Goal: Task Accomplishment & Management: Manage account settings

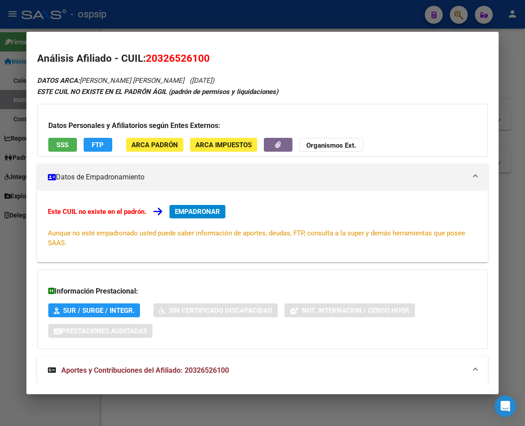
click at [231, 23] on div at bounding box center [262, 213] width 525 height 426
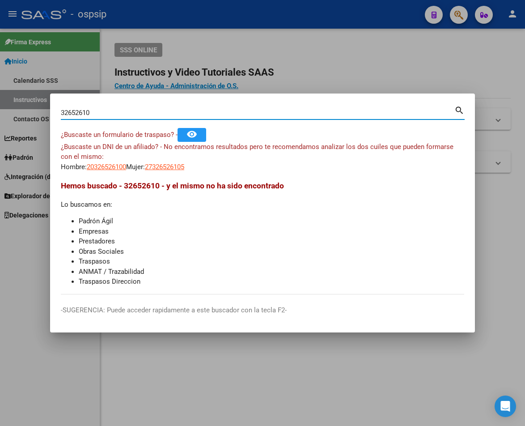
click at [96, 111] on input "32652610" at bounding box center [258, 113] width 394 height 8
type input "3"
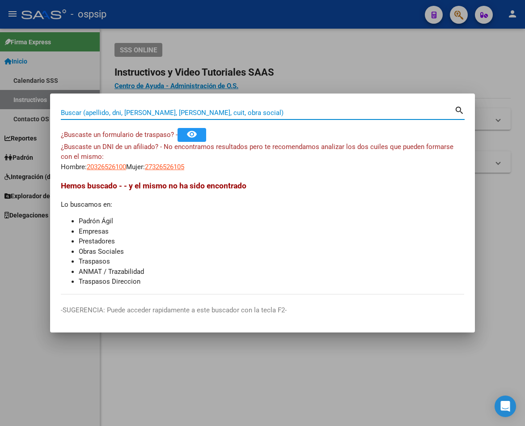
click at [89, 111] on input "Buscar (apellido, dni, [PERSON_NAME], [PERSON_NAME], cuit, obra social)" at bounding box center [258, 113] width 394 height 8
click at [127, 115] on input "Buscar (apellido, dni, [PERSON_NAME], [PERSON_NAME], cuit, obra social)" at bounding box center [258, 113] width 394 height 8
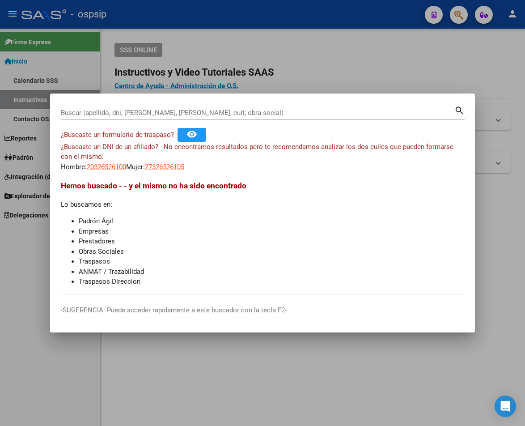
click at [138, 115] on input "Buscar (apellido, dni, [PERSON_NAME], [PERSON_NAME], cuit, obra social)" at bounding box center [258, 113] width 394 height 8
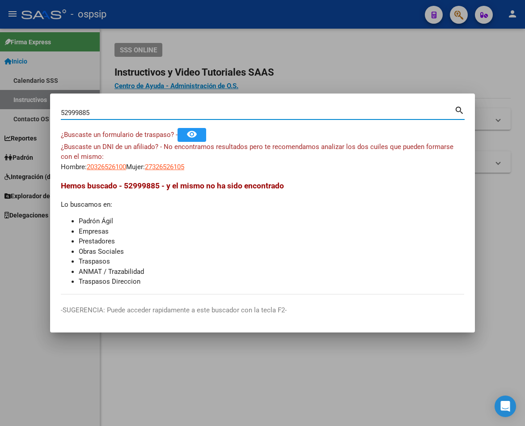
type input "52999885"
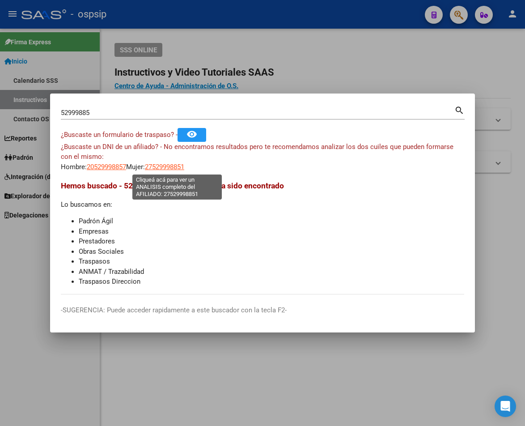
click at [183, 168] on span "27529998851" at bounding box center [164, 167] width 39 height 8
type textarea "27529998851"
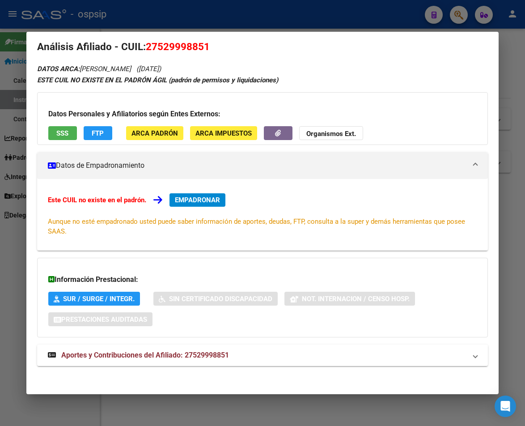
scroll to position [14, 0]
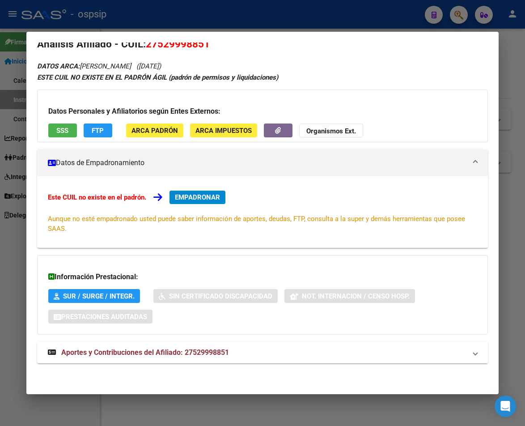
click at [196, 353] on span "Aportes y Contribuciones del Afiliado: 27529998851" at bounding box center [145, 352] width 168 height 9
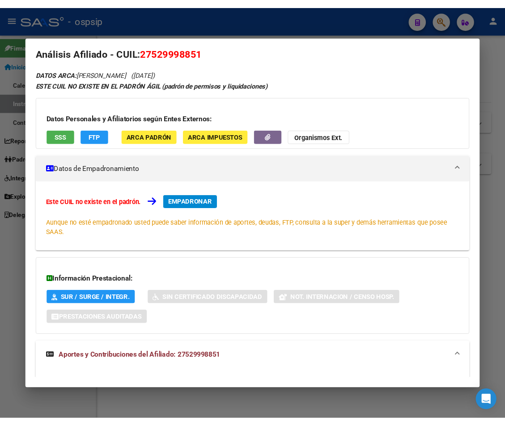
scroll to position [0, 0]
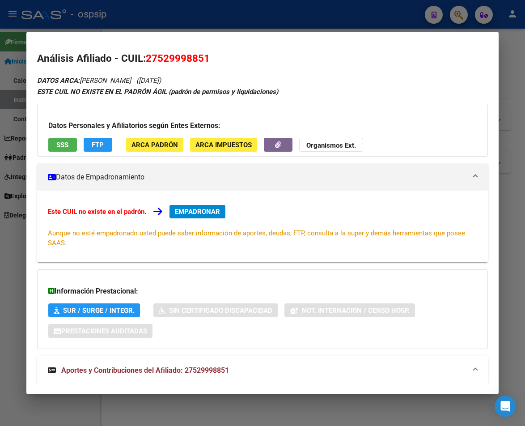
click at [186, 8] on div at bounding box center [262, 213] width 525 height 426
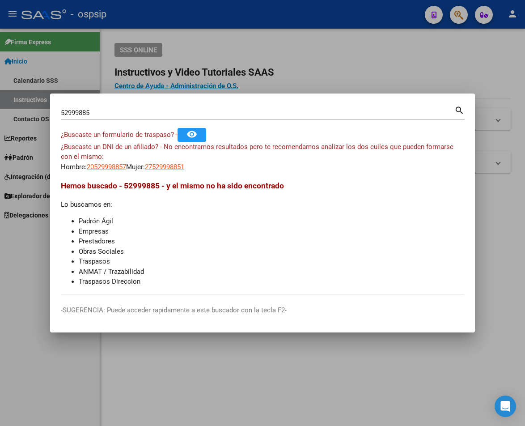
click at [108, 118] on div "52999885 Buscar (apellido, dni, cuil, nro traspaso, cuit, obra social)" at bounding box center [258, 112] width 394 height 13
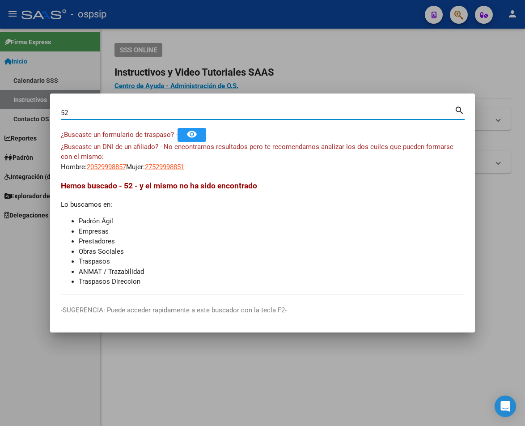
type input "5"
type input "14593302"
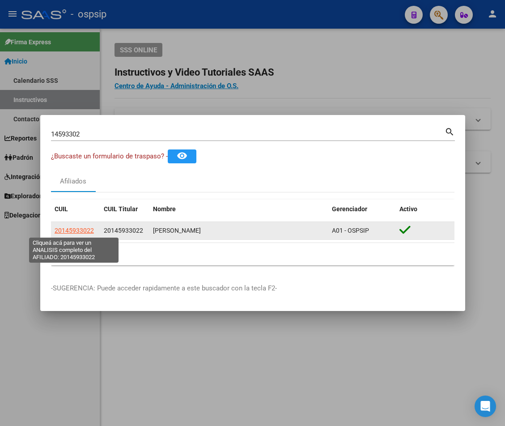
click at [70, 234] on span "20145933022" at bounding box center [74, 230] width 39 height 7
type textarea "20145933022"
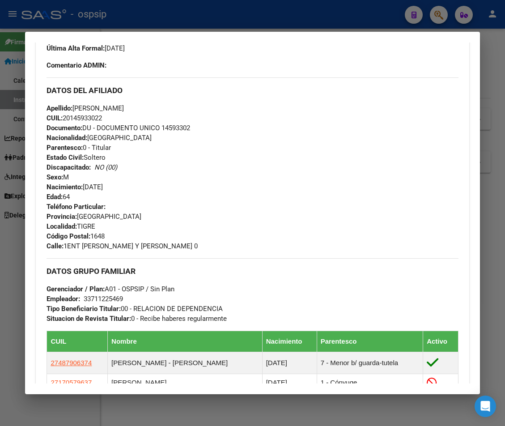
scroll to position [268, 0]
click at [138, 242] on span "Calle: 1ENT J MARIA Y GUTIE 0" at bounding box center [122, 246] width 151 height 8
click at [99, 226] on div "Teléfono Particular: Provincia: Buenos Aires Localidad: TIGRE Código Postal: 16…" at bounding box center [253, 225] width 412 height 49
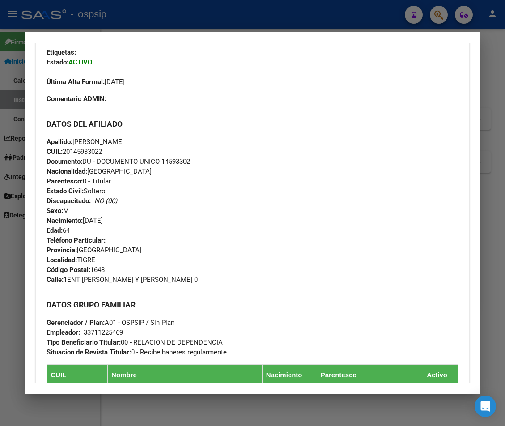
scroll to position [179, 0]
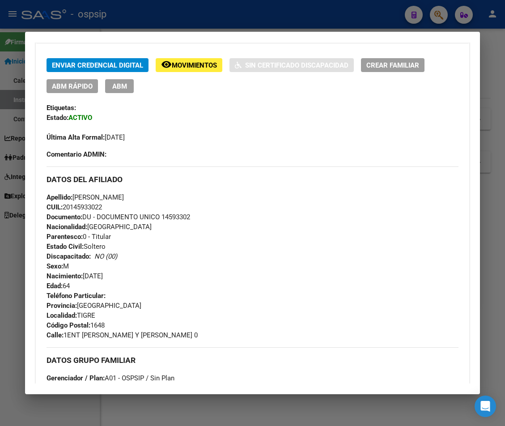
click at [128, 87] on button "ABM" at bounding box center [119, 86] width 29 height 14
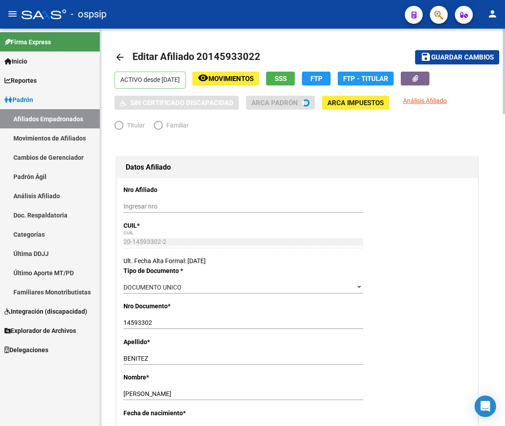
radio input "true"
type input "33-71122546-9"
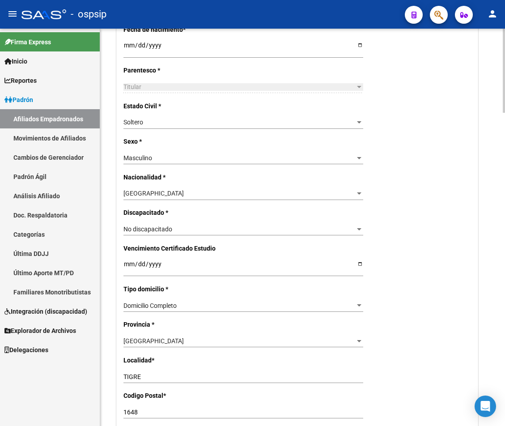
scroll to position [403, 0]
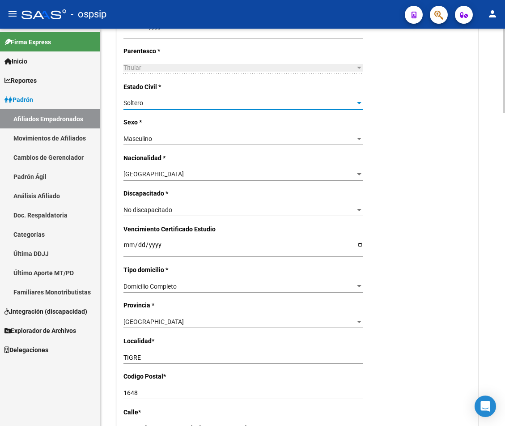
click at [346, 104] on div "Soltero" at bounding box center [239, 103] width 232 height 8
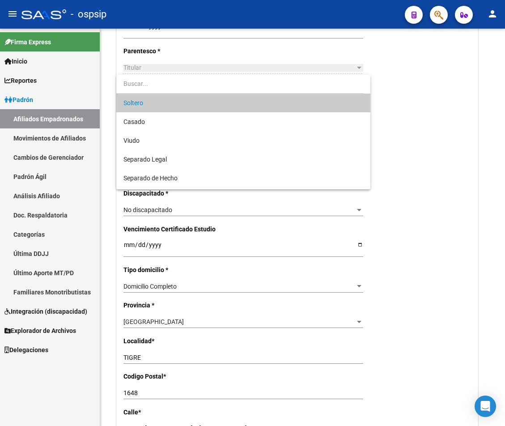
click at [412, 126] on div at bounding box center [252, 213] width 505 height 426
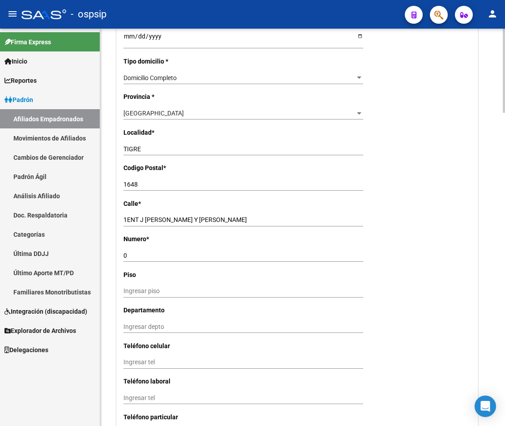
scroll to position [626, 0]
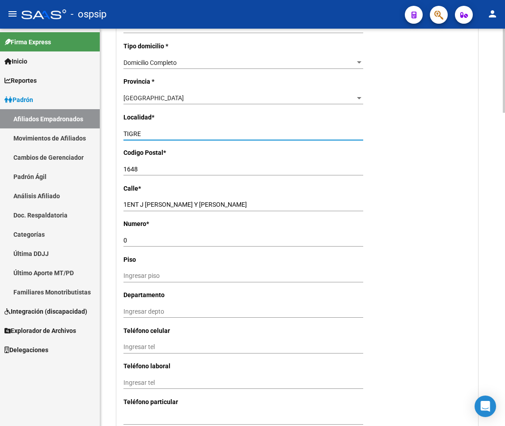
click at [145, 131] on input "TIGRE" at bounding box center [243, 134] width 240 height 8
type input "T"
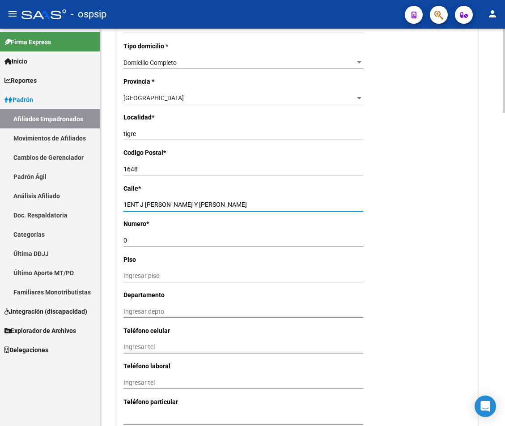
click at [200, 207] on input "1ENT J MARIA Y GUTIE" at bounding box center [243, 205] width 240 height 8
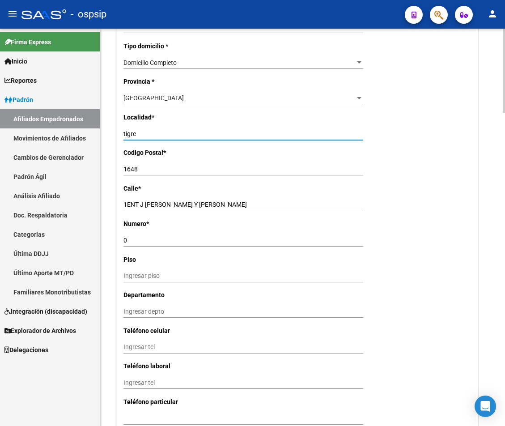
click at [136, 132] on input "tigre" at bounding box center [243, 134] width 240 height 8
type input "t"
type input "ECOBAR"
click at [145, 170] on input "1648" at bounding box center [243, 170] width 240 height 8
type input "1625"
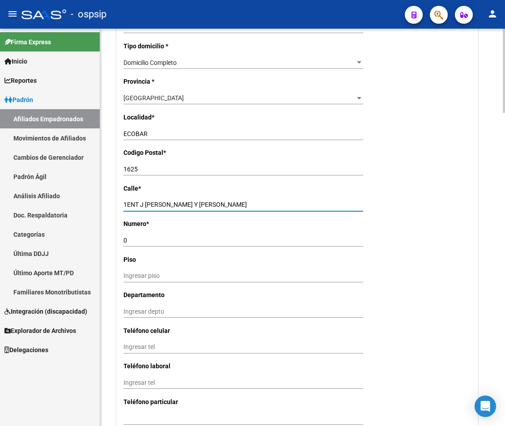
click at [188, 204] on input "1ENT J MARIA Y GUTIE" at bounding box center [243, 205] width 240 height 8
type input "1"
type input "SANTA MARIA"
click at [130, 238] on input "0" at bounding box center [243, 241] width 240 height 8
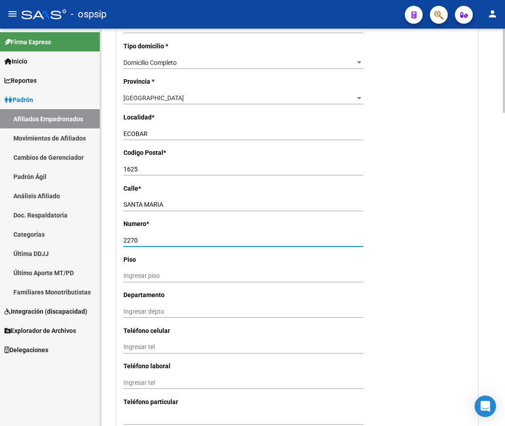
type input "2270"
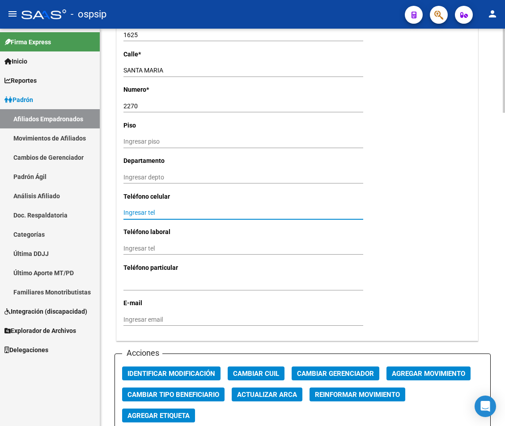
click at [130, 213] on input "Ingresar tel" at bounding box center [243, 213] width 240 height 8
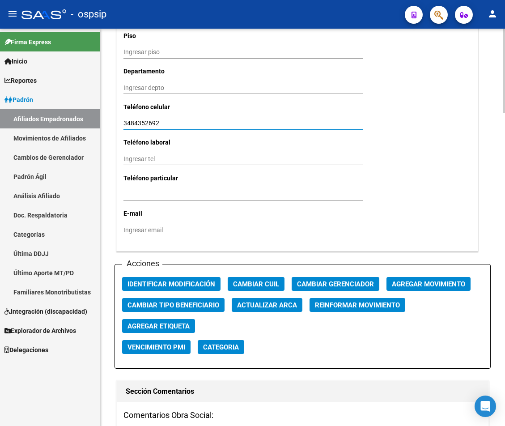
scroll to position [895, 0]
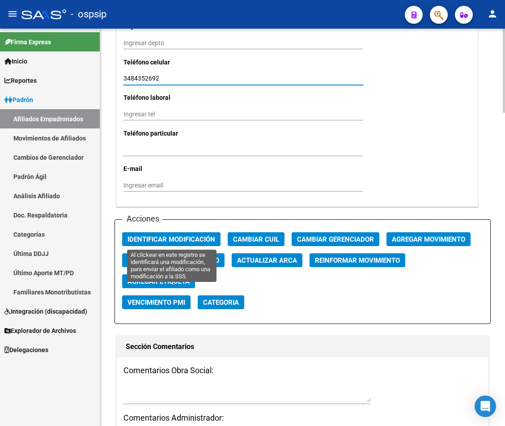
type input "3484352692"
click at [175, 241] on span "Identificar Modificación" at bounding box center [172, 239] width 88 height 8
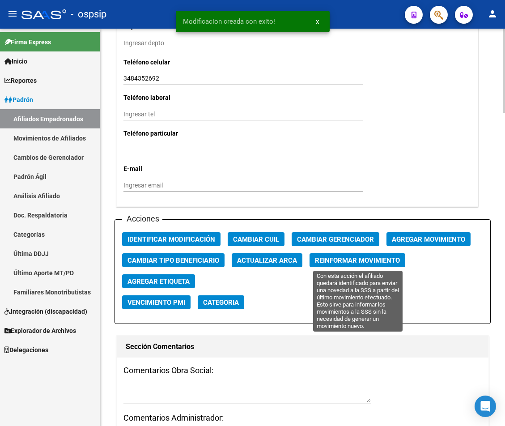
click at [355, 263] on span "Reinformar Movimiento" at bounding box center [357, 260] width 85 height 8
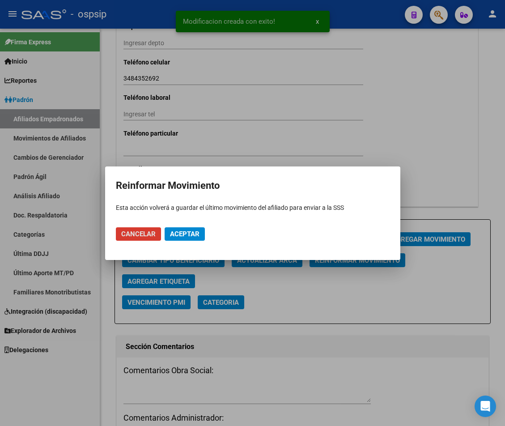
click at [196, 235] on span "Aceptar" at bounding box center [185, 234] width 30 height 8
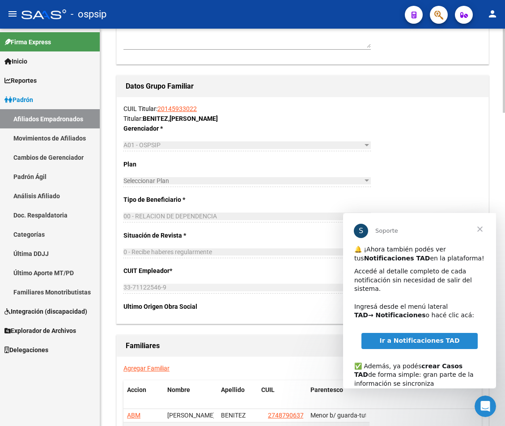
scroll to position [1297, 0]
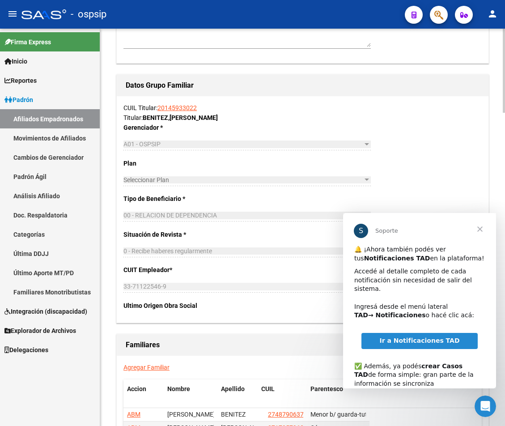
click at [471, 166] on div "CUIL Titular: 20145933022 Titular: BENITEZ , CARLOS IGNACIO Gerenciador * A01 -…" at bounding box center [303, 209] width 372 height 226
click at [392, 161] on div "CUIL Titular: 20145933022 Titular: BENITEZ , CARLOS IGNACIO Gerenciador * A01 -…" at bounding box center [303, 209] width 372 height 226
click at [474, 230] on span "Cerrar" at bounding box center [480, 229] width 32 height 32
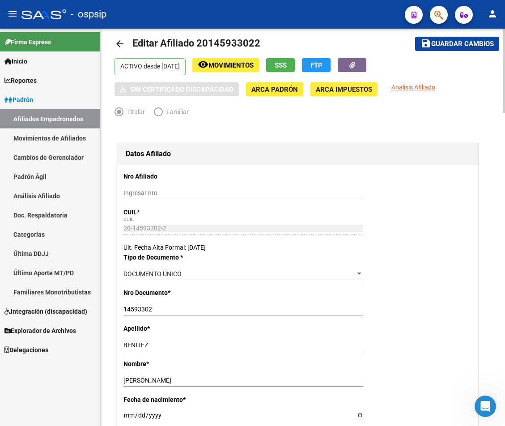
scroll to position [0, 0]
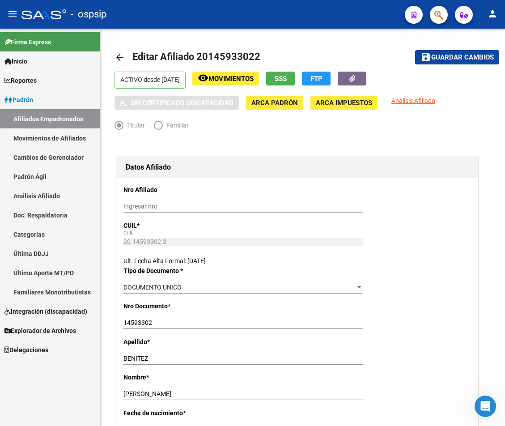
click at [346, 12] on div "- ospsip" at bounding box center [209, 14] width 376 height 20
click at [474, 59] on span "Guardar cambios" at bounding box center [462, 58] width 63 height 8
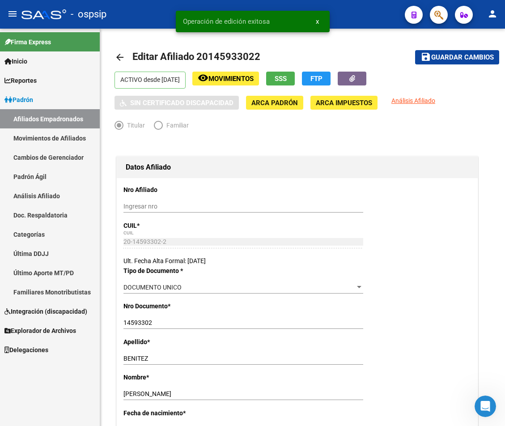
click at [366, 21] on div "- ospsip" at bounding box center [209, 14] width 376 height 20
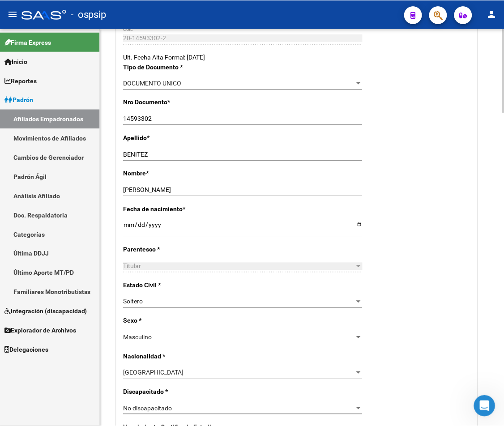
scroll to position [179, 0]
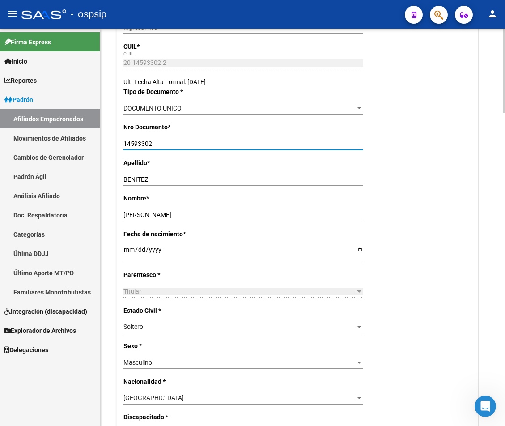
drag, startPoint x: 159, startPoint y: 142, endPoint x: 118, endPoint y: 142, distance: 41.2
click at [227, 219] on div "CARLOS IGNACIO Ingresar nombre" at bounding box center [242, 214] width 239 height 13
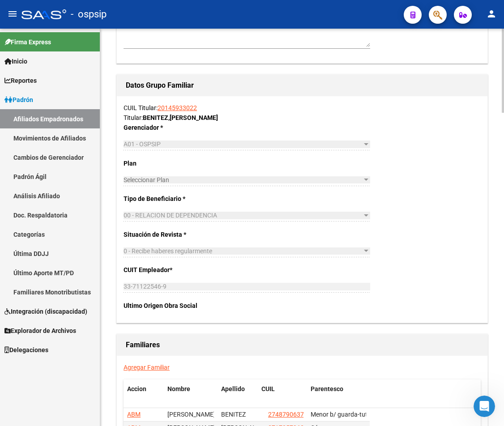
scroll to position [1432, 0]
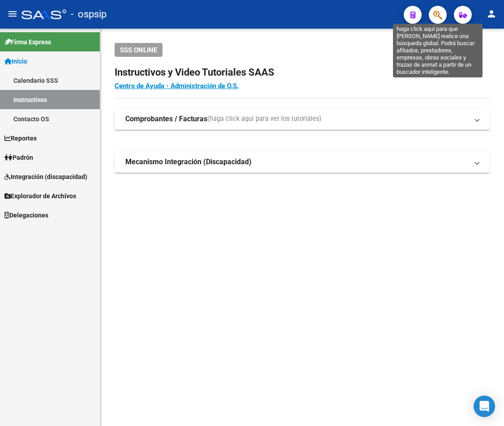
click at [435, 18] on icon "button" at bounding box center [437, 15] width 9 height 10
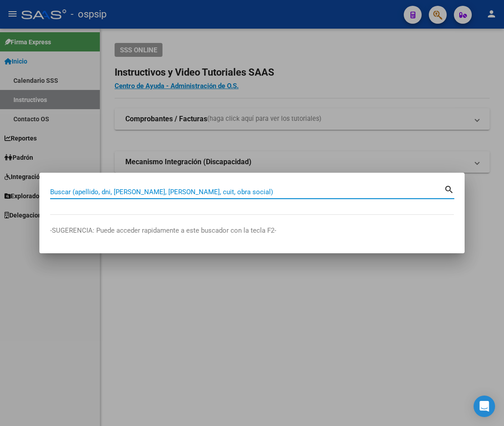
click at [72, 190] on input "Buscar (apellido, dni, [PERSON_NAME], [PERSON_NAME], cuit, obra social)" at bounding box center [247, 192] width 394 height 8
click at [75, 194] on input "Buscar (apellido, dni, [PERSON_NAME], [PERSON_NAME], cuit, obra social)" at bounding box center [247, 192] width 394 height 8
type input "34213347"
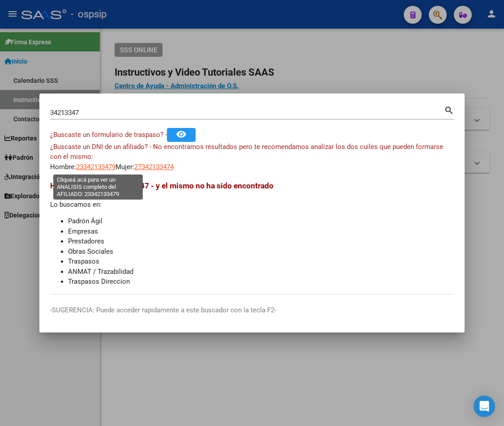
click at [102, 164] on span "23342133479" at bounding box center [95, 167] width 39 height 8
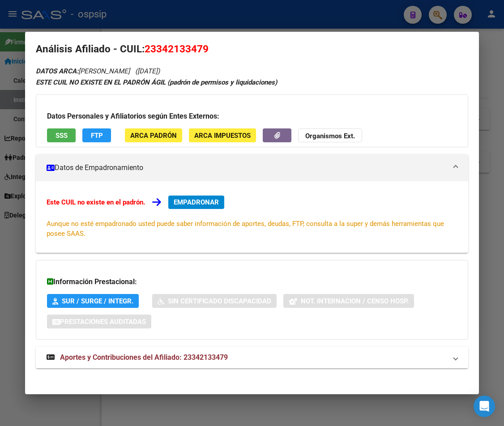
scroll to position [14, 0]
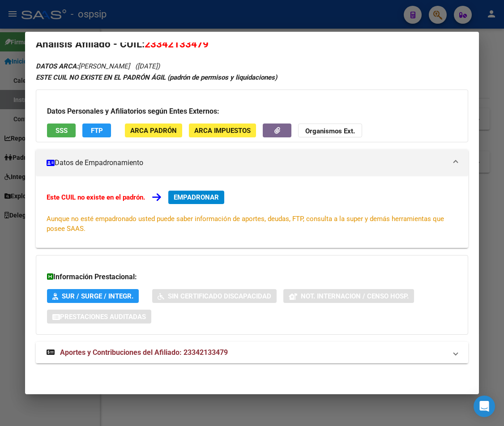
click at [162, 356] on span "Aportes y Contribuciones del Afiliado: 23342133479" at bounding box center [144, 352] width 168 height 9
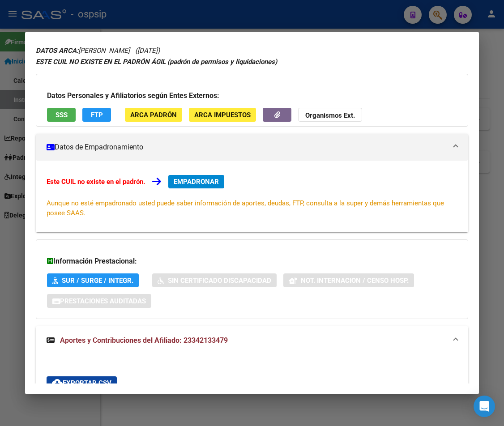
scroll to position [0, 0]
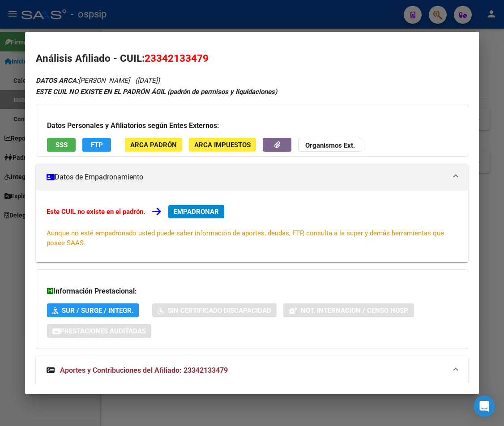
click at [204, 208] on span "EMPADRONAR" at bounding box center [196, 212] width 45 height 8
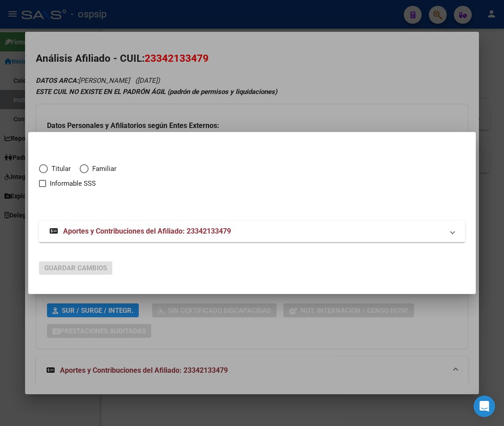
click at [42, 168] on span "Elija una opción" at bounding box center [43, 168] width 9 height 9
click at [42, 168] on input "Titular" at bounding box center [43, 168] width 9 height 9
radio input "true"
checkbox input "true"
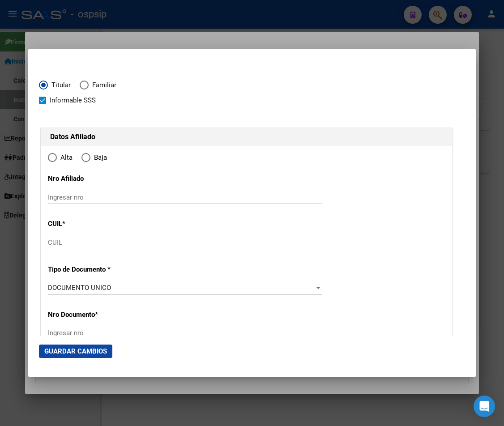
type input "23-34213347-9"
type input "34213347"
type input "[PERSON_NAME]"
type input "[DATE]"
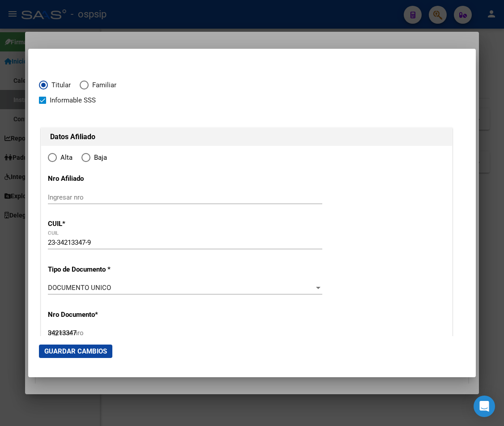
type input "CABA"
type input "1258"
type input "[PERSON_NAME]"
type input "2844"
radio input "true"
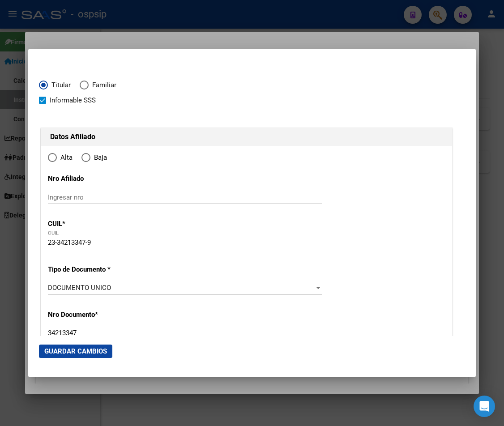
type input "CABA"
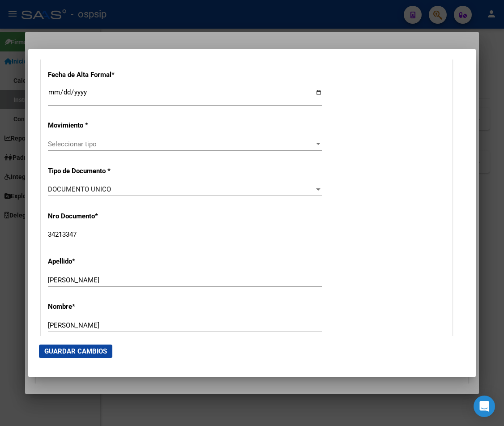
scroll to position [179, 0]
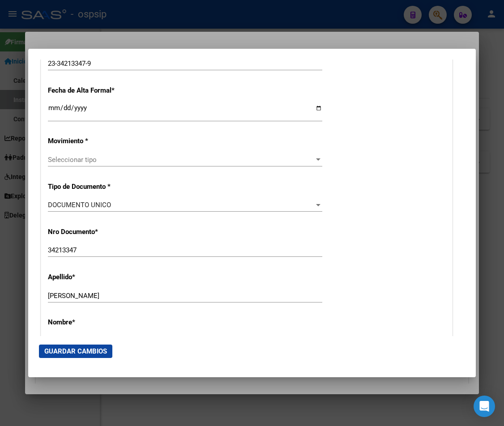
click at [52, 110] on input "Ingresar fecha" at bounding box center [185, 111] width 274 height 14
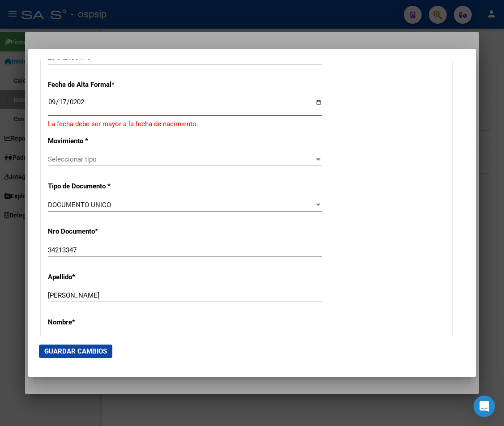
type input "[DATE]"
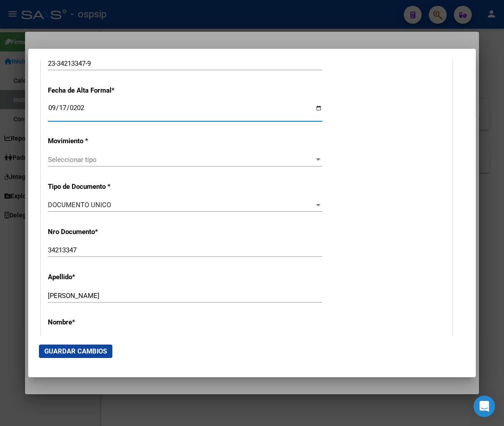
click at [271, 154] on div "Seleccionar tipo Seleccionar tipo" at bounding box center [185, 159] width 274 height 13
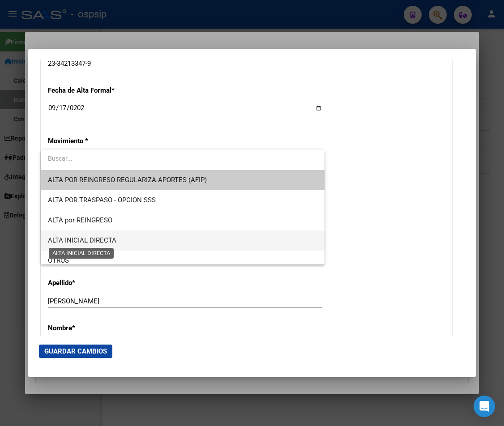
click at [79, 242] on span "ALTA INICIAL DIRECTA" at bounding box center [82, 240] width 68 height 8
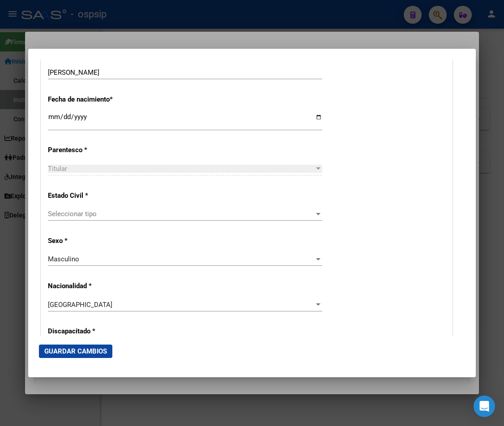
scroll to position [492, 0]
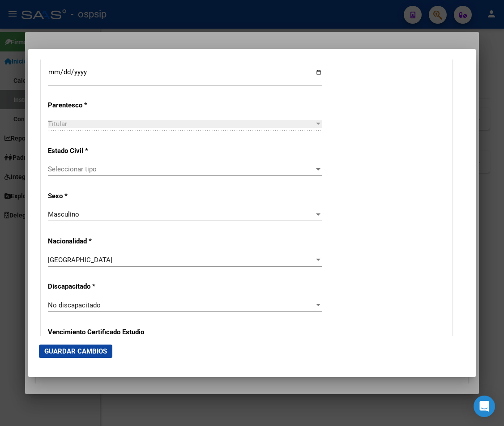
click at [89, 172] on span "Seleccionar tipo" at bounding box center [181, 169] width 266 height 8
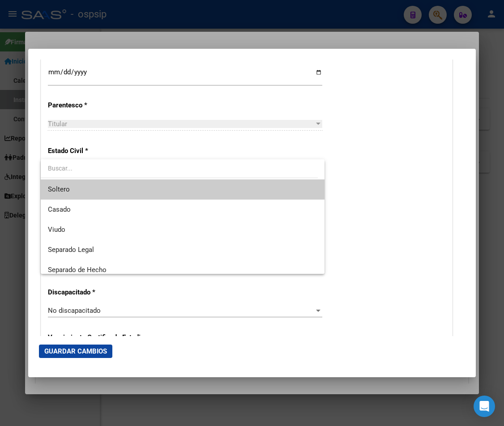
click at [79, 194] on span "Soltero" at bounding box center [182, 189] width 269 height 20
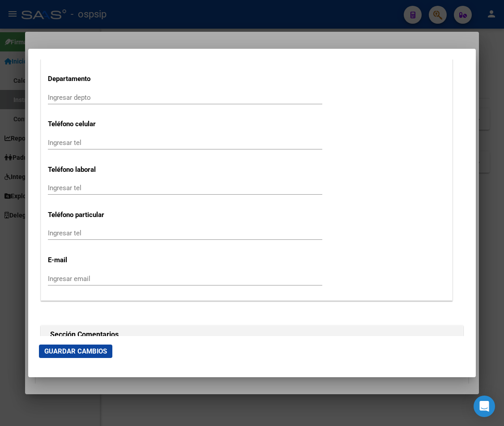
scroll to position [1118, 0]
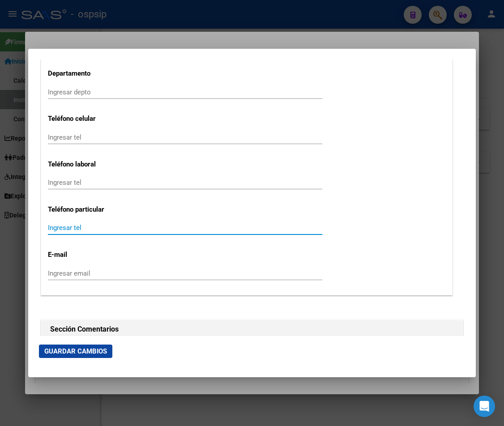
click at [54, 225] on input "Ingresar tel" at bounding box center [185, 228] width 274 height 8
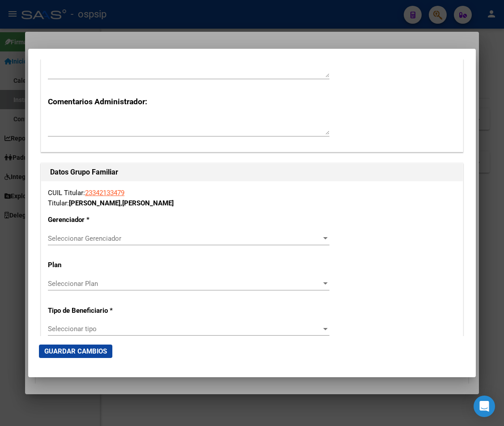
scroll to position [1521, 0]
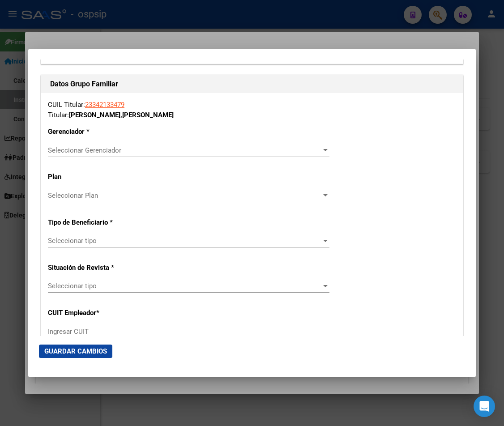
type input "1159642167"
click at [315, 150] on span "Seleccionar Gerenciador" at bounding box center [184, 150] width 273 height 8
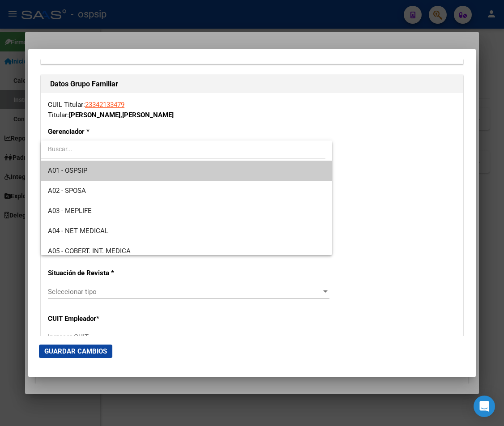
click at [112, 170] on span "A01 - OSPSIP" at bounding box center [186, 171] width 277 height 20
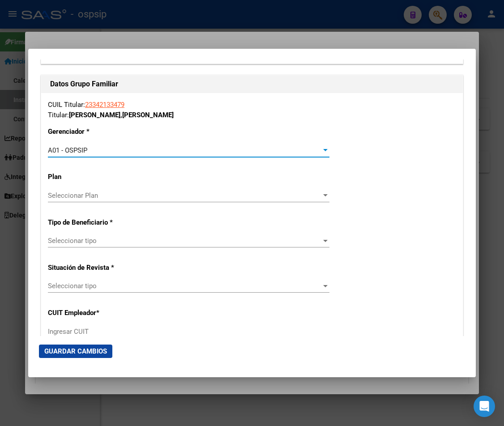
click at [321, 242] on div at bounding box center [325, 240] width 8 height 7
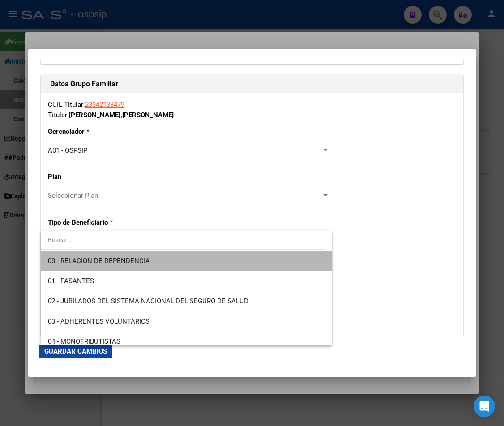
click at [252, 260] on span "00 - RELACION DE DEPENDENCIA" at bounding box center [186, 261] width 277 height 20
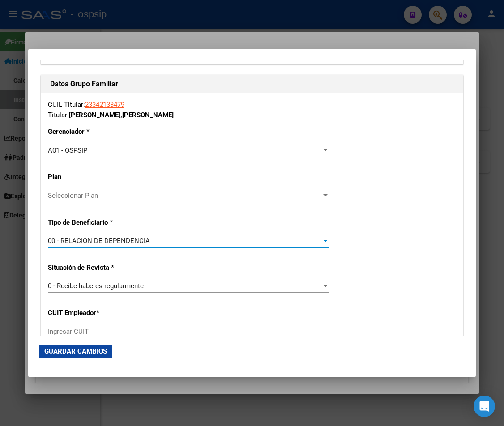
type input "33-71498759-9"
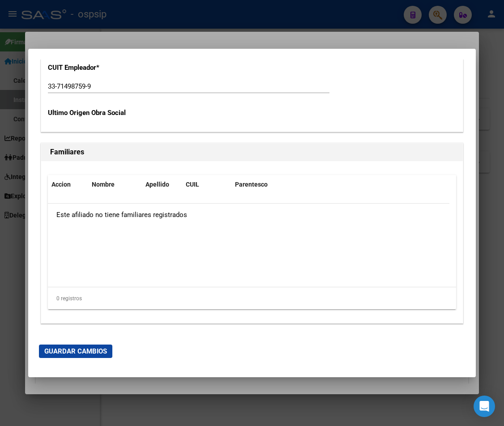
scroll to position [1807, 0]
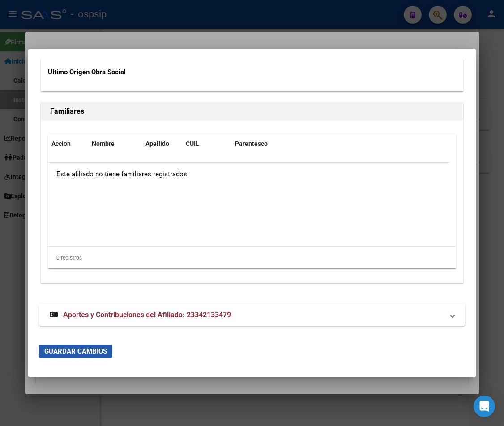
click at [74, 352] on span "Guardar Cambios" at bounding box center [75, 351] width 63 height 8
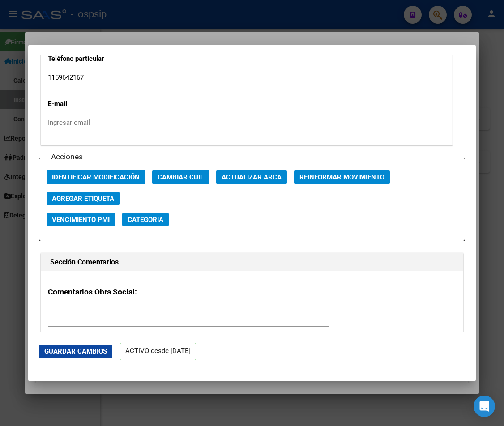
scroll to position [1208, 0]
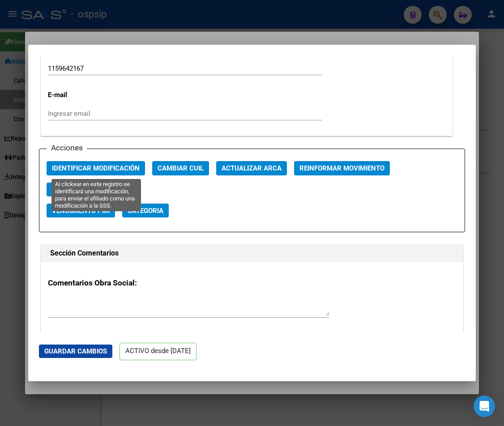
click at [99, 167] on span "Identificar Modificación" at bounding box center [96, 169] width 88 height 8
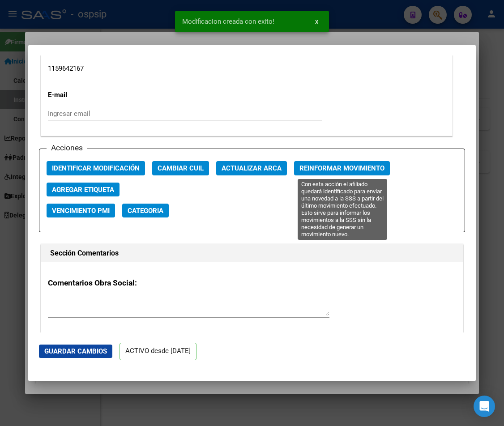
click at [358, 167] on span "Reinformar Movimiento" at bounding box center [341, 169] width 85 height 8
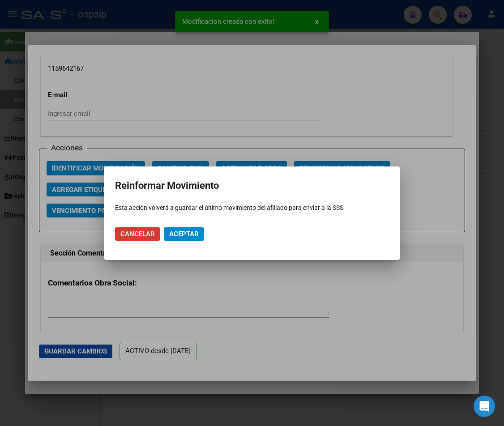
click at [188, 237] on span "Aceptar" at bounding box center [184, 234] width 30 height 8
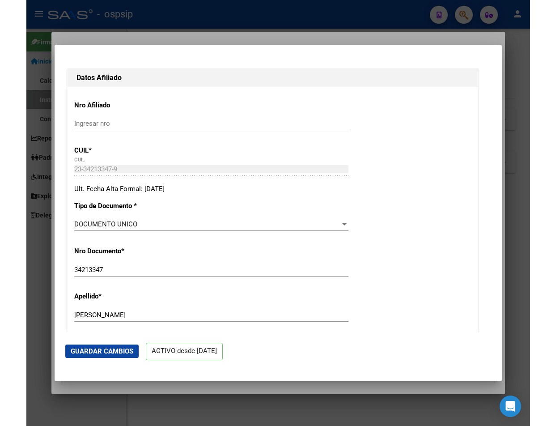
scroll to position [0, 0]
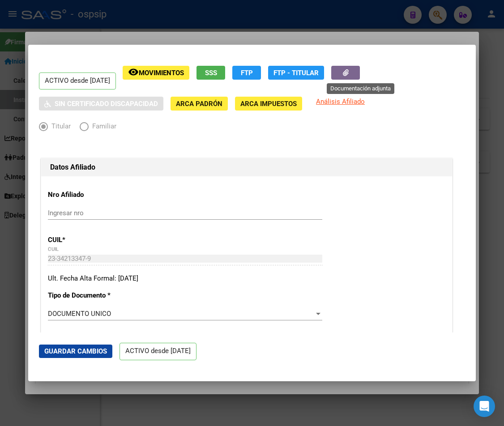
click at [349, 71] on icon "button" at bounding box center [346, 72] width 6 height 7
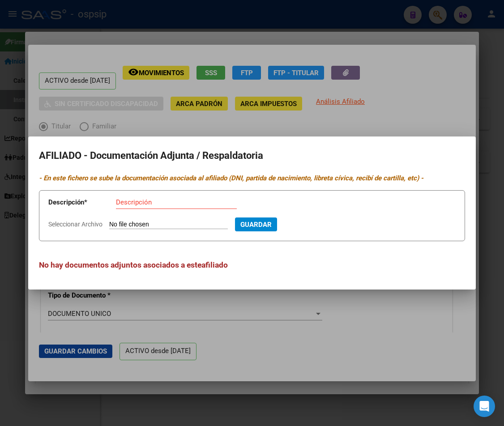
click at [164, 226] on input "Seleccionar Archivo" at bounding box center [168, 225] width 119 height 9
type input "C:\fakepath\250917120312.pdf"
click at [128, 204] on input "Descripción" at bounding box center [176, 202] width 121 height 8
type input "DNI / TITULAR"
click at [320, 225] on span "Guardar" at bounding box center [304, 225] width 31 height 8
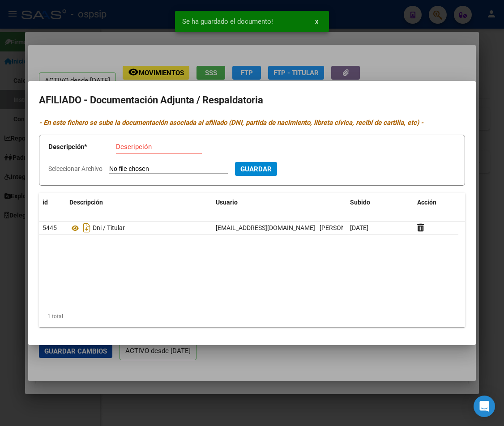
click at [128, 169] on input "Seleccionar Archivo" at bounding box center [168, 169] width 119 height 9
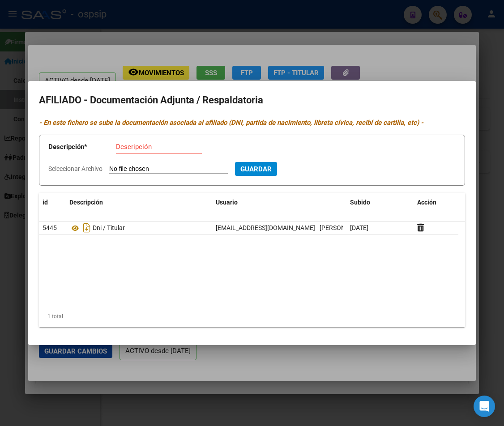
type input "C:\fakepath\250917120254.pdf"
click at [138, 144] on input "Descripción" at bounding box center [159, 147] width 86 height 8
type input "RECIBO [PERSON_NAME]"
click at [325, 174] on button "Guardar" at bounding box center [304, 169] width 42 height 14
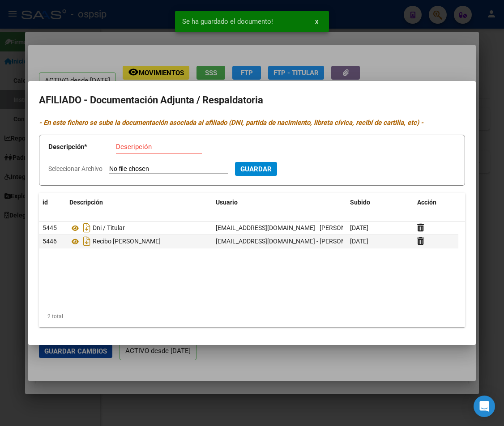
click at [401, 60] on div at bounding box center [252, 213] width 504 height 426
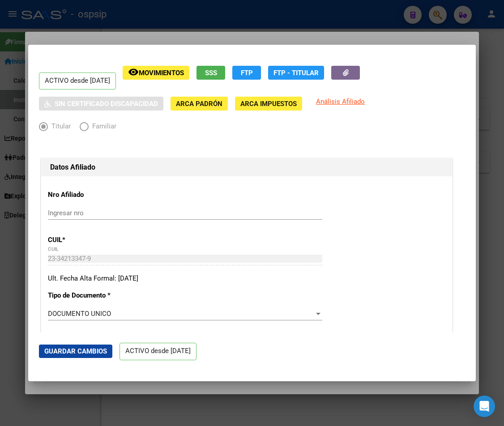
click at [393, 162] on h1 "Datos Afiliado" at bounding box center [246, 167] width 393 height 11
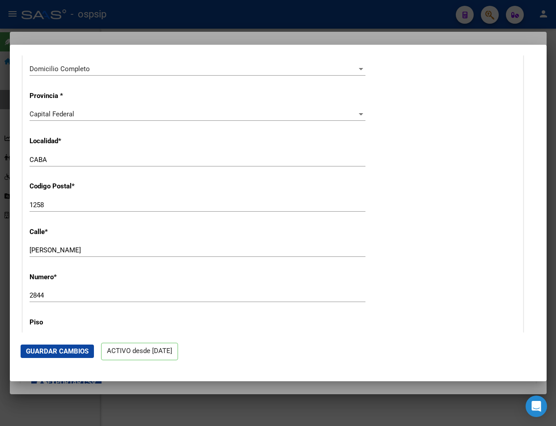
scroll to position [761, 0]
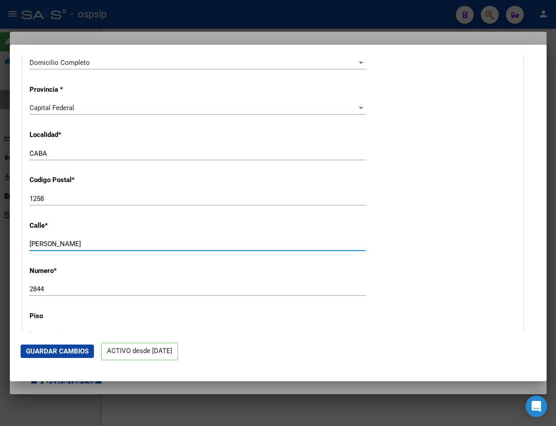
drag, startPoint x: 57, startPoint y: 245, endPoint x: 23, endPoint y: 239, distance: 34.6
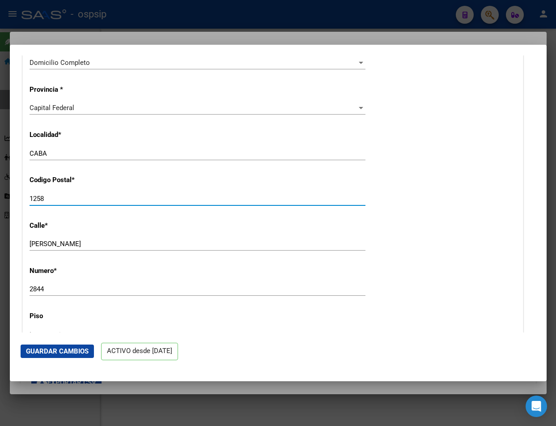
drag, startPoint x: 48, startPoint y: 199, endPoint x: 28, endPoint y: 195, distance: 21.1
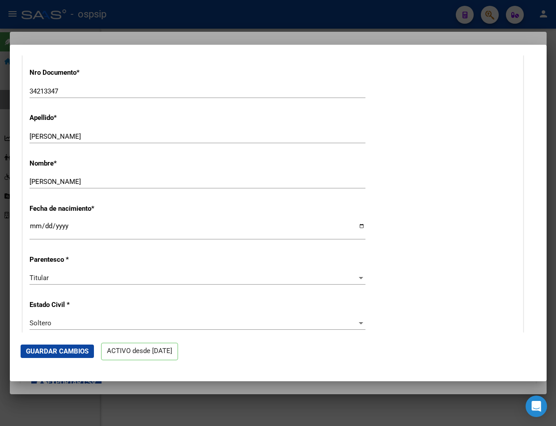
scroll to position [268, 0]
drag, startPoint x: 82, startPoint y: 183, endPoint x: 30, endPoint y: 173, distance: 53.3
click at [30, 173] on div "Nombre * [PERSON_NAME] nombre" at bounding box center [273, 173] width 487 height 45
drag, startPoint x: 53, startPoint y: 182, endPoint x: 158, endPoint y: 125, distance: 119.5
click at [158, 125] on div "Apellido * [PERSON_NAME] Ingresar apellido" at bounding box center [273, 128] width 487 height 45
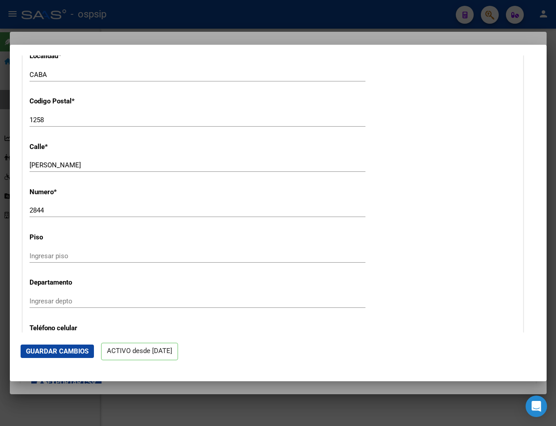
scroll to position [850, 0]
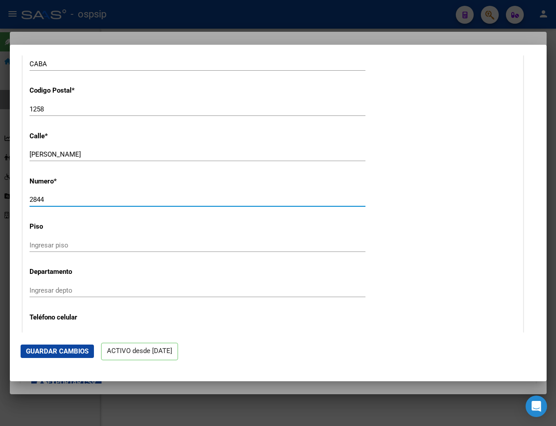
drag, startPoint x: 47, startPoint y: 200, endPoint x: 26, endPoint y: 200, distance: 20.1
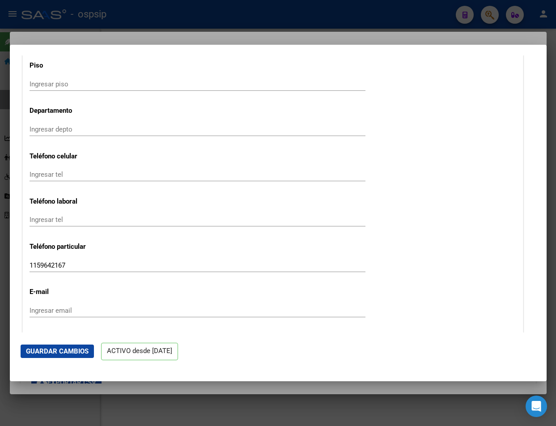
scroll to position [1074, 0]
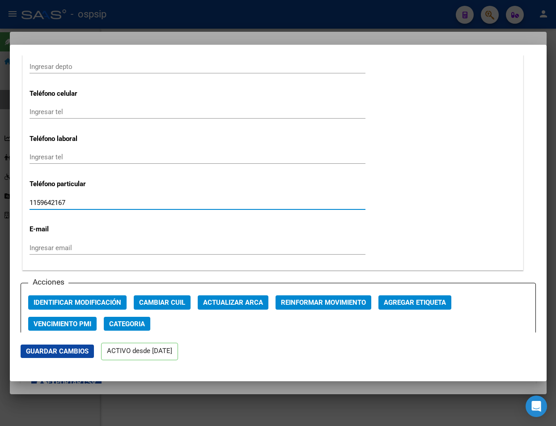
drag, startPoint x: 71, startPoint y: 203, endPoint x: 5, endPoint y: 201, distance: 65.3
click at [5, 201] on div "34213347 Buscar (apellido, dni, cuil, nro traspaso, cuit, obra social) search ¿…" at bounding box center [278, 213] width 556 height 426
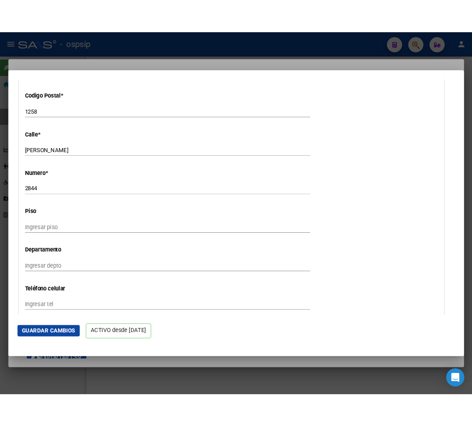
scroll to position [850, 0]
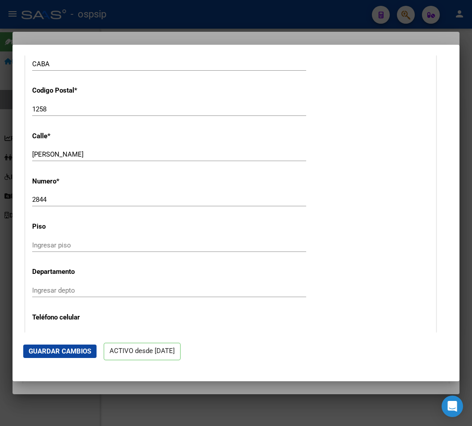
click at [205, 15] on div at bounding box center [236, 213] width 472 height 426
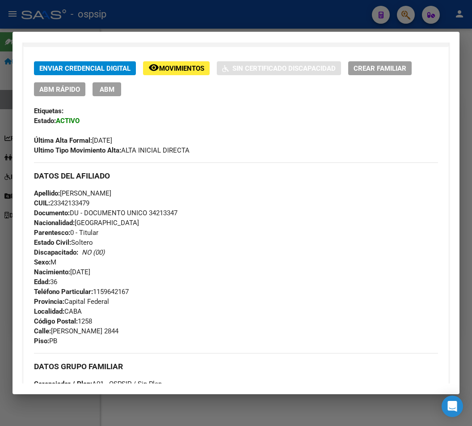
scroll to position [134, 0]
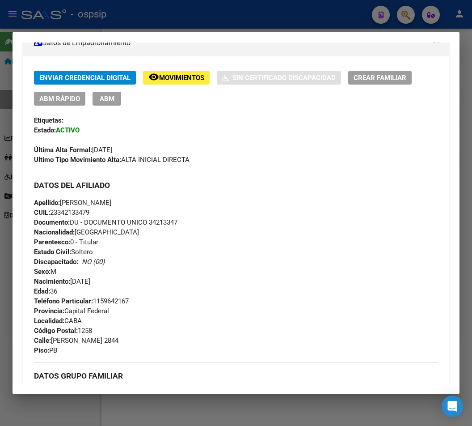
click at [205, 16] on div at bounding box center [236, 213] width 472 height 426
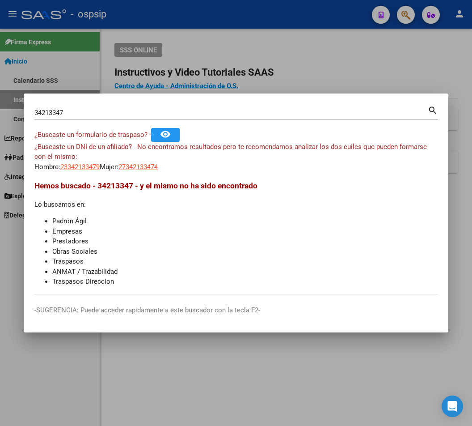
click at [72, 112] on input "34213347" at bounding box center [231, 113] width 394 height 8
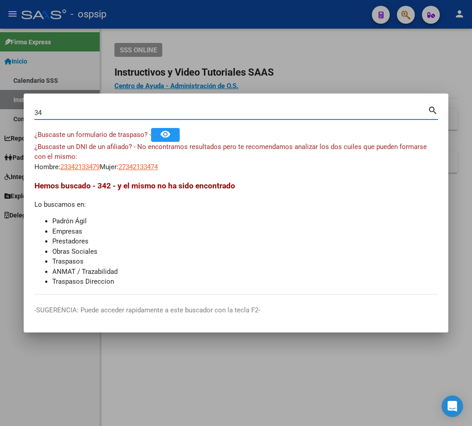
type input "3"
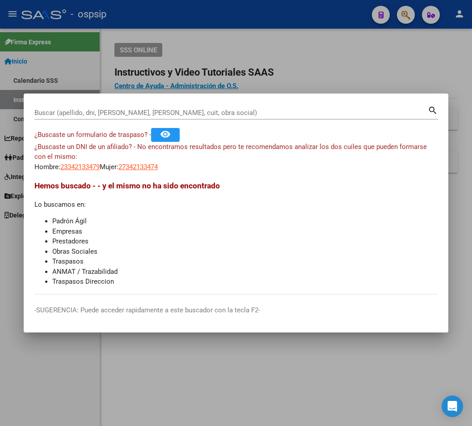
click at [55, 110] on input "Buscar (apellido, dni, [PERSON_NAME], [PERSON_NAME], cuit, obra social)" at bounding box center [231, 113] width 394 height 8
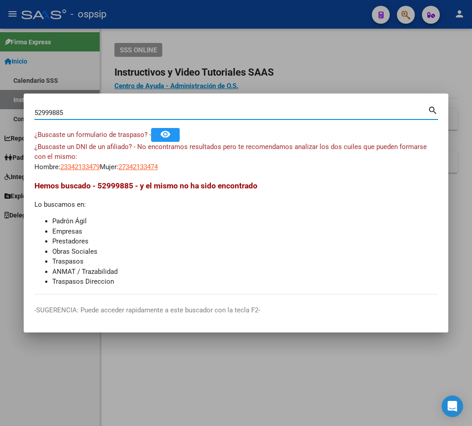
type input "52999885"
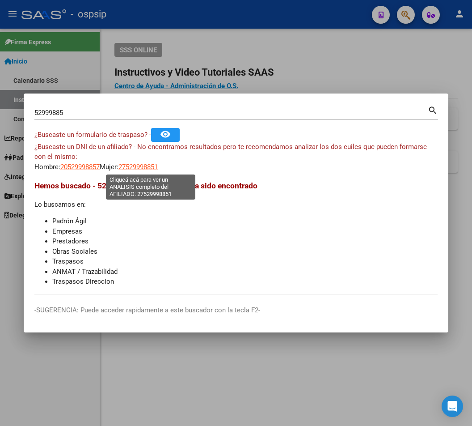
click at [158, 166] on span "27529998851" at bounding box center [138, 167] width 39 height 8
type textarea "27529998851"
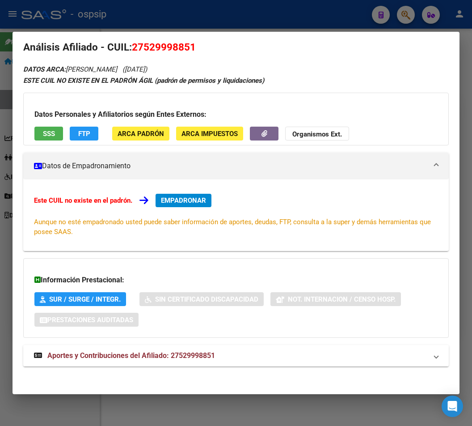
scroll to position [14, 0]
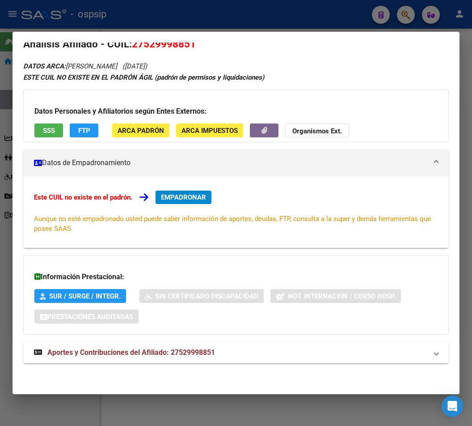
click at [168, 353] on span "Aportes y Contribuciones del Afiliado: 27529998851" at bounding box center [131, 352] width 168 height 9
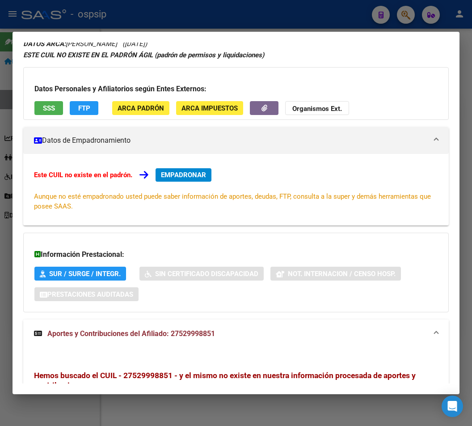
scroll to position [0, 0]
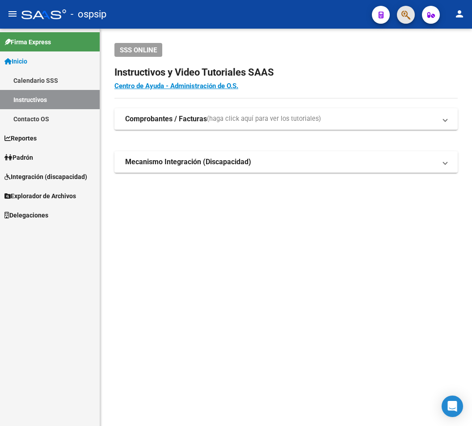
click at [401, 13] on button "button" at bounding box center [406, 15] width 18 height 18
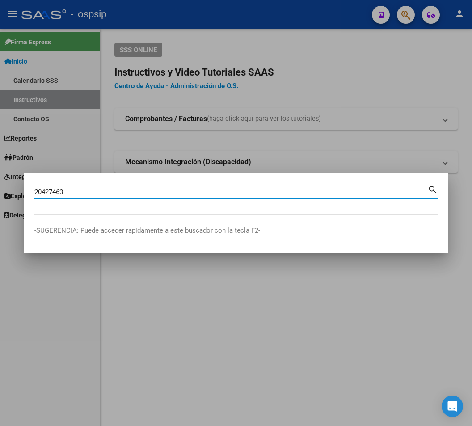
type input "20427463"
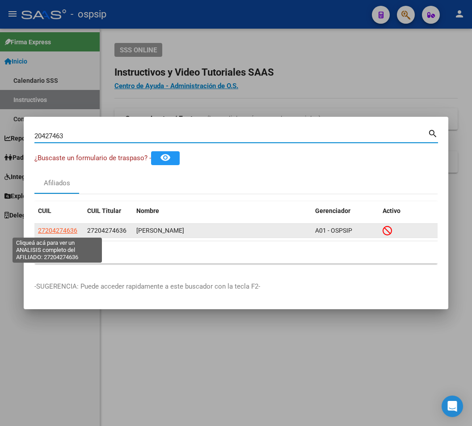
click at [52, 229] on span "27204274636" at bounding box center [57, 230] width 39 height 7
type textarea "27204274636"
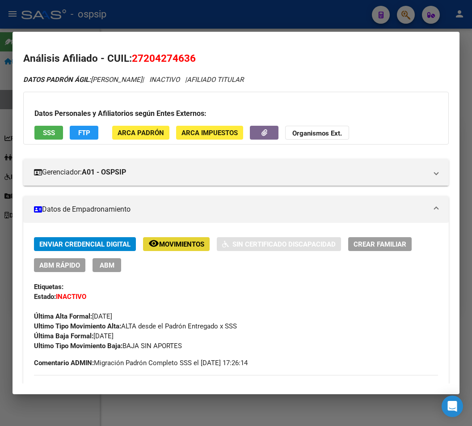
click at [181, 242] on span "Movimientos" at bounding box center [181, 244] width 45 height 8
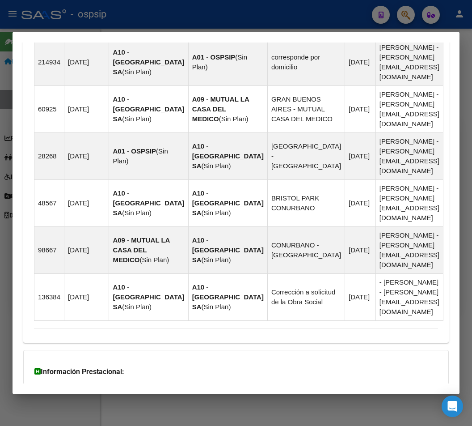
scroll to position [713, 0]
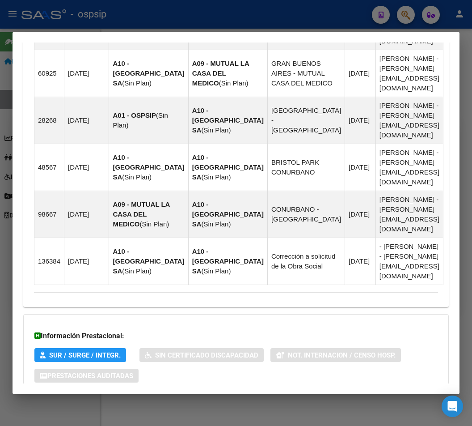
click at [170, 407] on span "Aportes y Contribuciones del Afiliado: 27204274636" at bounding box center [131, 411] width 168 height 9
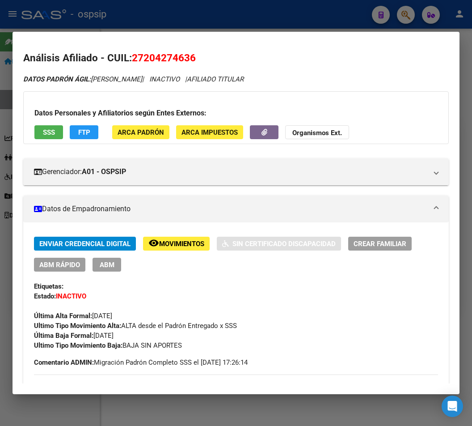
scroll to position [0, 0]
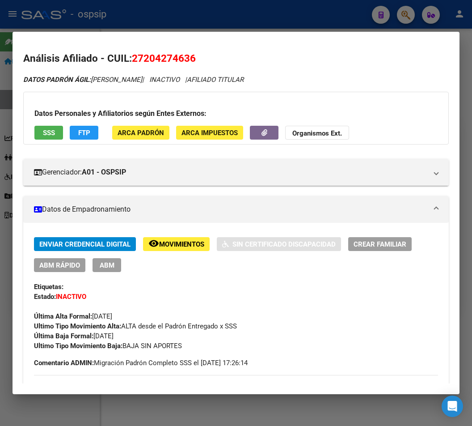
click at [279, 19] on div at bounding box center [236, 213] width 472 height 426
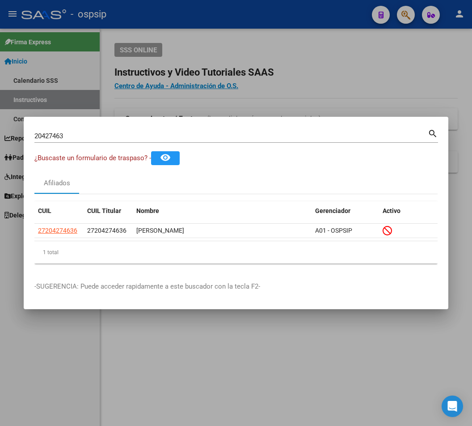
click at [71, 137] on input "20427463" at bounding box center [231, 136] width 394 height 8
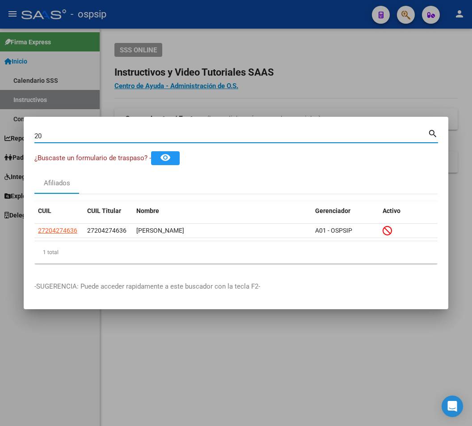
type input "2"
click at [102, 135] on input "Buscar (apellido, dni, [PERSON_NAME], [PERSON_NAME], cuit, obra social)" at bounding box center [231, 136] width 394 height 8
type input "39206021"
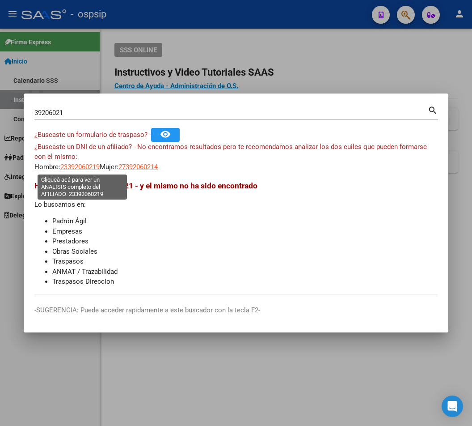
click at [90, 166] on span "23392060219" at bounding box center [79, 167] width 39 height 8
type textarea "23392060219"
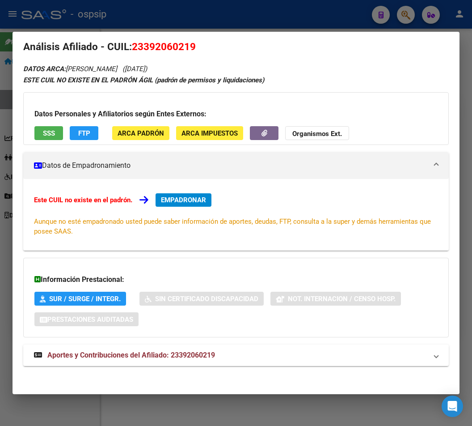
scroll to position [14, 0]
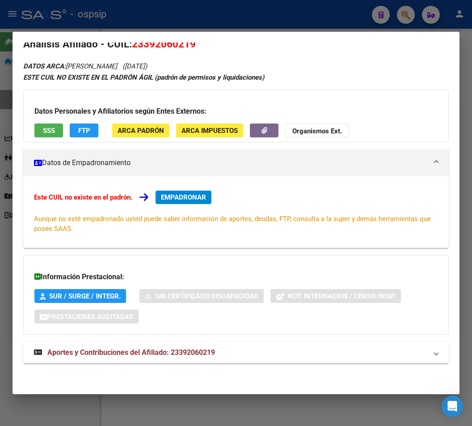
click at [180, 348] on span "Aportes y Contribuciones del Afiliado: 23392060219" at bounding box center [131, 352] width 168 height 9
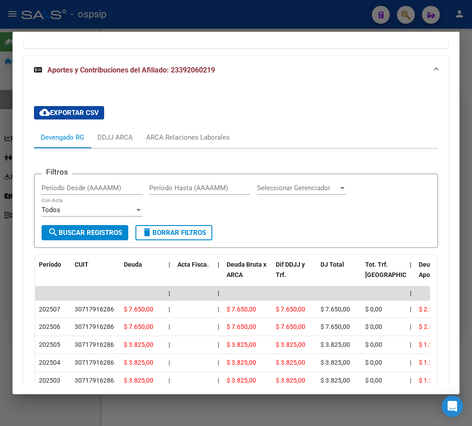
scroll to position [285, 0]
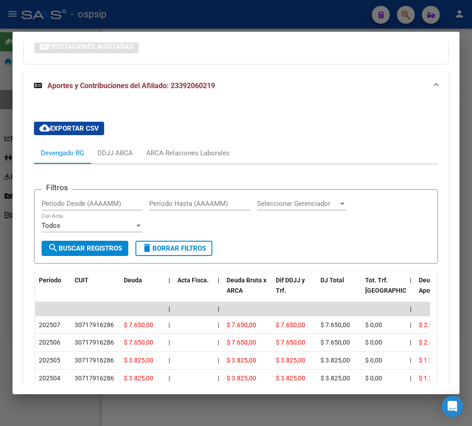
click at [406, 20] on div at bounding box center [236, 213] width 472 height 426
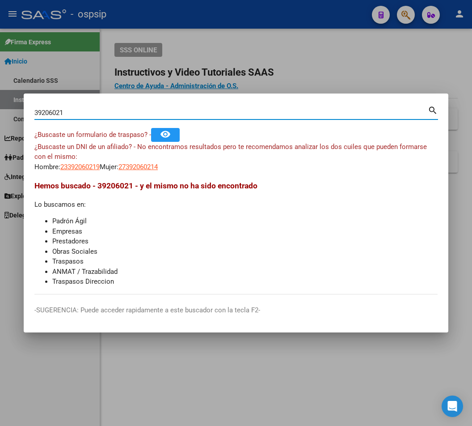
click at [72, 112] on input "39206021" at bounding box center [231, 113] width 394 height 8
type input "3"
type input "19037385"
click at [432, 111] on mat-icon "search" at bounding box center [433, 109] width 10 height 11
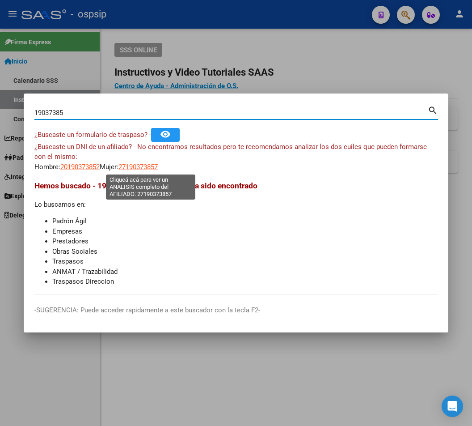
click at [158, 165] on span "27190373857" at bounding box center [138, 167] width 39 height 8
type textarea "27190373857"
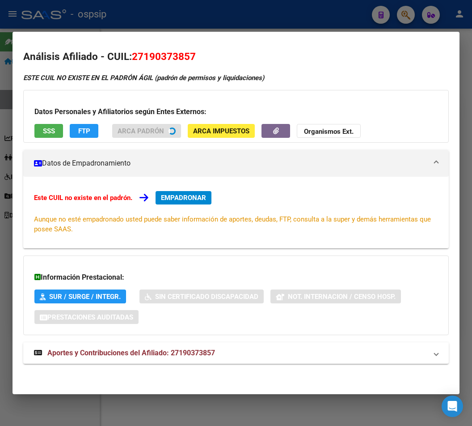
scroll to position [2, 0]
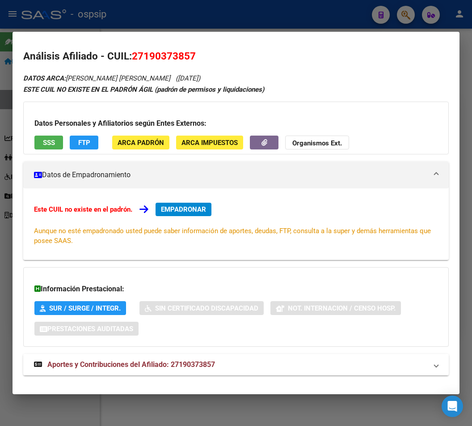
click at [152, 368] on span "Aportes y Contribuciones del Afiliado: 27190373857" at bounding box center [131, 364] width 168 height 9
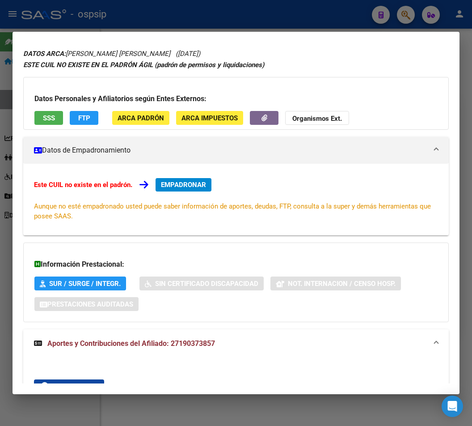
scroll to position [0, 0]
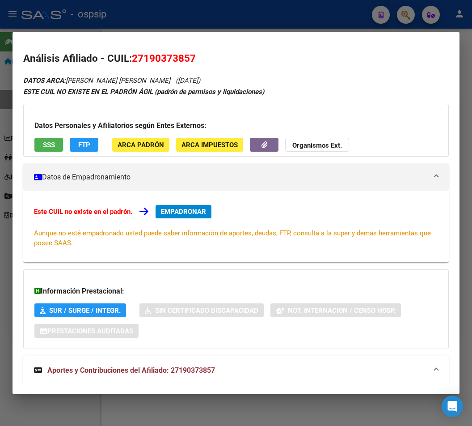
click at [250, 18] on div at bounding box center [236, 213] width 472 height 426
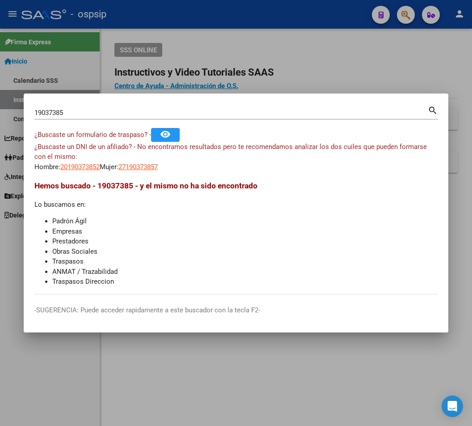
click at [68, 111] on input "19037385" at bounding box center [231, 113] width 394 height 8
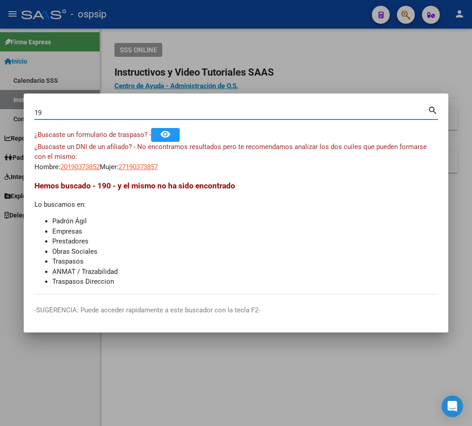
type input "1"
paste input "36707602"
type input "36707602"
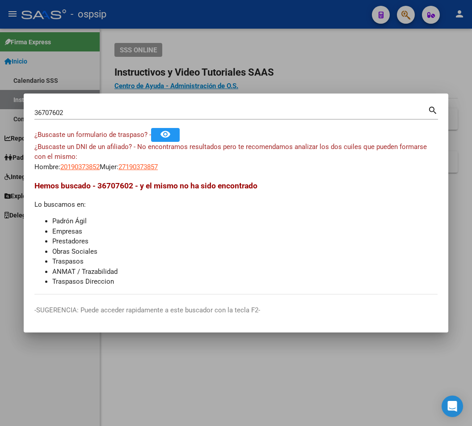
click at [433, 113] on mat-icon "search" at bounding box center [433, 109] width 10 height 11
click at [434, 109] on mat-icon "search" at bounding box center [433, 109] width 10 height 11
click at [81, 169] on span "20367076020" at bounding box center [79, 167] width 39 height 8
type textarea "20367076020"
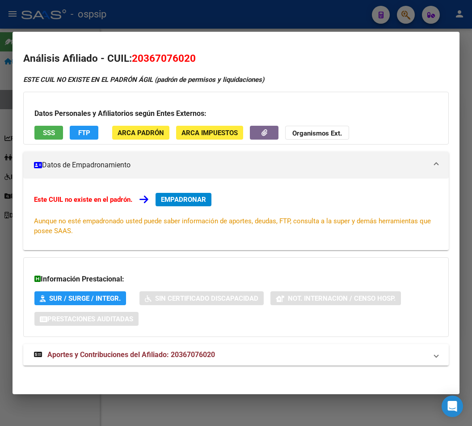
scroll to position [2, 0]
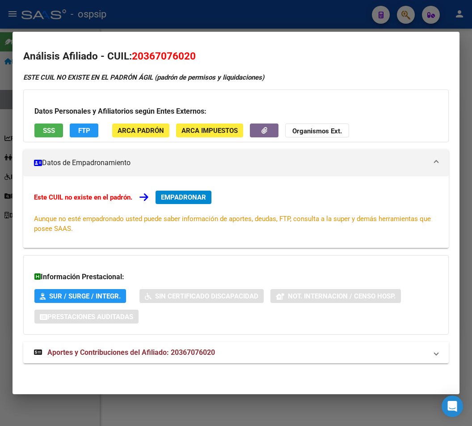
click at [200, 354] on span "Aportes y Contribuciones del Afiliado: 20367076020" at bounding box center [131, 352] width 168 height 9
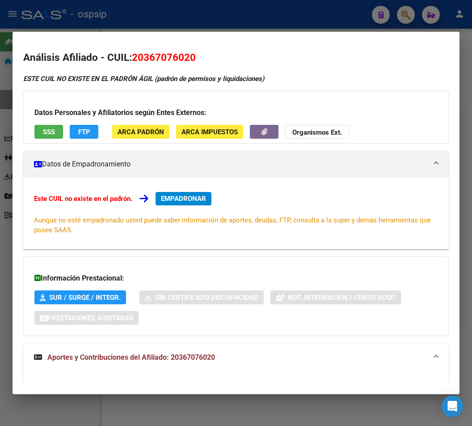
scroll to position [0, 0]
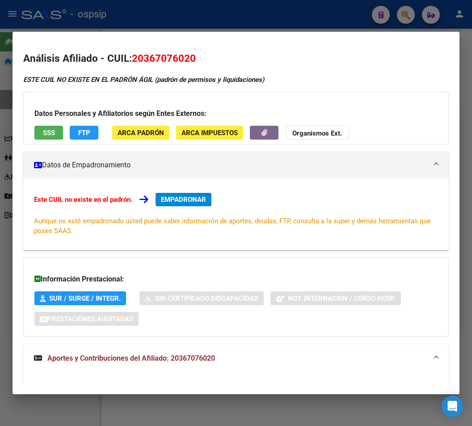
click at [194, 203] on span "EMPADRONAR" at bounding box center [183, 200] width 45 height 8
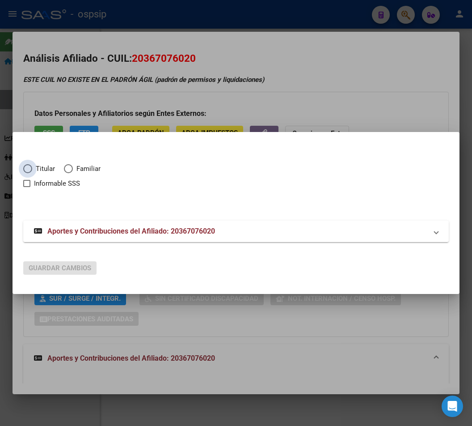
click at [29, 170] on span "Elija una opción" at bounding box center [27, 168] width 9 height 9
click at [29, 170] on input "Titular" at bounding box center [27, 168] width 9 height 9
radio input "true"
checkbox input "true"
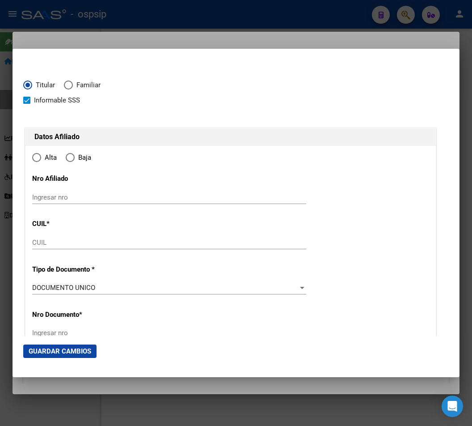
type input "20-36707602-0"
radio input "true"
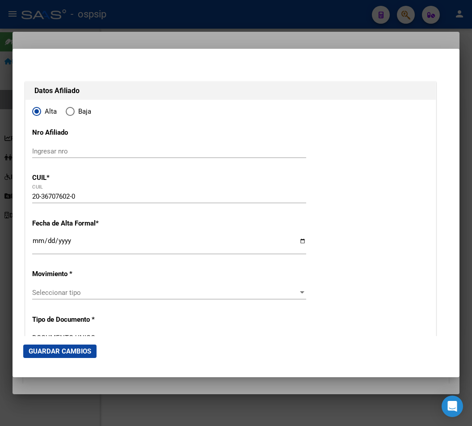
scroll to position [89, 0]
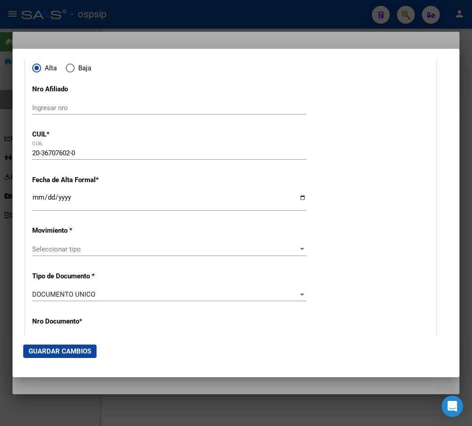
click at [37, 197] on input "Ingresar fecha" at bounding box center [169, 201] width 274 height 14
type input "[DATE]"
click at [72, 251] on span "Seleccionar tipo" at bounding box center [165, 249] width 266 height 8
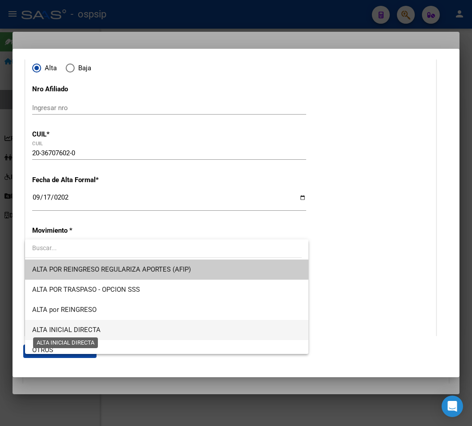
click at [79, 330] on span "ALTA INICIAL DIRECTA" at bounding box center [66, 330] width 68 height 8
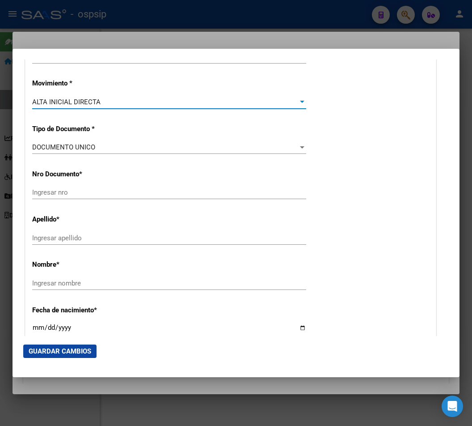
scroll to position [268, 0]
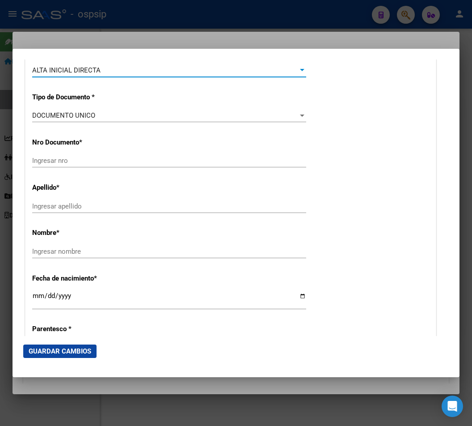
click at [53, 159] on input "Ingresar nro" at bounding box center [169, 161] width 274 height 8
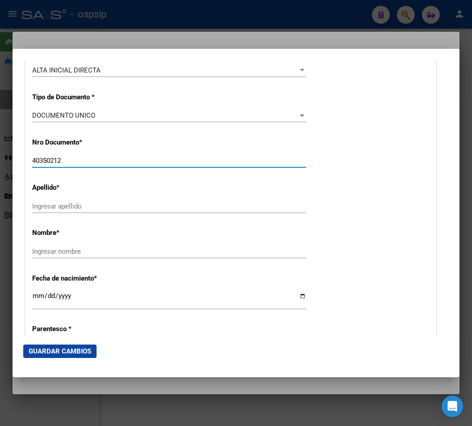
type input "40350212"
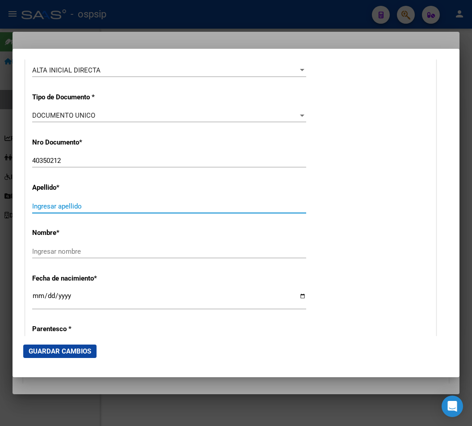
click at [59, 205] on input "Ingresar apellido" at bounding box center [169, 206] width 274 height 8
type input "[PERSON_NAME]"
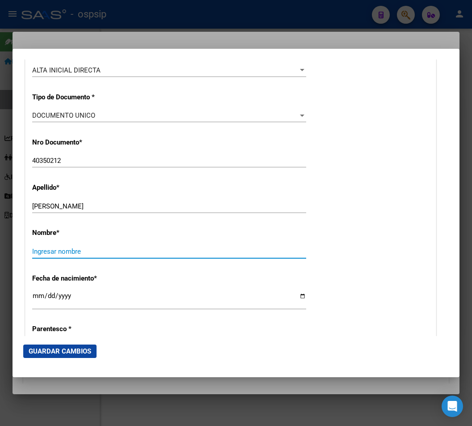
click at [54, 252] on input "Ingresar nombre" at bounding box center [169, 251] width 274 height 8
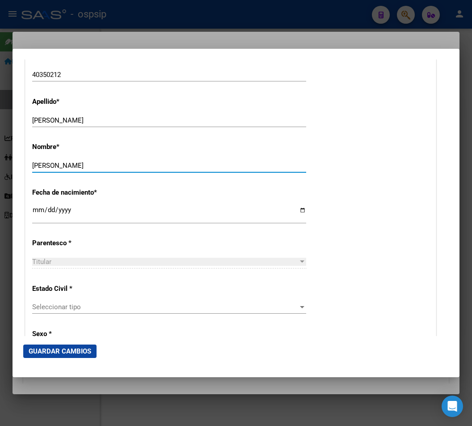
scroll to position [358, 0]
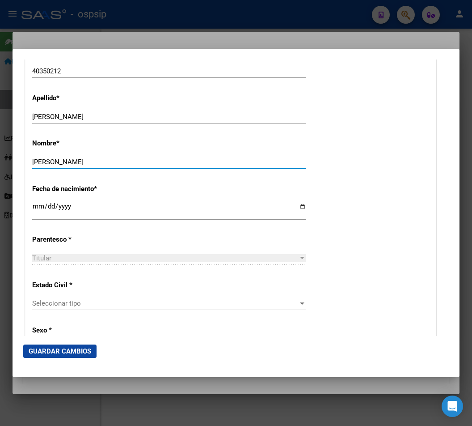
type input "[PERSON_NAME]"
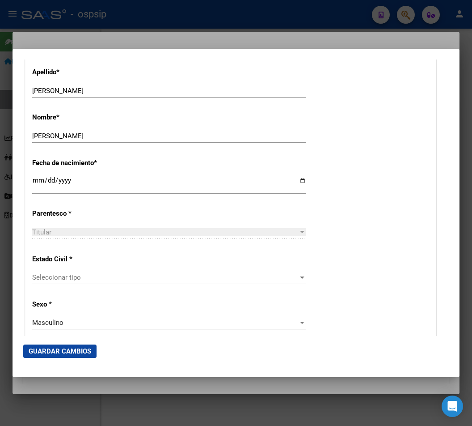
scroll to position [403, 0]
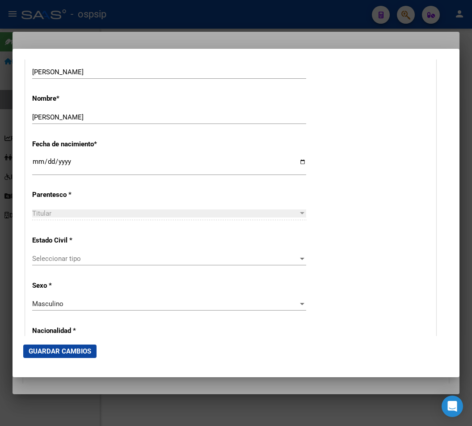
click at [37, 163] on input "Ingresar fecha" at bounding box center [169, 165] width 274 height 14
type input "[DATE]"
click at [245, 239] on div "Estado Civil * Seleccionar tipo Seleccionar tipo" at bounding box center [230, 251] width 397 height 45
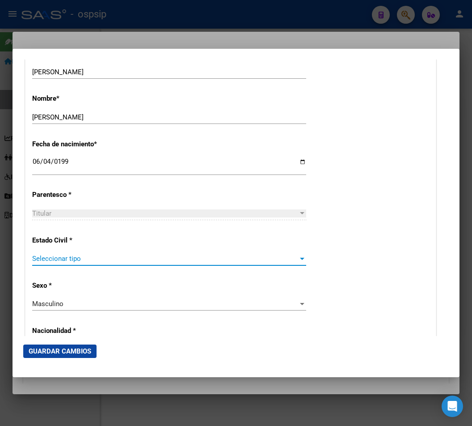
click at [63, 260] on span "Seleccionar tipo" at bounding box center [165, 259] width 266 height 8
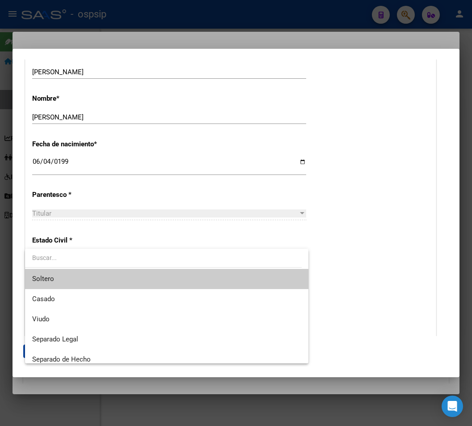
click at [62, 279] on span "Soltero" at bounding box center [166, 279] width 269 height 20
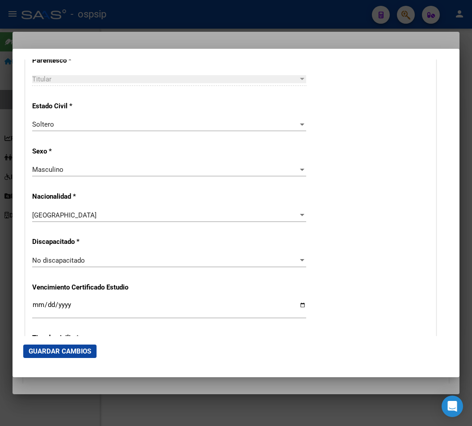
scroll to position [671, 0]
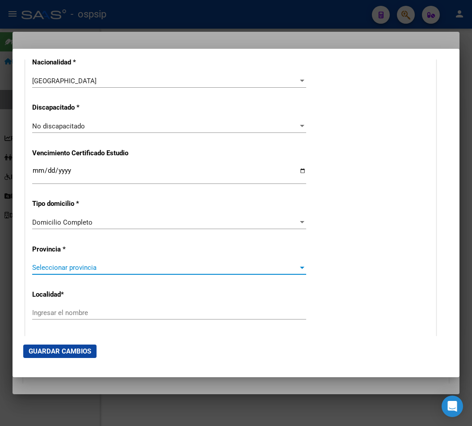
click at [64, 268] on span "Seleccionar provincia" at bounding box center [165, 268] width 266 height 8
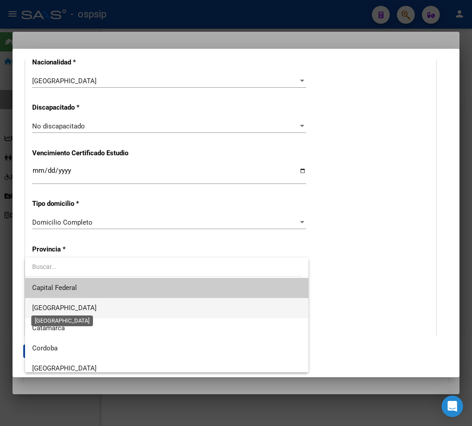
click at [58, 307] on span "[GEOGRAPHIC_DATA]" at bounding box center [64, 308] width 64 height 8
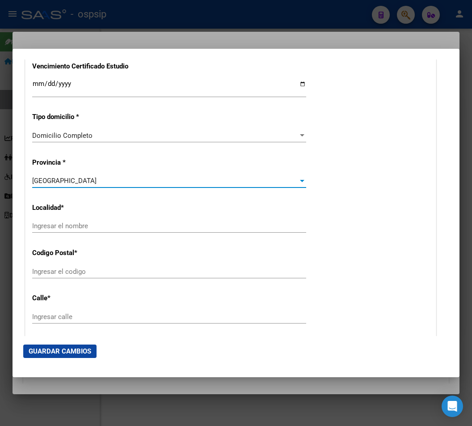
scroll to position [761, 0]
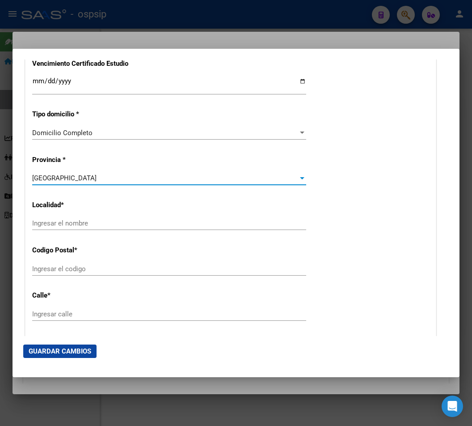
click at [48, 224] on input "Ingresar el nombre" at bounding box center [169, 223] width 274 height 8
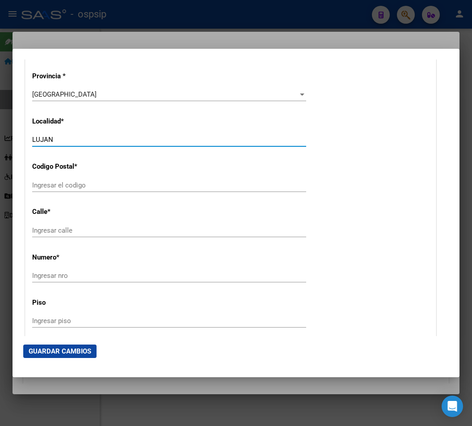
scroll to position [850, 0]
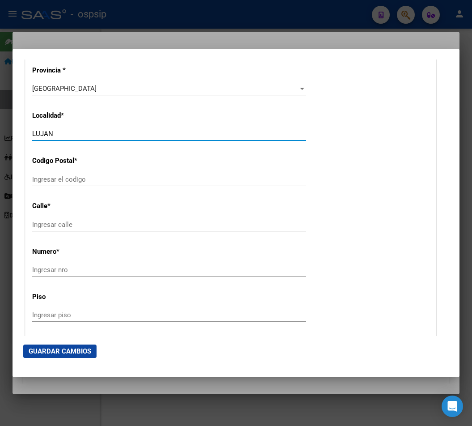
type input "LUJAN"
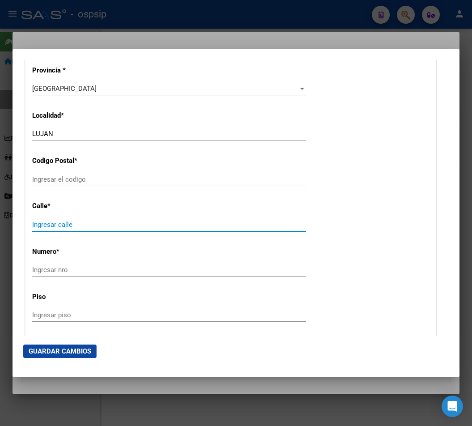
click at [54, 228] on input "Ingresar calle" at bounding box center [169, 225] width 274 height 8
type input "EX RUTA 7 KM.62100"
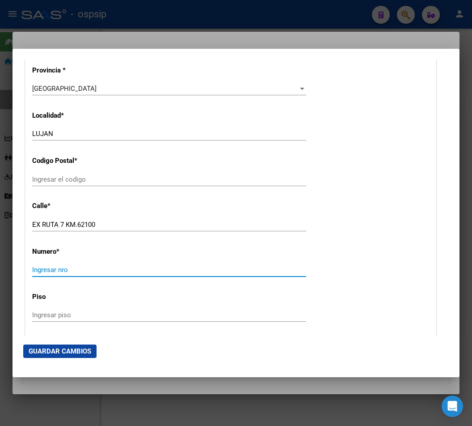
click at [50, 271] on input "Ingresar nro" at bounding box center [169, 270] width 274 height 8
type input "S/N"
click at [44, 180] on input "Ingresar el codigo" at bounding box center [169, 179] width 274 height 8
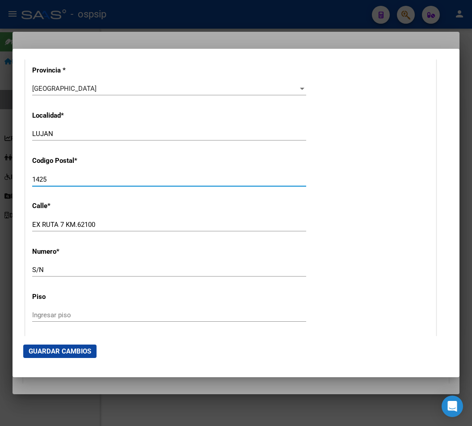
scroll to position [940, 0]
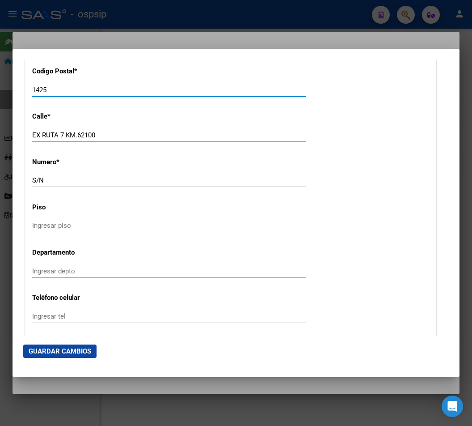
type input "1425"
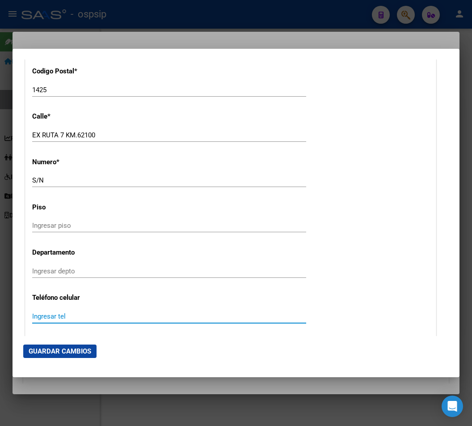
click at [42, 314] on input "Ingresar tel" at bounding box center [169, 316] width 274 height 8
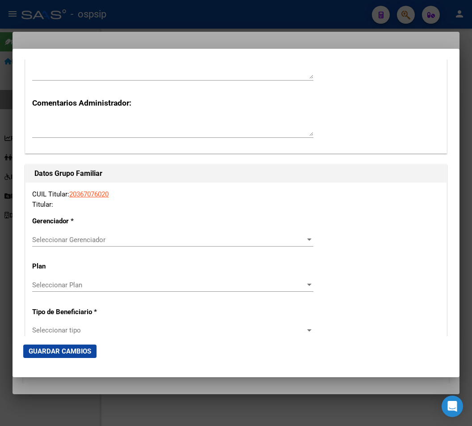
scroll to position [1476, 0]
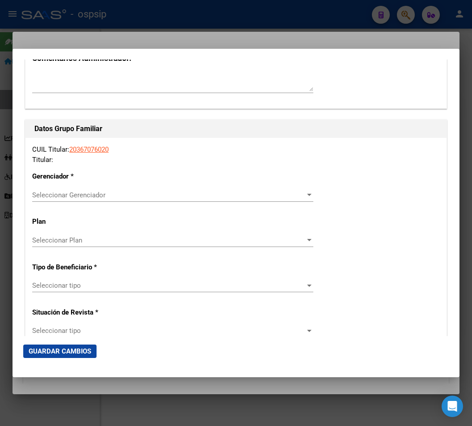
type input "1126697002"
click at [306, 197] on div at bounding box center [310, 194] width 8 height 7
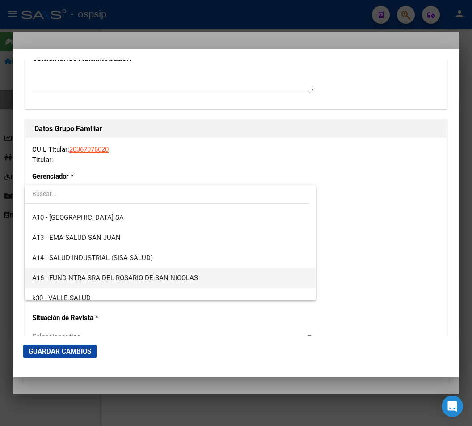
scroll to position [224, 0]
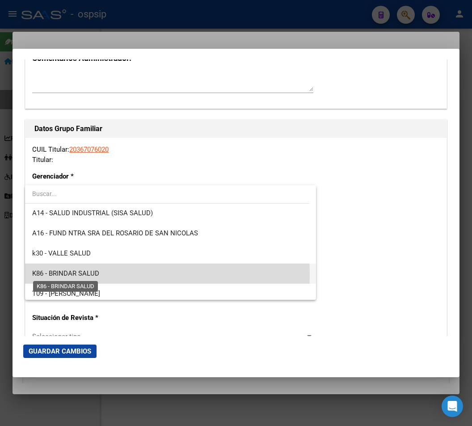
click at [65, 276] on span "K86 - BRINDAR SALUD" at bounding box center [65, 273] width 67 height 8
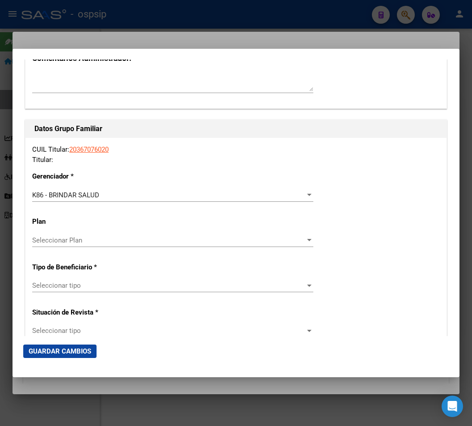
click at [302, 290] on div "Seleccionar tipo Seleccionar tipo" at bounding box center [172, 285] width 281 height 13
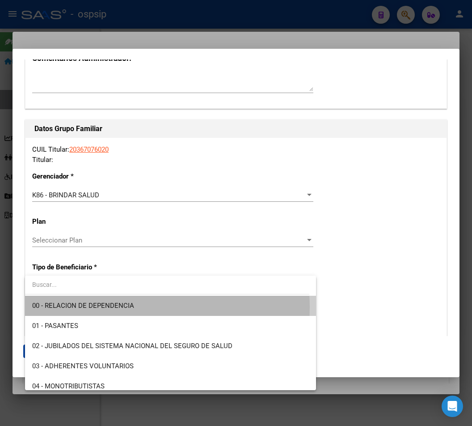
click at [134, 307] on span "00 - RELACION DE DEPENDENCIA" at bounding box center [170, 306] width 277 height 20
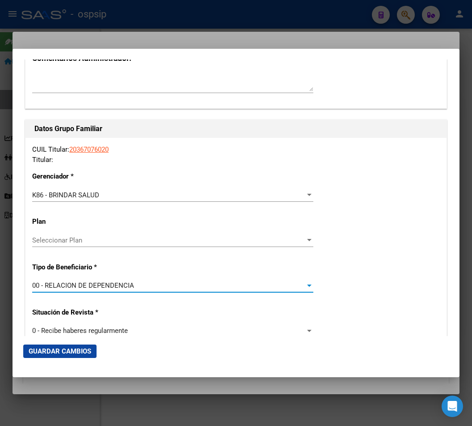
type input "33-70779557-9"
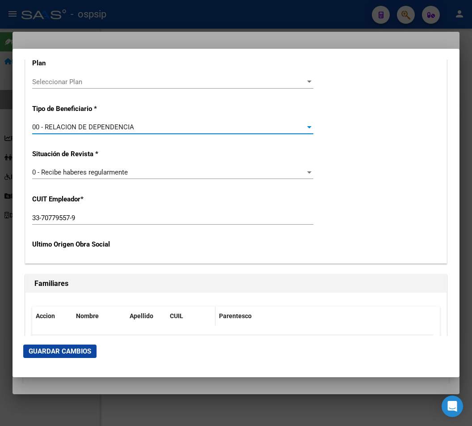
scroll to position [1700, 0]
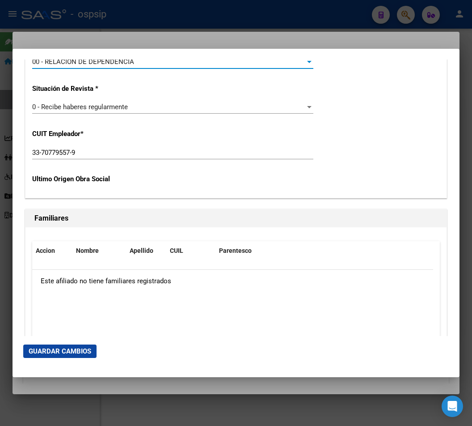
click at [51, 353] on span "Guardar Cambios" at bounding box center [60, 351] width 63 height 8
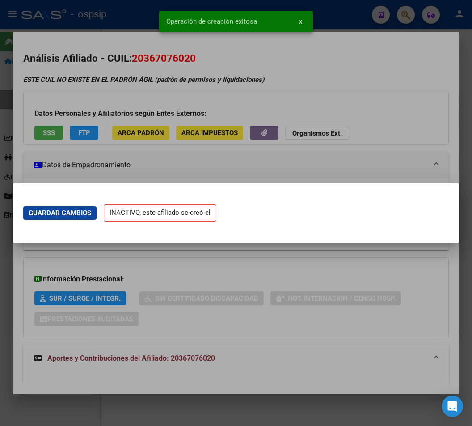
scroll to position [0, 0]
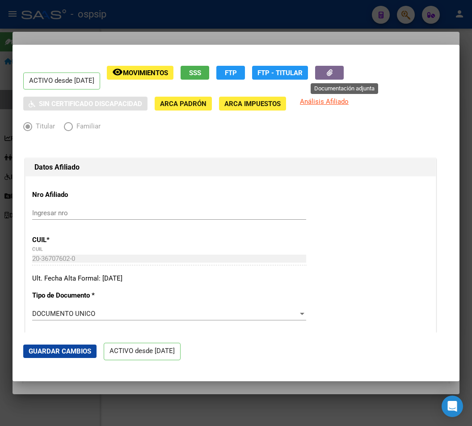
click at [333, 72] on icon "button" at bounding box center [330, 72] width 6 height 7
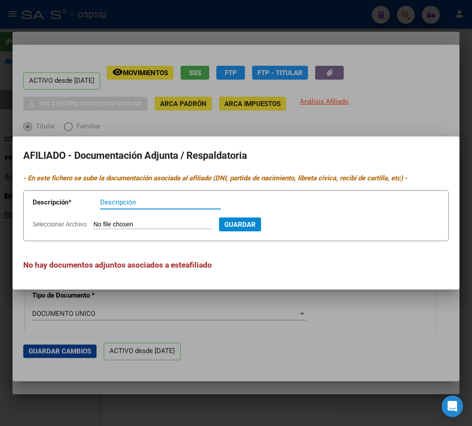
click at [169, 224] on input "Seleccionar Archivo" at bounding box center [153, 225] width 119 height 9
type input "C:\fakepath\Recibo de haberes [DATE] - 2025-08 - 314.pdf"
click at [118, 203] on input "Descripción" at bounding box center [160, 202] width 121 height 8
type input "RECIBO [PERSON_NAME]"
click at [304, 225] on span "Guardar" at bounding box center [288, 225] width 31 height 8
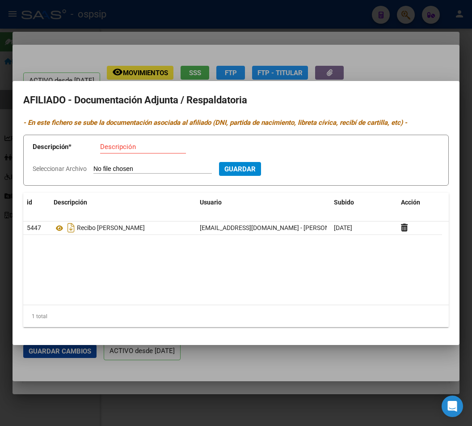
click at [125, 171] on input "Seleccionar Archivo" at bounding box center [153, 169] width 119 height 9
type input "C:\fakepath\dni1.jfif"
click at [118, 146] on input "Descripción" at bounding box center [143, 147] width 86 height 8
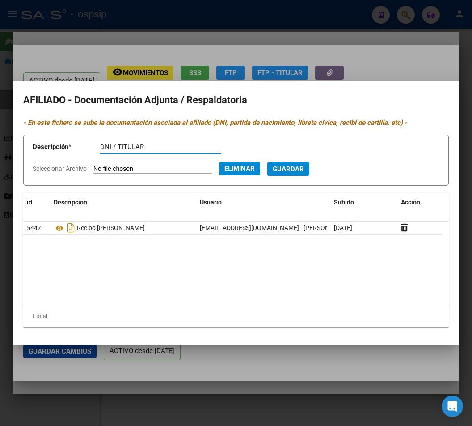
type input "DNI / TITULAR"
click at [299, 174] on button "Guardar" at bounding box center [289, 169] width 42 height 14
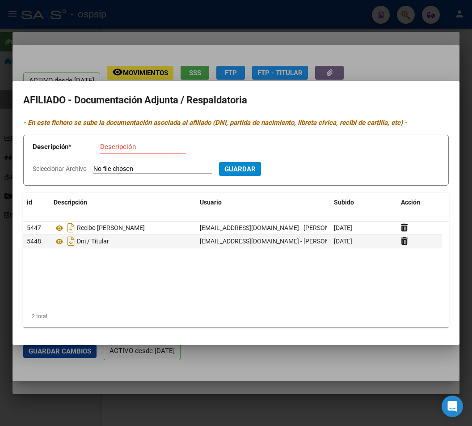
click at [145, 167] on input "Seleccionar Archivo" at bounding box center [153, 169] width 119 height 9
type input "C:\fakepath\dni1.jfif"
click at [119, 147] on input "Descripción" at bounding box center [143, 147] width 86 height 8
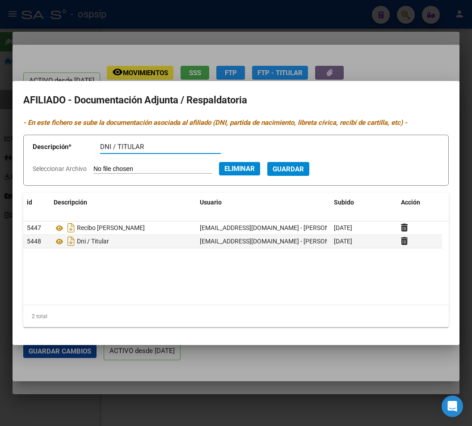
type input "DNI / TITULAR"
click at [304, 170] on span "Guardar" at bounding box center [288, 169] width 31 height 8
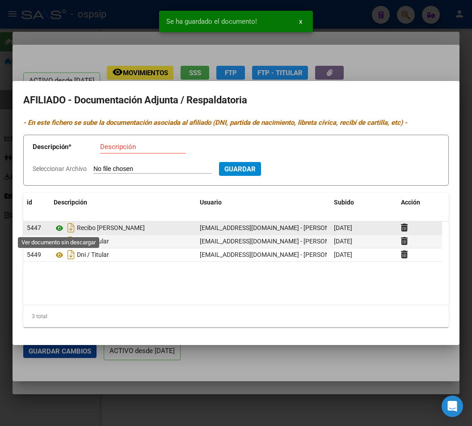
click at [60, 230] on icon at bounding box center [60, 228] width 12 height 11
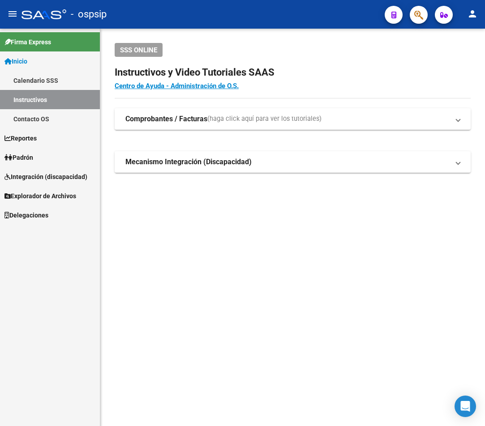
click at [374, 18] on button "button" at bounding box center [418, 15] width 18 height 18
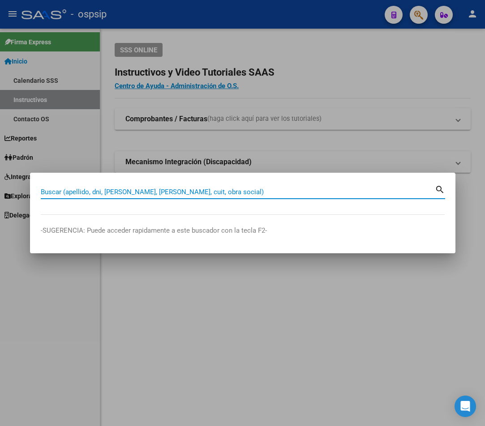
click at [75, 195] on input "Buscar (apellido, dni, [PERSON_NAME], [PERSON_NAME], cuit, obra social)" at bounding box center [238, 192] width 394 height 8
type input "40350212"
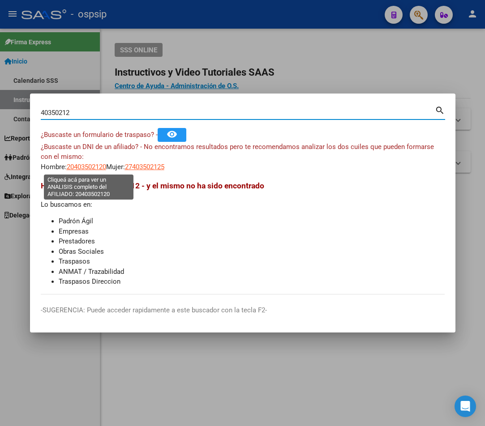
click at [94, 168] on span "20403502120" at bounding box center [86, 167] width 39 height 8
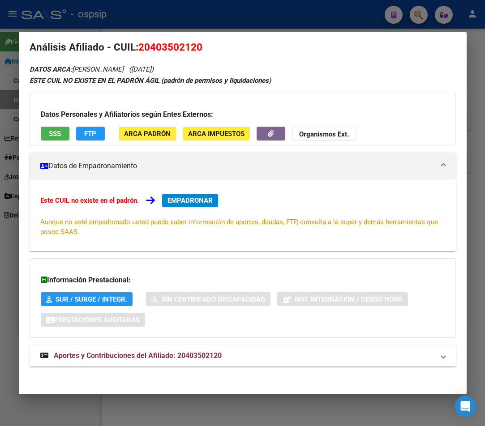
scroll to position [14, 0]
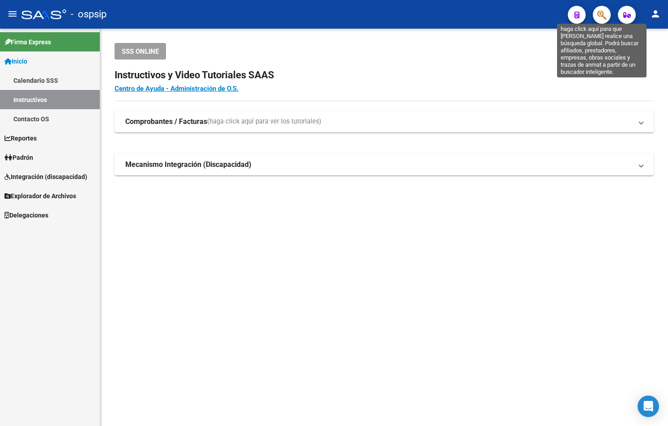
click at [308, 10] on icon "button" at bounding box center [601, 15] width 9 height 10
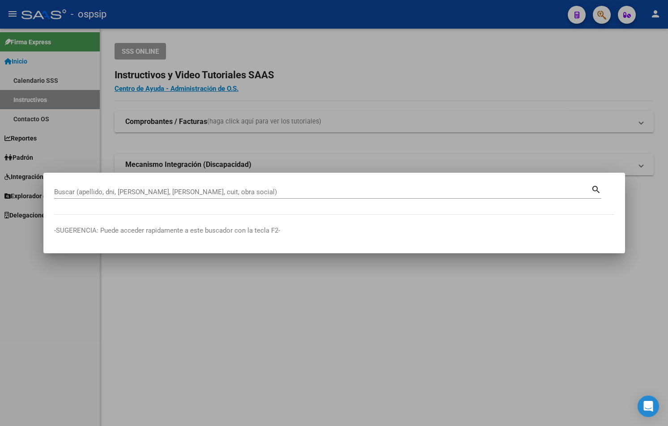
click at [308, 98] on div at bounding box center [334, 213] width 668 height 426
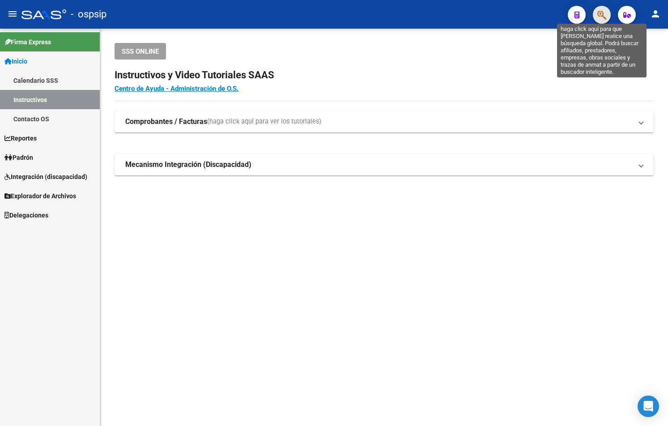
click at [308, 11] on icon "button" at bounding box center [601, 15] width 9 height 10
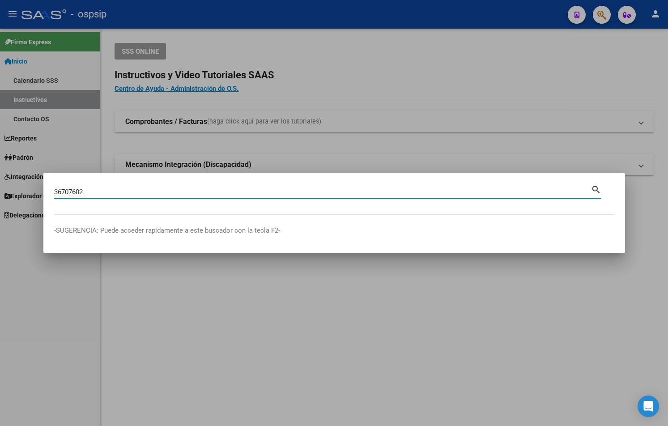
type input "36707602"
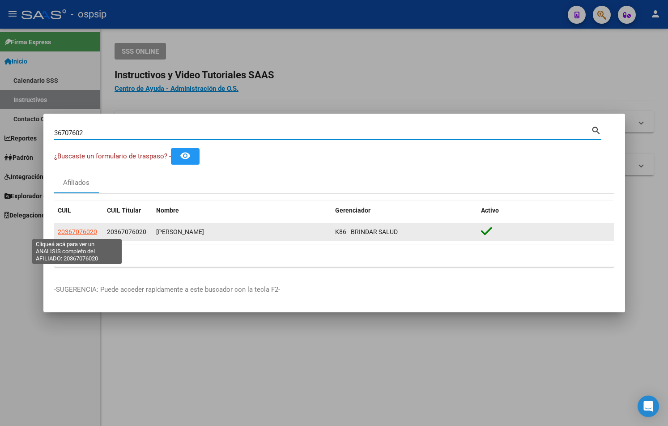
click at [76, 228] on span "20367076020" at bounding box center [77, 231] width 39 height 7
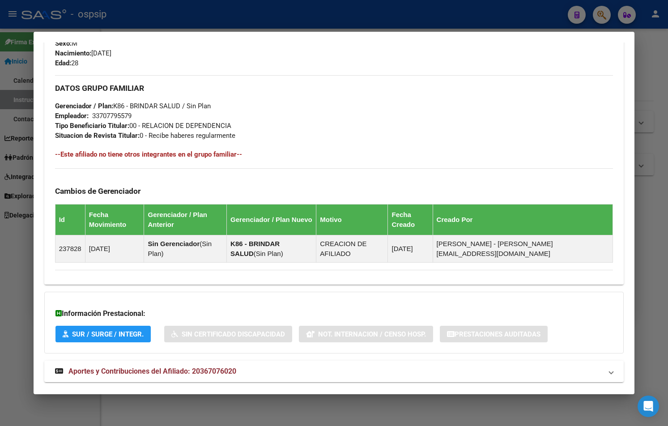
scroll to position [398, 0]
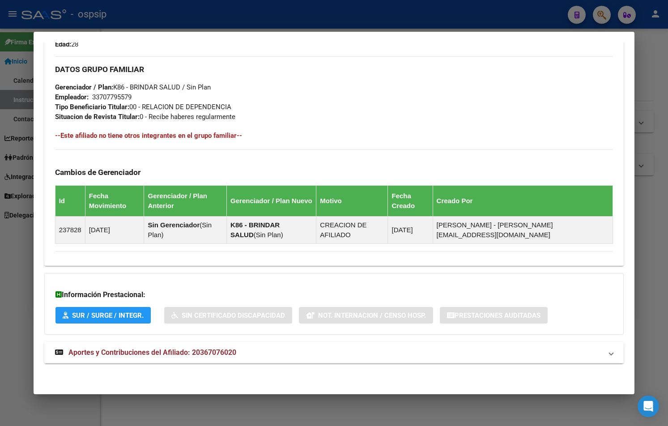
drag, startPoint x: 183, startPoint y: 345, endPoint x: 174, endPoint y: 346, distance: 9.0
click at [183, 345] on mat-expansion-panel-header "Aportes y Contribuciones del Afiliado: 20367076020" at bounding box center [334, 352] width 580 height 21
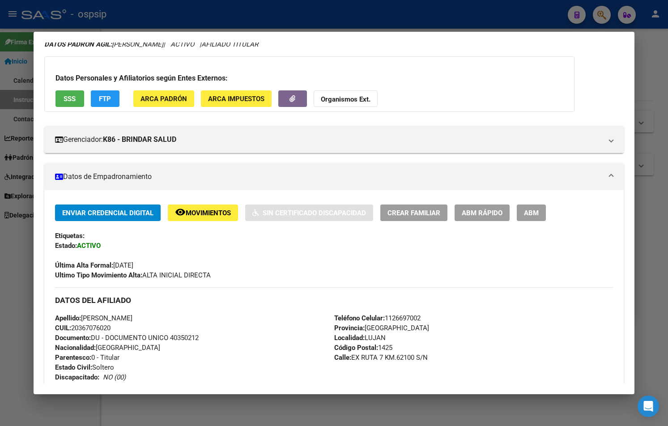
scroll to position [89, 0]
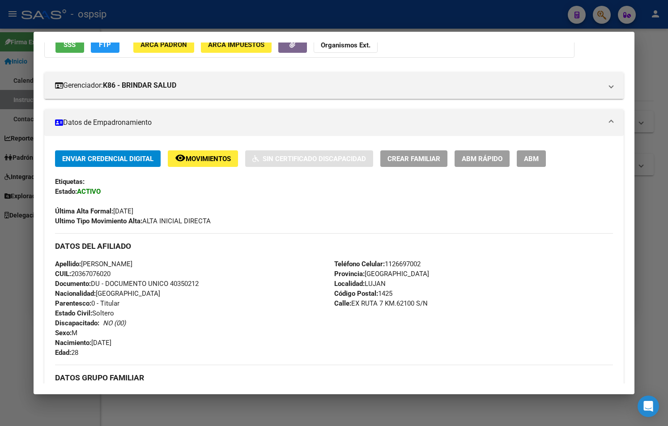
click at [224, 311] on div "Apellido: LUCA NICOLAS BIETTI CUIL: 20367076020 Documento: DU - DOCUMENTO UNICO…" at bounding box center [194, 308] width 279 height 98
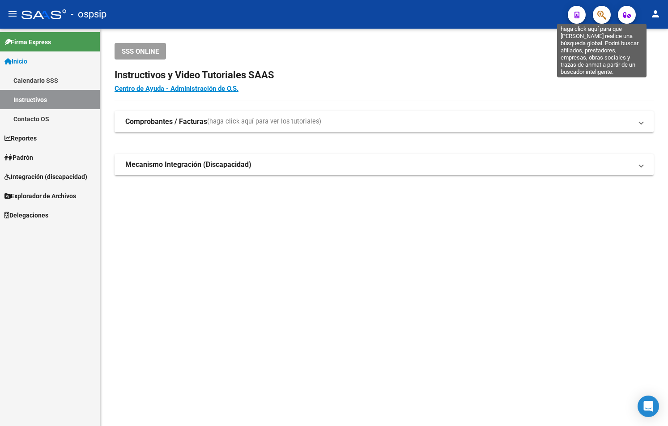
click at [308, 13] on icon "button" at bounding box center [601, 15] width 9 height 10
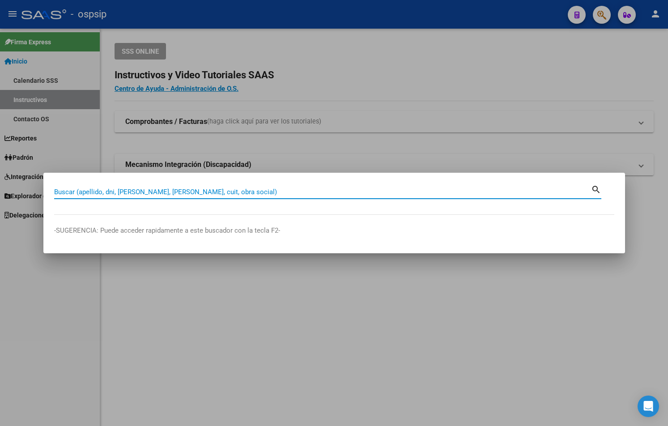
click at [67, 193] on input "Buscar (apellido, dni, [PERSON_NAME], [PERSON_NAME], cuit, obra social)" at bounding box center [322, 192] width 537 height 8
type input "36707602"
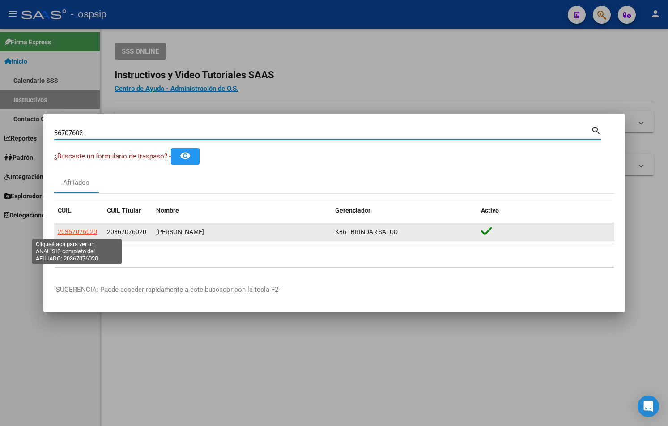
drag, startPoint x: 68, startPoint y: 232, endPoint x: 73, endPoint y: 235, distance: 5.8
click at [73, 235] on span "20367076020" at bounding box center [77, 231] width 39 height 7
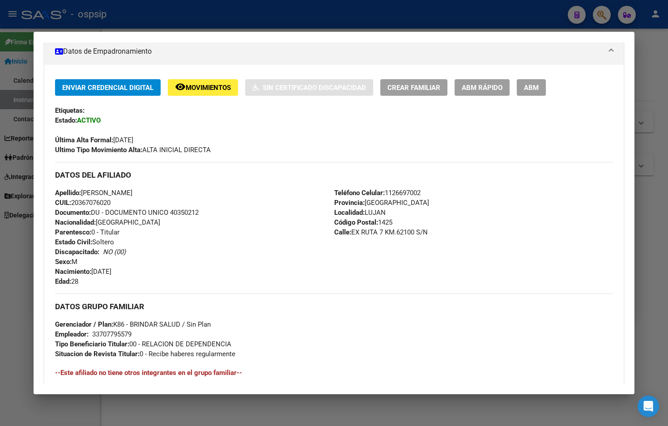
scroll to position [179, 0]
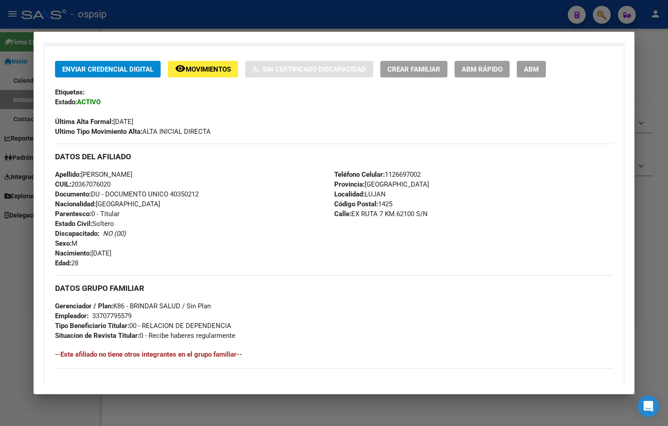
click at [207, 68] on span "Movimientos" at bounding box center [208, 69] width 45 height 8
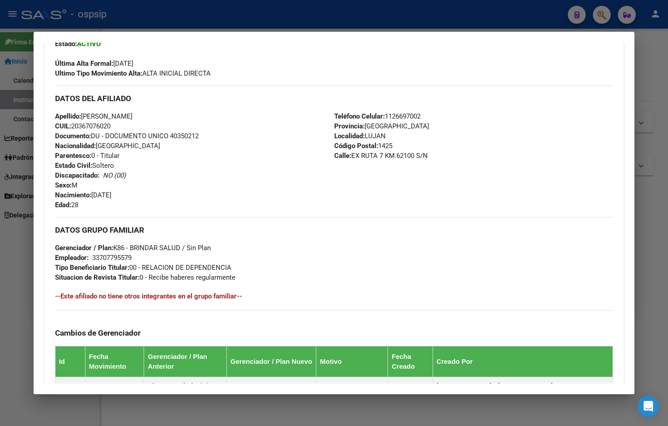
scroll to position [358, 0]
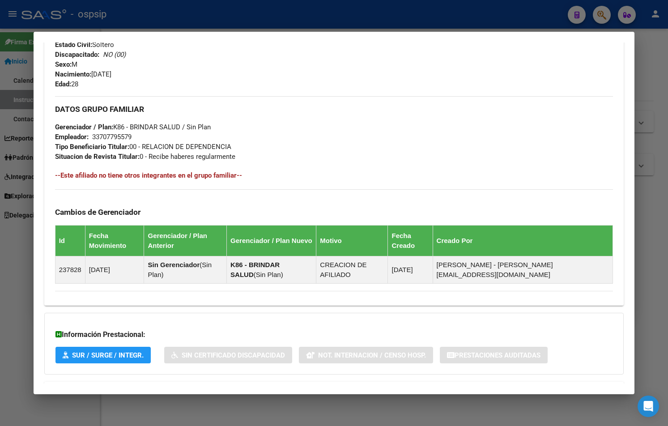
click at [202, 204] on div "Cambios de Gerenciador Id Fecha Movimiento Gerenciador / Plan Anterior Gerencia…" at bounding box center [334, 236] width 558 height 94
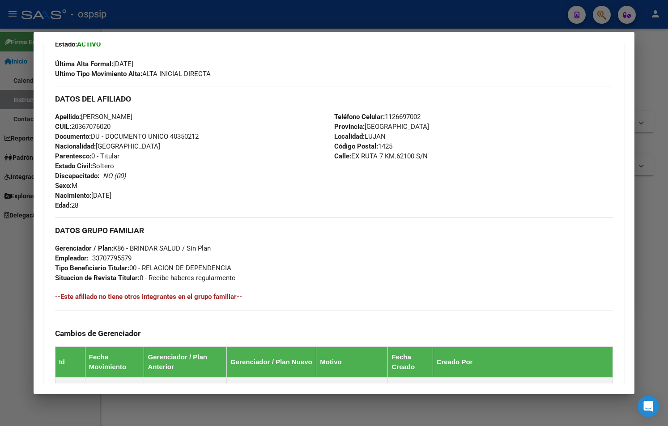
scroll to position [224, 0]
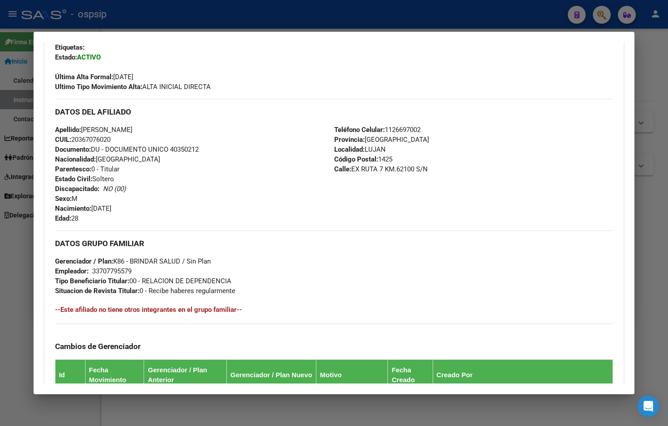
click at [156, 197] on div "Apellido: LUCA NICOLAS BIETTI CUIL: 20367076020 Documento: DU - DOCUMENTO UNICO…" at bounding box center [194, 174] width 279 height 98
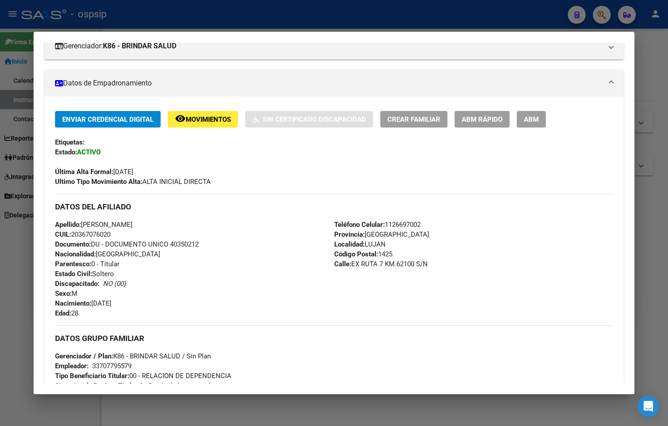
scroll to position [134, 0]
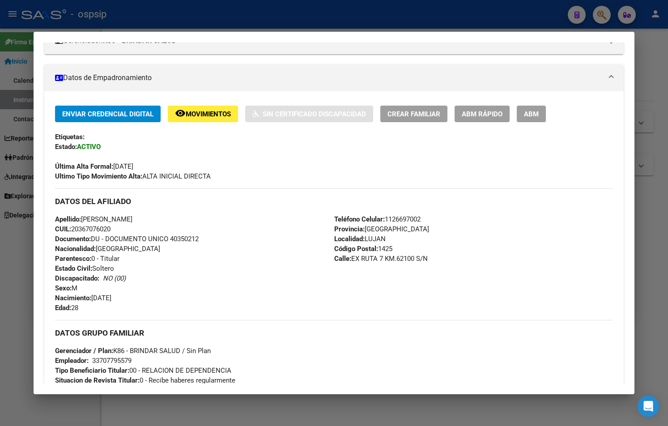
drag, startPoint x: 171, startPoint y: 238, endPoint x: 213, endPoint y: 244, distance: 42.0
click at [213, 244] on div "Apellido: LUCA NICOLAS BIETTI CUIL: 20367076020 Documento: DU - DOCUMENTO UNICO…" at bounding box center [194, 263] width 279 height 98
click at [184, 255] on div "Apellido: LUCA NICOLAS BIETTI CUIL: 20367076020 Documento: DU - DOCUMENTO UNICO…" at bounding box center [194, 263] width 279 height 98
drag, startPoint x: 171, startPoint y: 239, endPoint x: 208, endPoint y: 241, distance: 37.2
click at [208, 241] on div "Apellido: LUCA NICOLAS BIETTI CUIL: 20367076020 Documento: DU - DOCUMENTO UNICO…" at bounding box center [194, 263] width 279 height 98
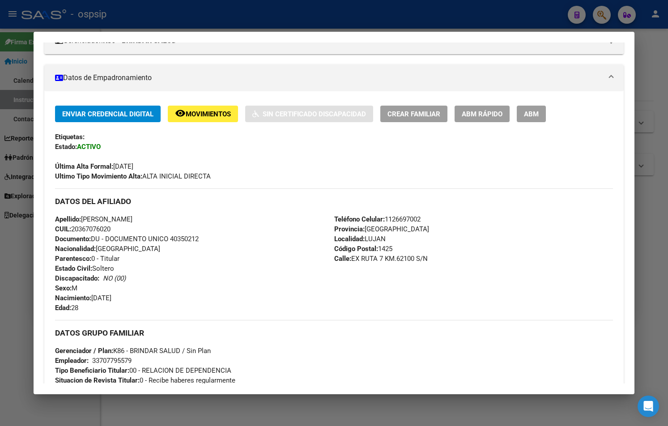
copy span "40350212"
click at [224, 216] on div "Apellido: LUCA NICOLAS BIETTI CUIL: 20367076020 Documento: DU - DOCUMENTO UNICO…" at bounding box center [194, 263] width 279 height 98
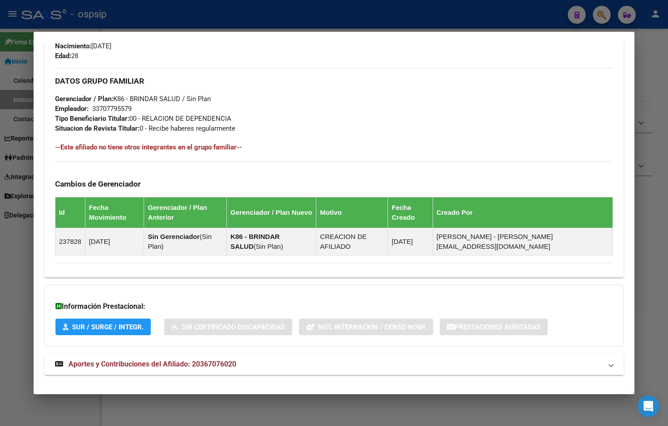
scroll to position [398, 0]
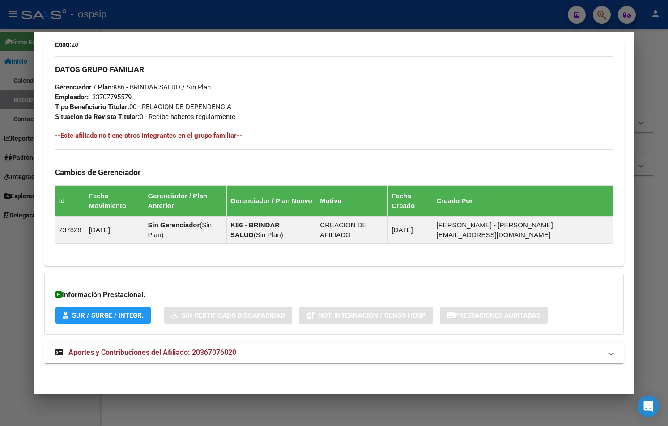
click at [194, 355] on span "Aportes y Contribuciones del Afiliado: 20367076020" at bounding box center [152, 352] width 168 height 9
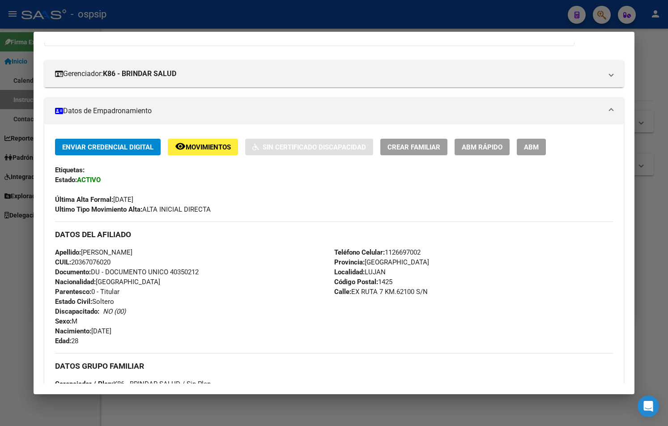
scroll to position [89, 0]
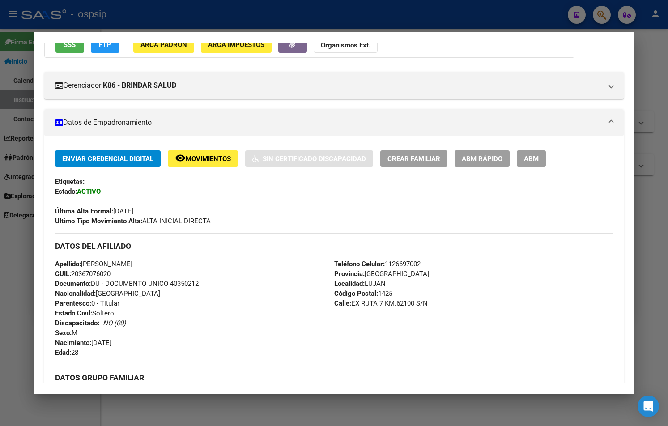
click at [308, 158] on button "ABM" at bounding box center [531, 158] width 29 height 17
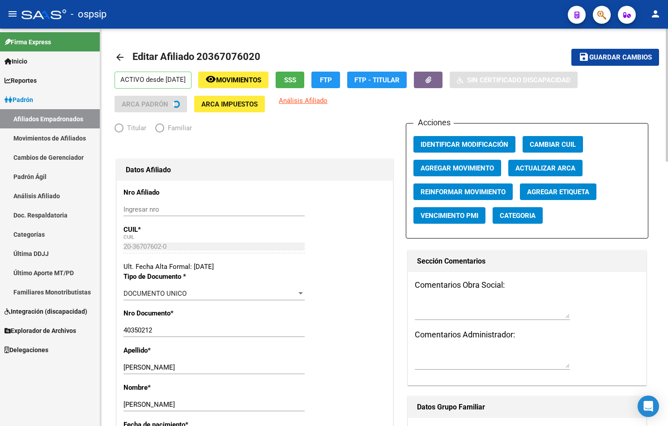
radio input "true"
type input "33-70779557-9"
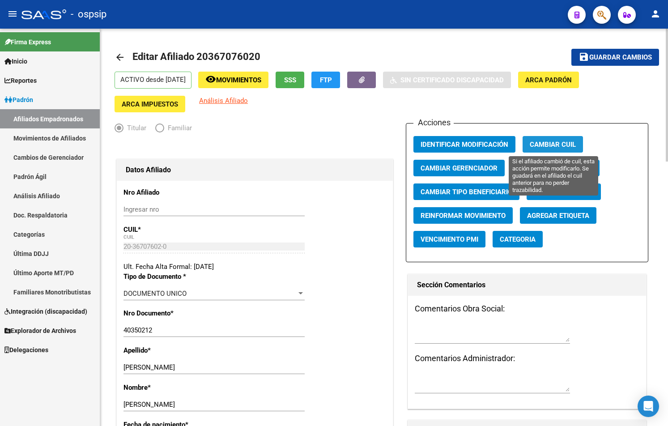
click at [308, 141] on span "Cambiar CUIL" at bounding box center [553, 144] width 46 height 8
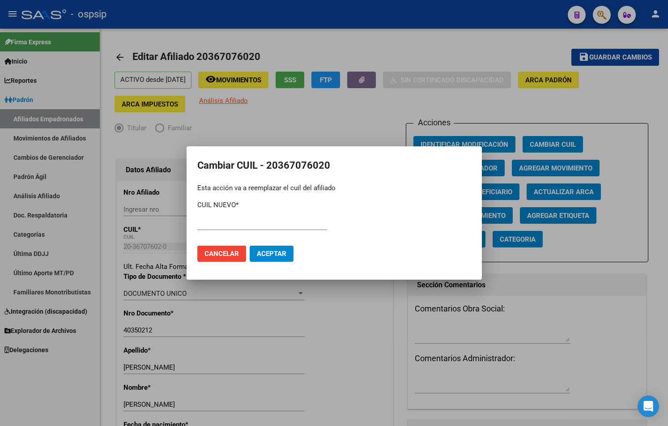
click at [212, 225] on input "text" at bounding box center [262, 223] width 130 height 8
type input "20-40350212-0"
click at [281, 255] on span "Aceptar" at bounding box center [272, 254] width 30 height 8
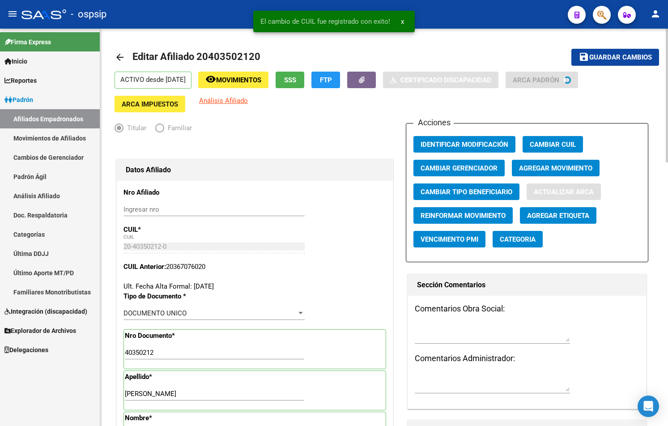
type input "[PERSON_NAME]"
type input "LUJAN"
type input "6700"
type input "EX RUTA 7 KM 62100"
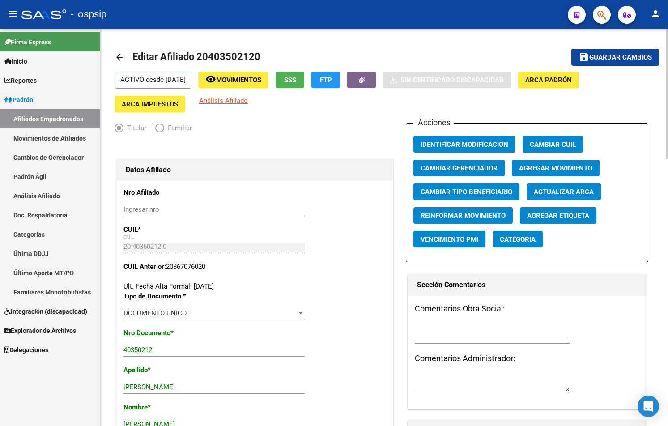
drag, startPoint x: 609, startPoint y: 58, endPoint x: 604, endPoint y: 55, distance: 6.0
click at [308, 59] on span "Guardar cambios" at bounding box center [620, 58] width 63 height 8
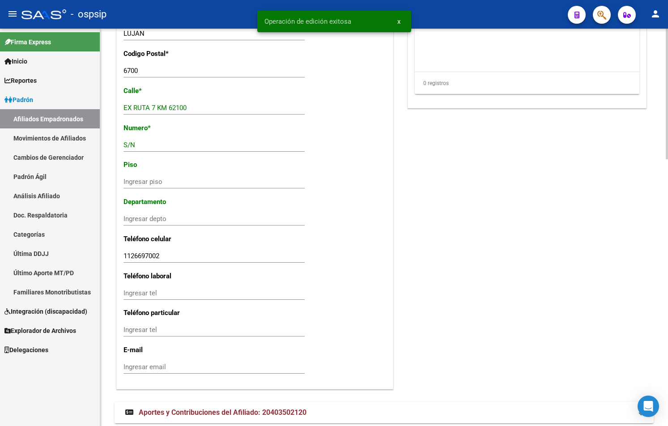
scroll to position [811, 0]
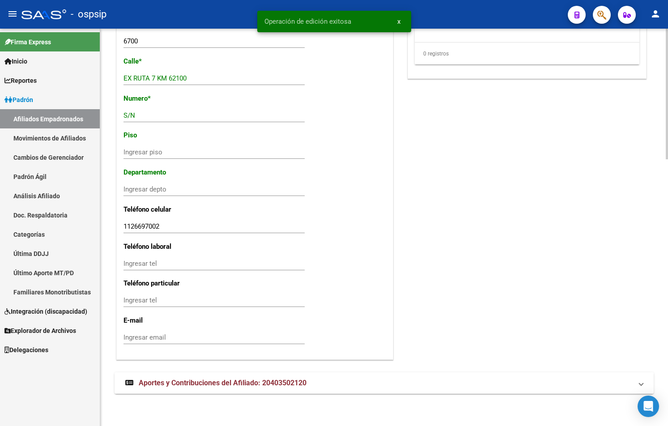
drag, startPoint x: 251, startPoint y: 380, endPoint x: 258, endPoint y: 385, distance: 8.4
click at [251, 381] on span "Aportes y Contribuciones del Afiliado: 20403502120" at bounding box center [223, 382] width 168 height 9
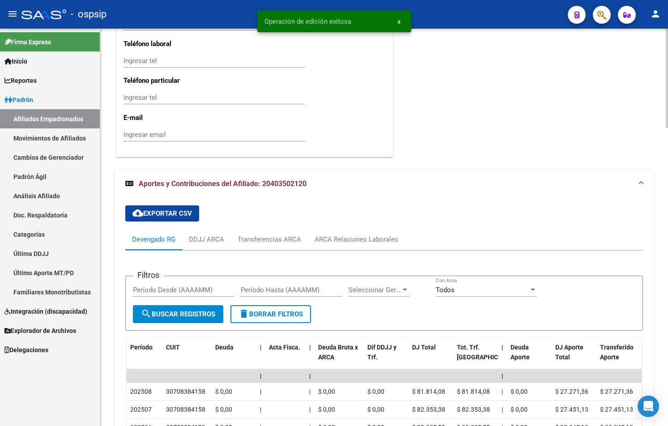
scroll to position [1014, 0]
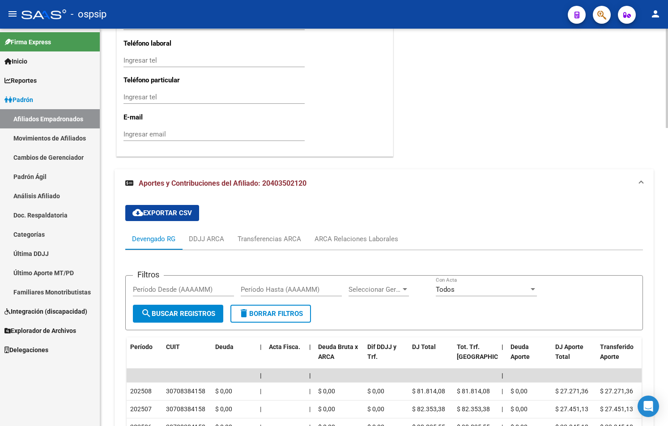
drag, startPoint x: 389, startPoint y: 185, endPoint x: 409, endPoint y: 187, distance: 20.2
click at [308, 185] on mat-panel-title "Aportes y Contribuciones del Afiliado: 20403502120" at bounding box center [378, 184] width 507 height 10
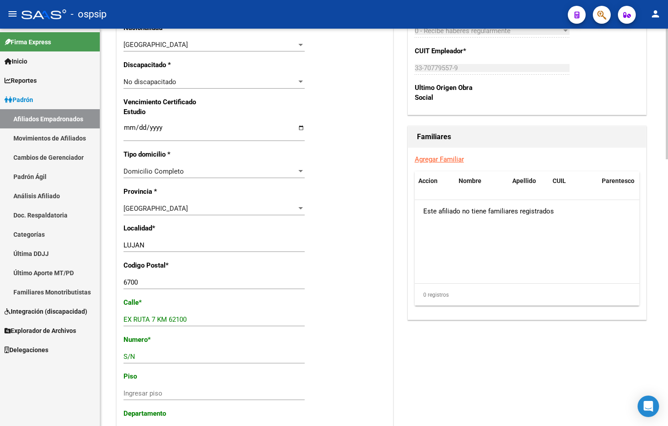
scroll to position [582, 0]
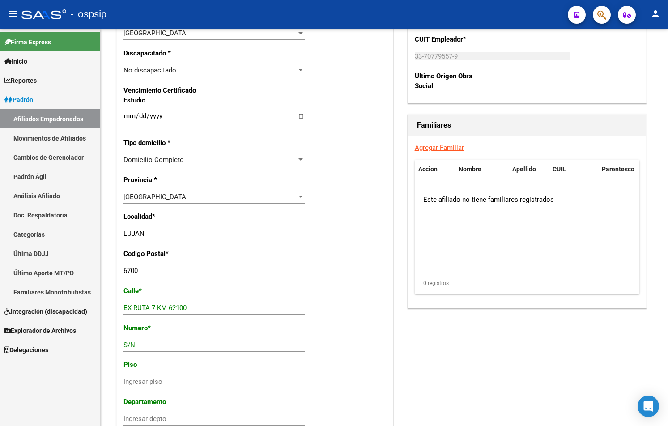
click at [189, 13] on div "- ospsip" at bounding box center [290, 14] width 539 height 20
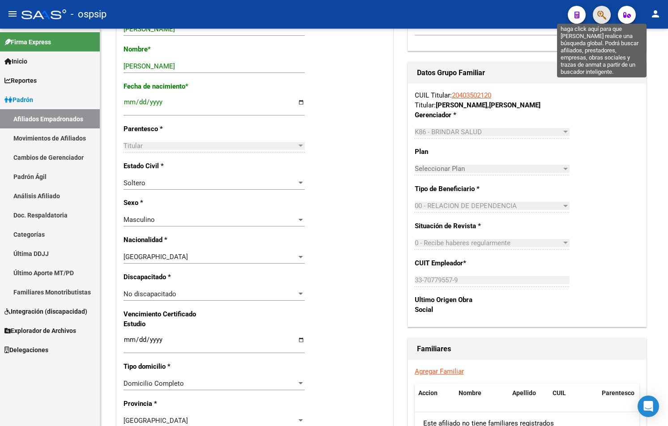
click at [308, 11] on icon "button" at bounding box center [601, 15] width 9 height 10
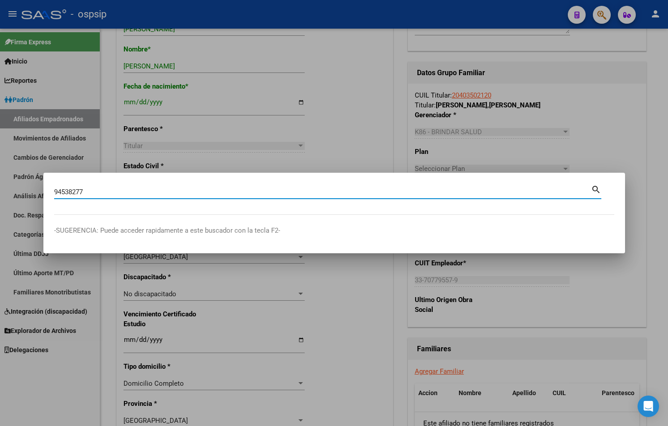
type input "94538277"
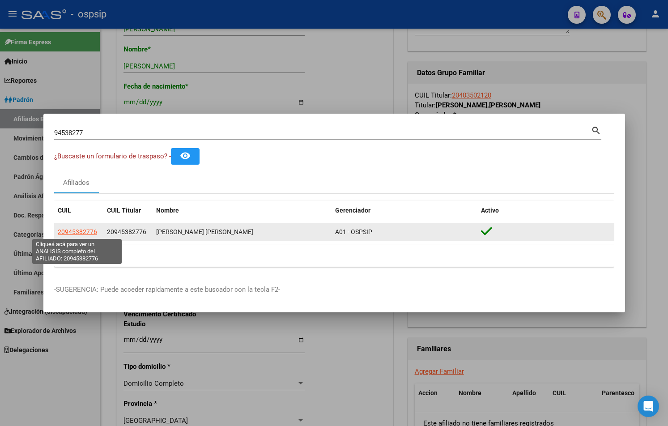
click at [90, 230] on span "20945382776" at bounding box center [77, 231] width 39 height 7
copy span "7"
type textarea "20945382776"
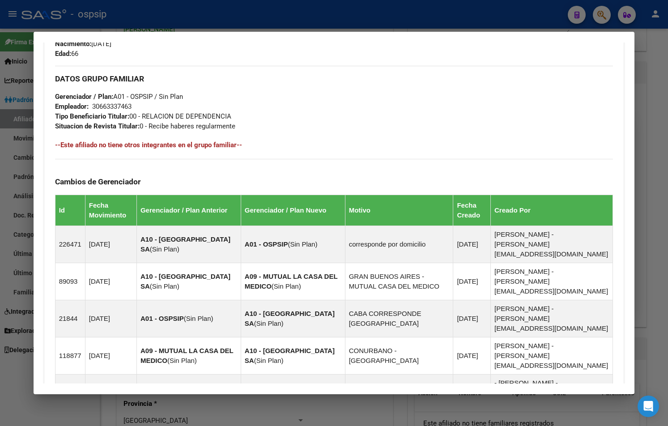
scroll to position [534, 0]
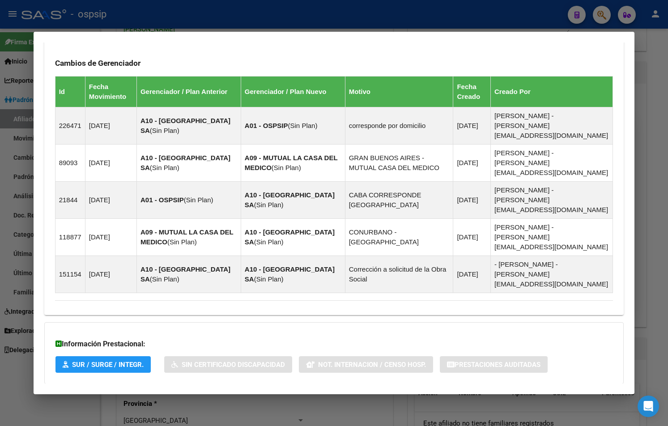
click at [204, 397] on span "Aportes y Contribuciones del Afiliado: 20945382776" at bounding box center [152, 401] width 168 height 9
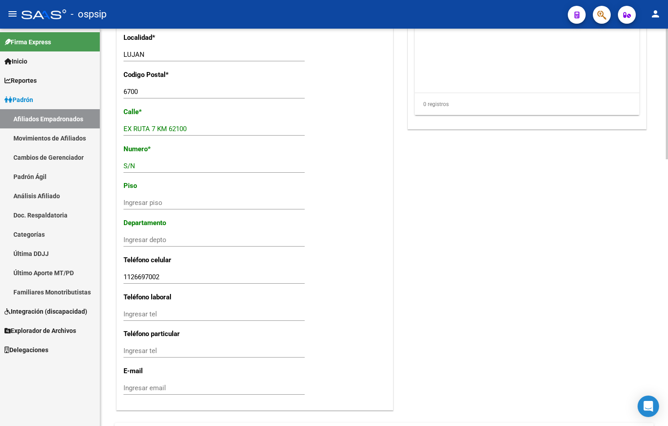
scroll to position [811, 0]
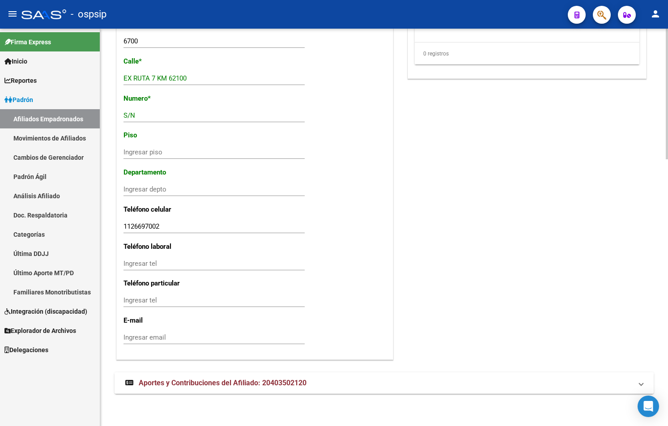
click at [208, 383] on span "Aportes y Contribuciones del Afiliado: 20403502120" at bounding box center [223, 382] width 168 height 9
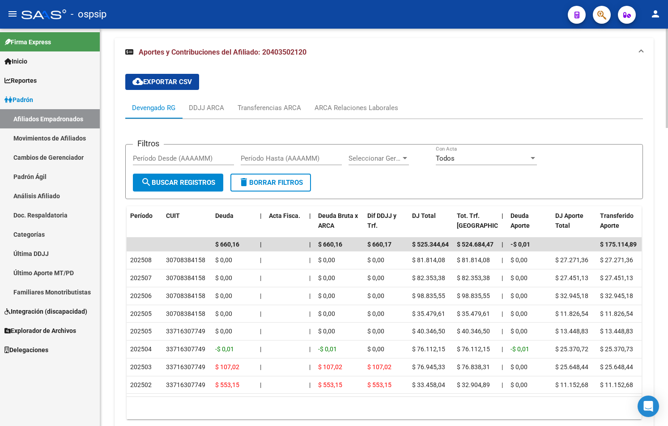
scroll to position [1148, 0]
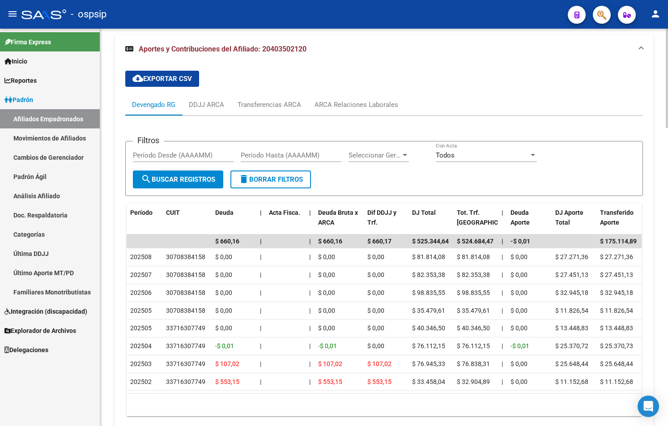
click at [238, 78] on div "cloud_download Exportar CSV Devengado RG DDJJ ARCA Transferencias ARCA ARCA Rel…" at bounding box center [384, 244] width 518 height 360
drag, startPoint x: 345, startPoint y: 102, endPoint x: 366, endPoint y: 141, distance: 44.8
click at [308, 102] on div "ARCA Relaciones Laborales" at bounding box center [357, 105] width 84 height 10
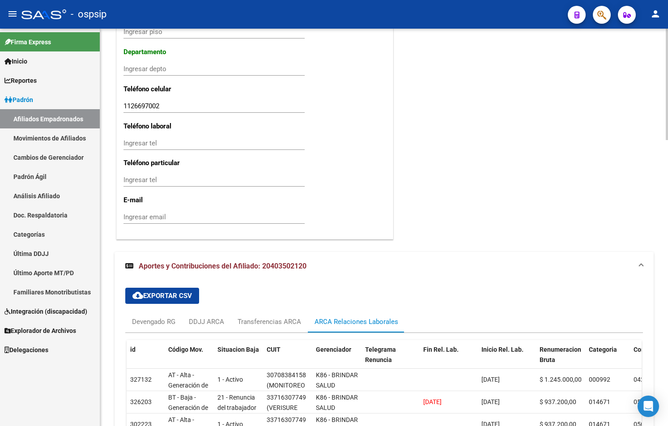
scroll to position [1020, 0]
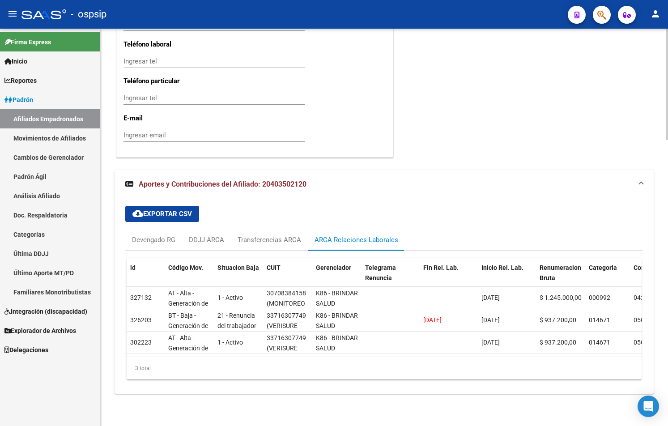
click at [308, 9] on span "button" at bounding box center [601, 15] width 9 height 18
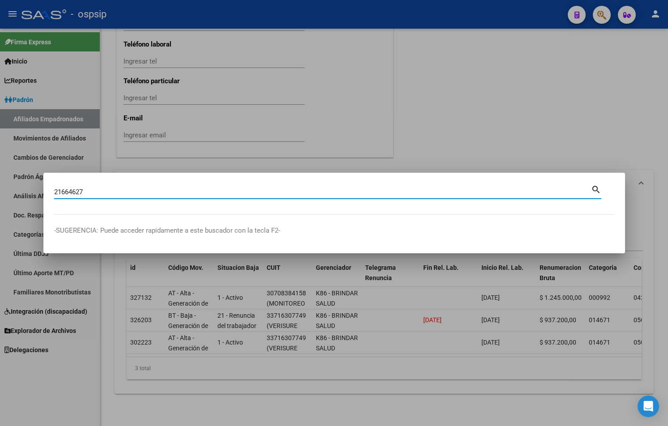
type input "21664627"
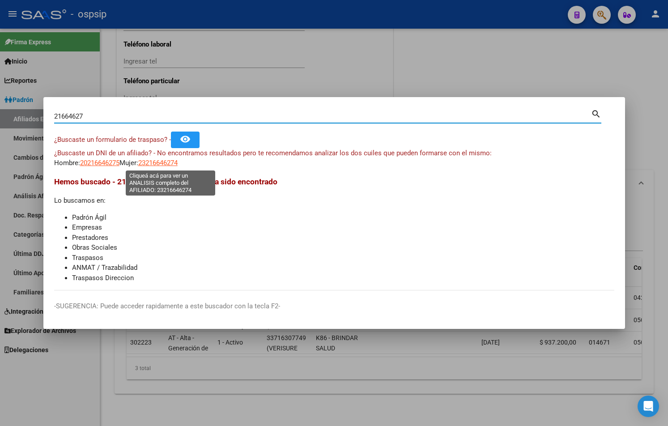
click at [161, 161] on span "23216646274" at bounding box center [157, 163] width 39 height 8
type textarea "23216646274"
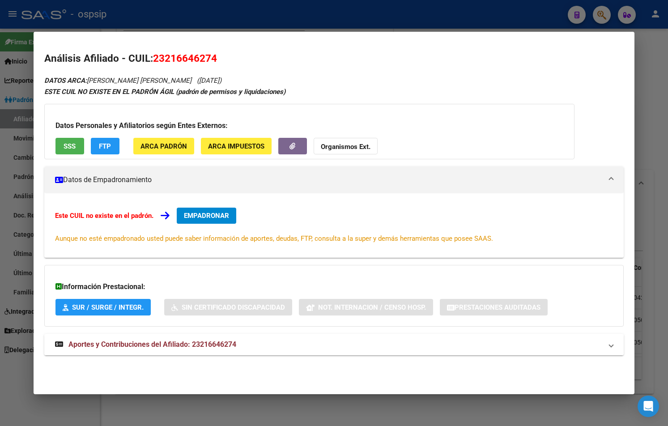
click at [216, 343] on span "Aportes y Contribuciones del Afiliado: 23216646274" at bounding box center [152, 344] width 168 height 9
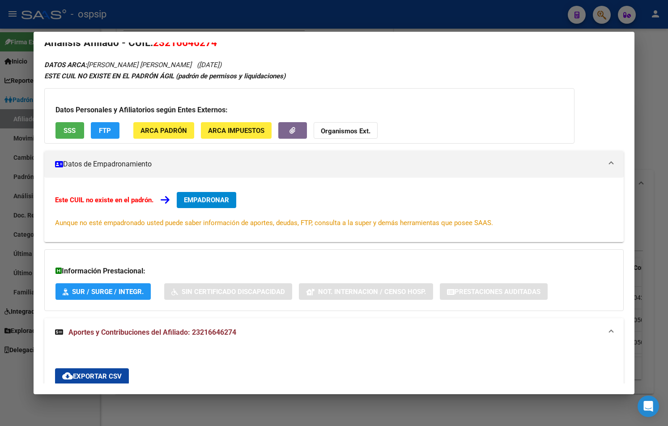
scroll to position [0, 0]
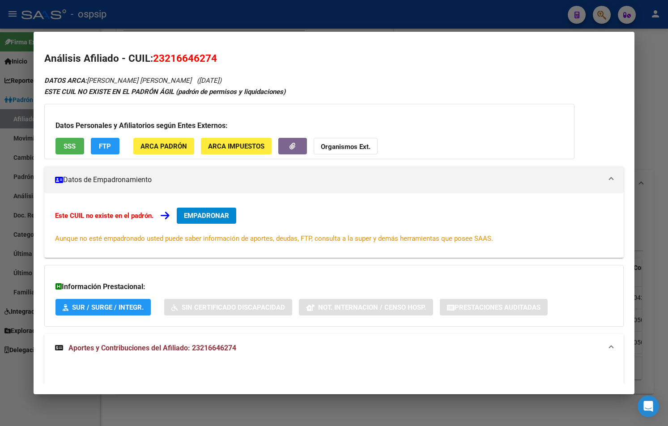
click at [199, 212] on span "EMPADRONAR" at bounding box center [206, 216] width 45 height 8
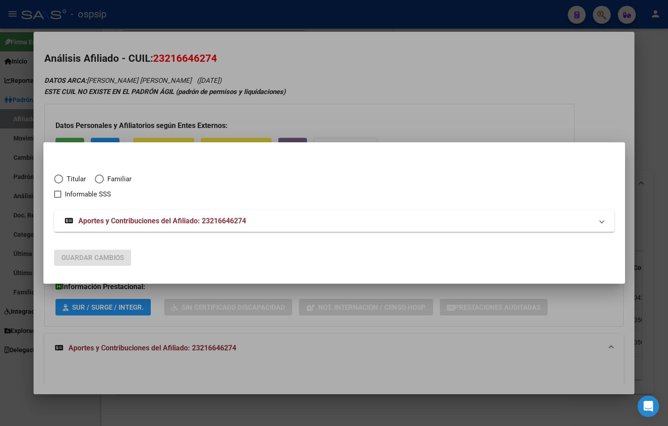
click at [58, 181] on span "Elija una opción" at bounding box center [58, 178] width 9 height 9
click at [58, 181] on input "Titular" at bounding box center [58, 178] width 9 height 9
radio input "true"
checkbox input "true"
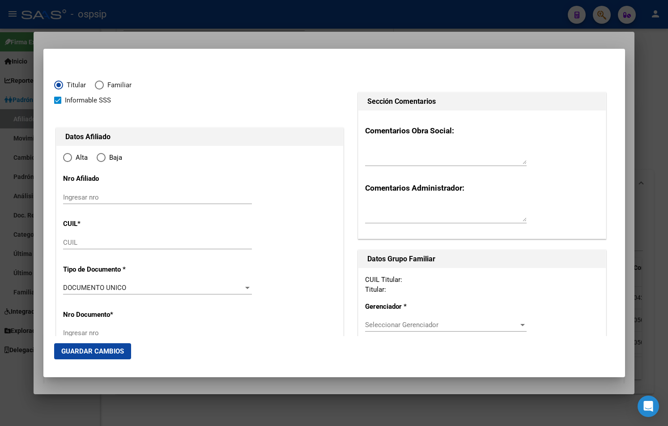
type input "23-21664627-4"
type input "21664627"
type input "GOMEZ"
type input "SANDRA MABEL"
type input "1970-05-14"
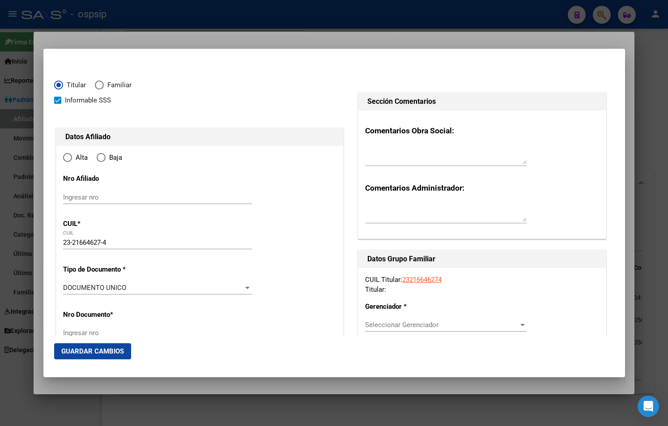
type input "CABA"
type input "1437"
type input "FOURNIER"
type input "2354"
type input "0"
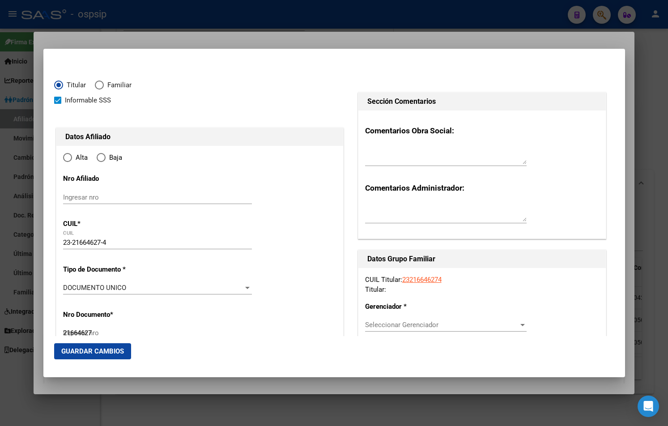
radio input "true"
type input "CABA"
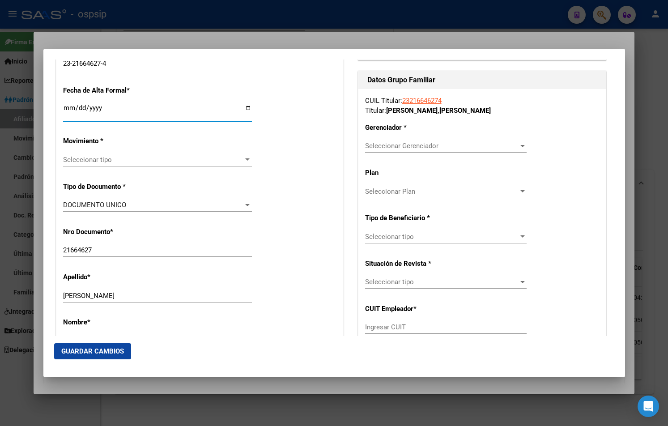
click at [69, 106] on input "Ingresar fecha" at bounding box center [157, 111] width 189 height 14
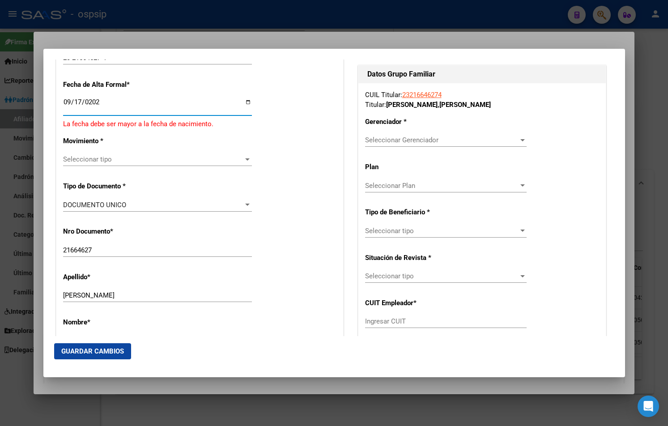
type input "[DATE]"
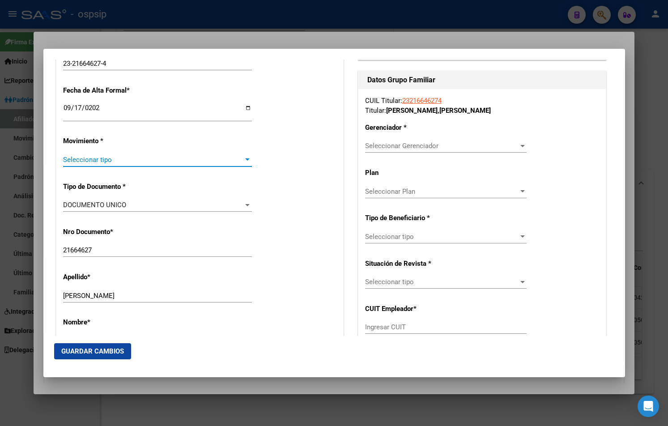
click at [96, 153] on div "Seleccionar tipo Seleccionar tipo" at bounding box center [157, 159] width 189 height 13
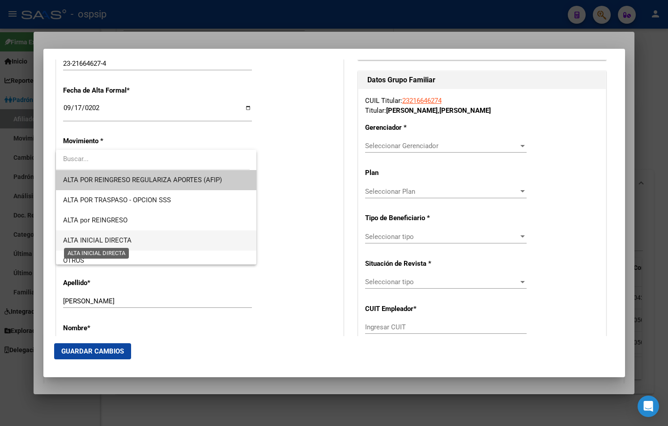
click at [94, 241] on span "ALTA INICIAL DIRECTA" at bounding box center [97, 240] width 68 height 8
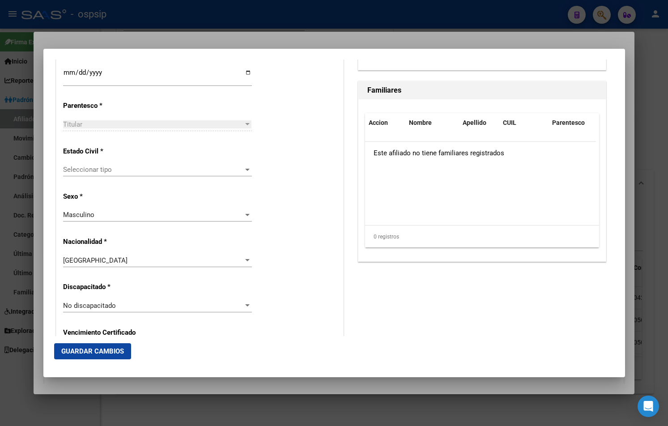
scroll to position [492, 0]
click at [76, 170] on span "Seleccionar tipo" at bounding box center [153, 169] width 181 height 8
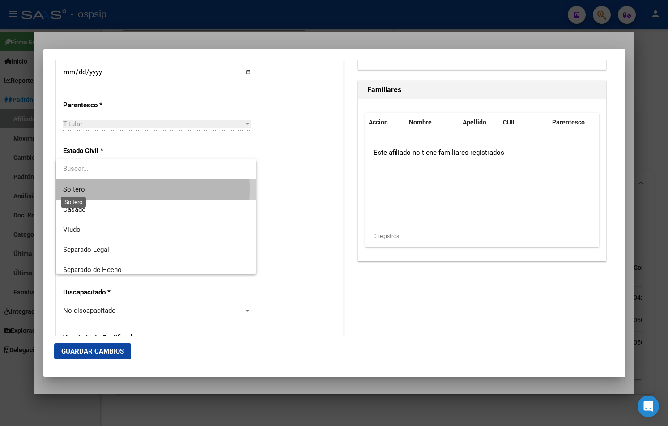
drag, startPoint x: 78, startPoint y: 189, endPoint x: 161, endPoint y: 201, distance: 84.0
click at [79, 189] on span "Soltero" at bounding box center [74, 189] width 22 height 8
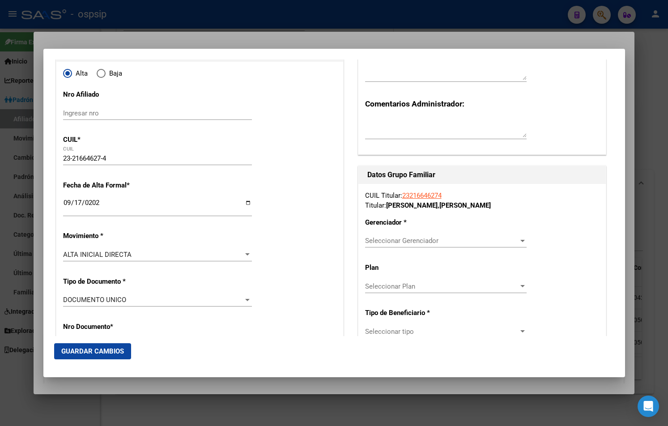
scroll to position [134, 0]
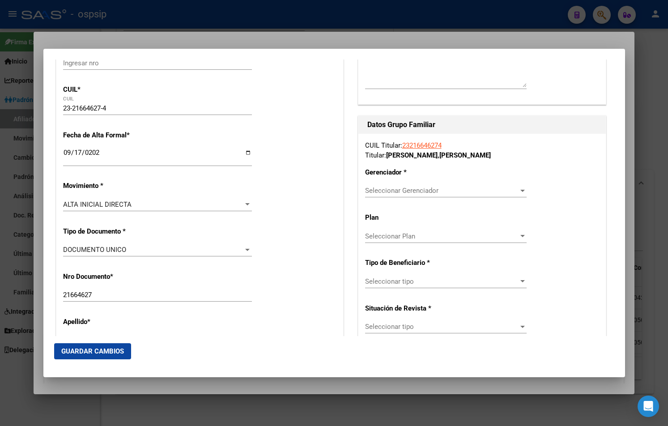
click at [308, 190] on span "Seleccionar Gerenciador" at bounding box center [441, 191] width 153 height 8
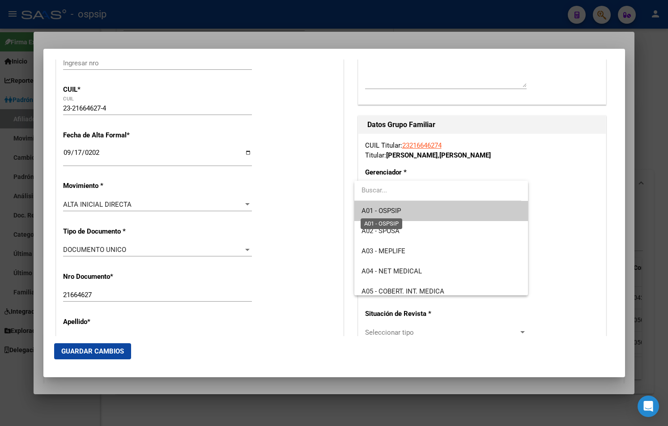
click at [308, 212] on span "A01 - OSPSIP" at bounding box center [380, 211] width 39 height 8
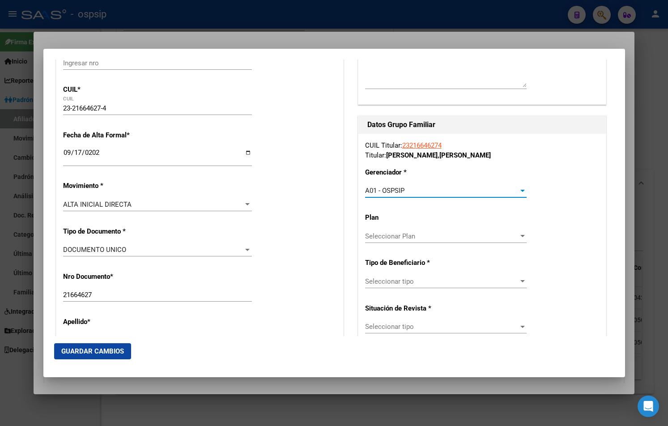
click at [308, 278] on div "Seleccionar tipo Seleccionar tipo" at bounding box center [446, 281] width 162 height 13
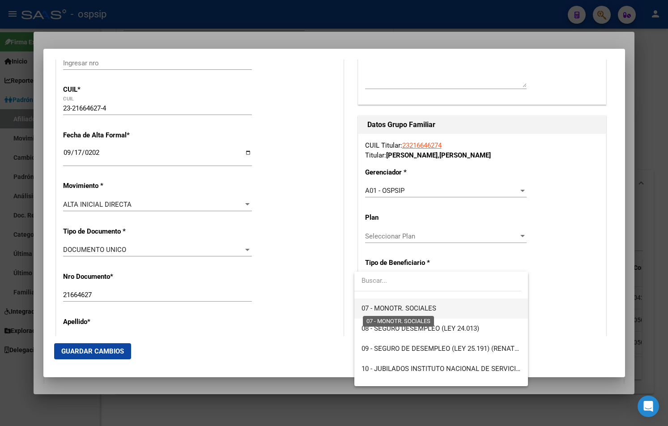
click at [308, 306] on span "07 - MONOTR. SOCIALES" at bounding box center [398, 308] width 75 height 8
type input "23-21664627-4"
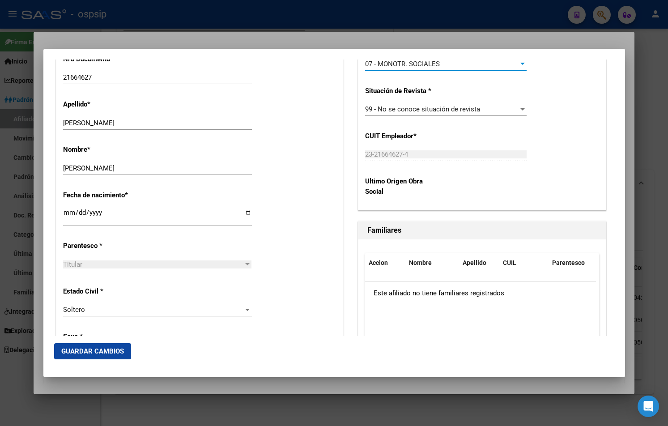
scroll to position [358, 0]
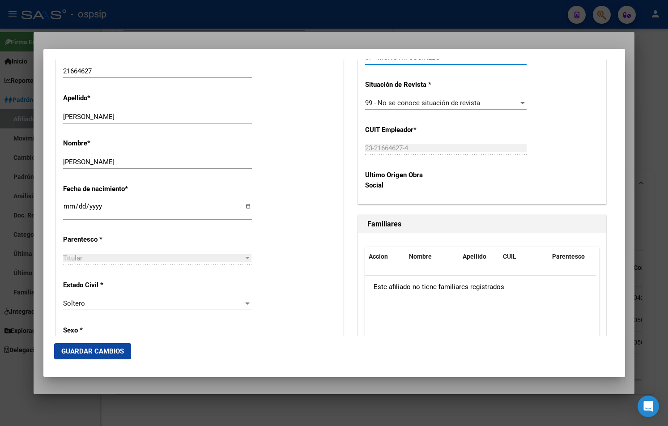
click at [82, 354] on span "Guardar Cambios" at bounding box center [92, 351] width 63 height 8
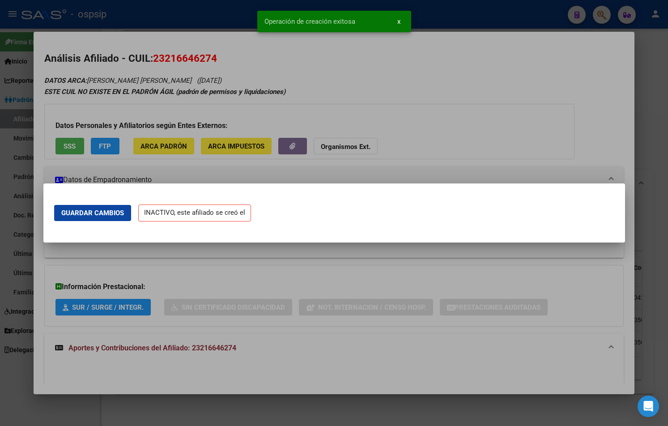
scroll to position [0, 0]
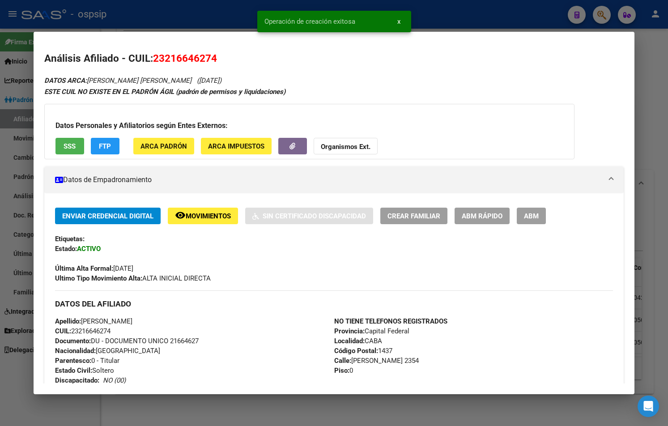
click at [308, 214] on span "ABM" at bounding box center [531, 216] width 15 height 8
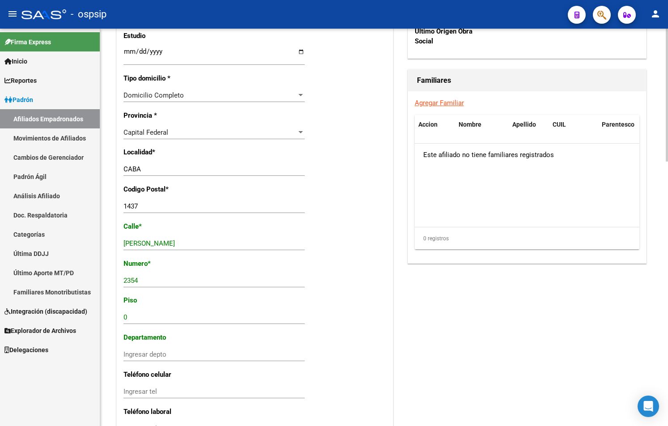
scroll to position [791, 0]
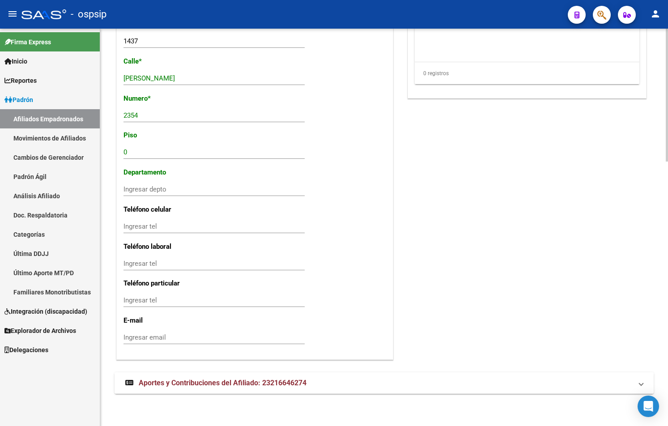
click at [269, 381] on span "Aportes y Contribuciones del Afiliado: 23216646274" at bounding box center [223, 382] width 168 height 9
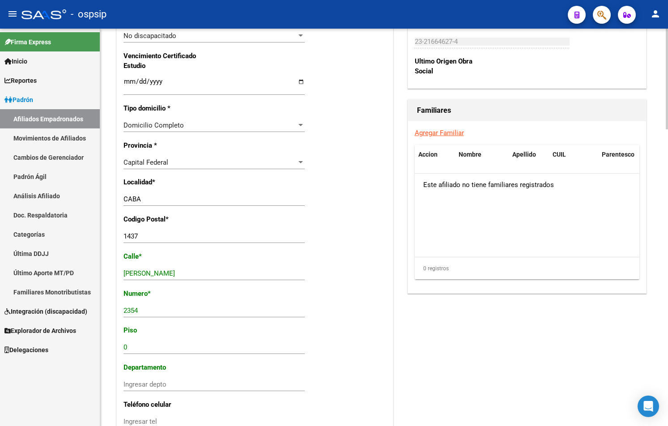
scroll to position [598, 0]
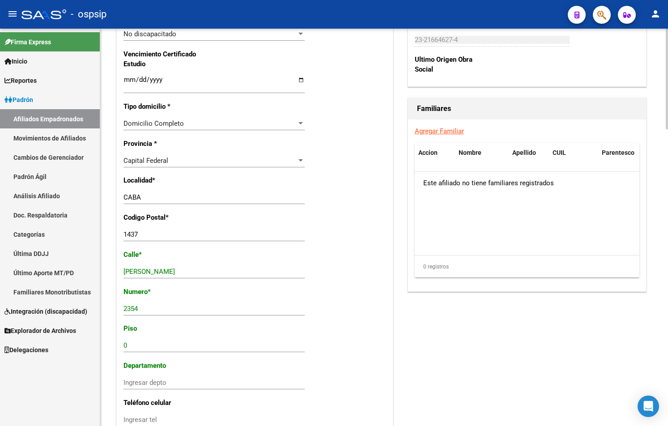
click at [269, 207] on div "CABA Ingresar el nombre" at bounding box center [213, 202] width 181 height 22
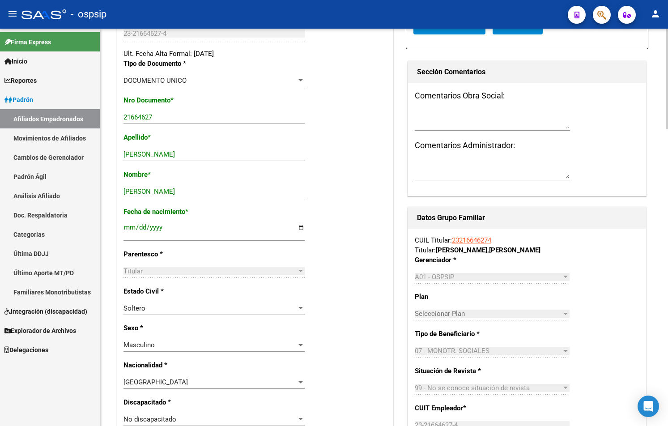
scroll to position [106, 0]
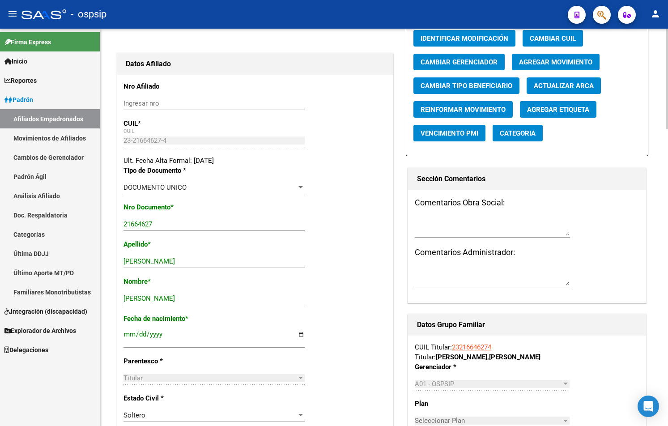
click at [308, 247] on div "Apellido * GOMEZ Ingresar apellido" at bounding box center [254, 257] width 263 height 37
click at [233, 36] on div at bounding box center [255, 41] width 281 height 20
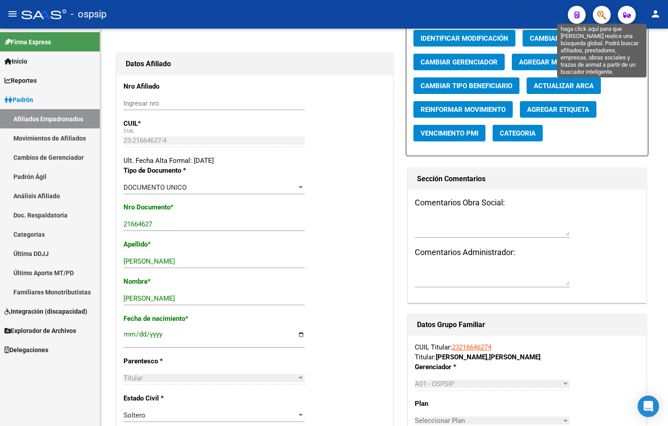
click at [308, 14] on icon "button" at bounding box center [601, 15] width 9 height 10
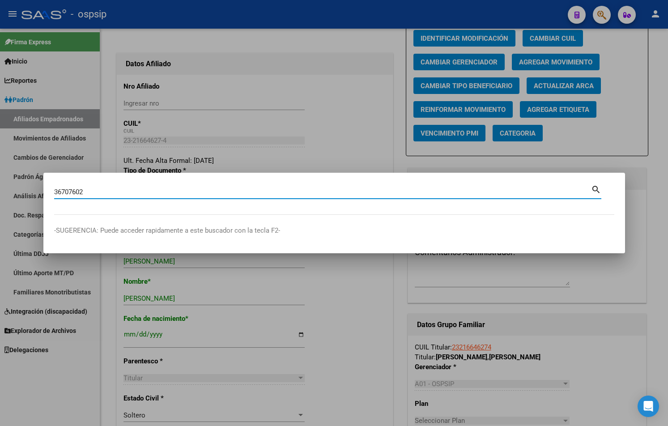
type input "36707602"
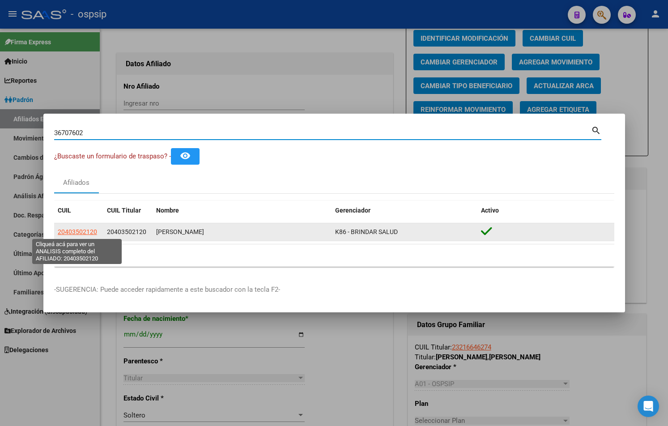
drag, startPoint x: 84, startPoint y: 235, endPoint x: 88, endPoint y: 238, distance: 5.7
click at [87, 238] on datatable-body-cell "20403502120" at bounding box center [78, 231] width 49 height 17
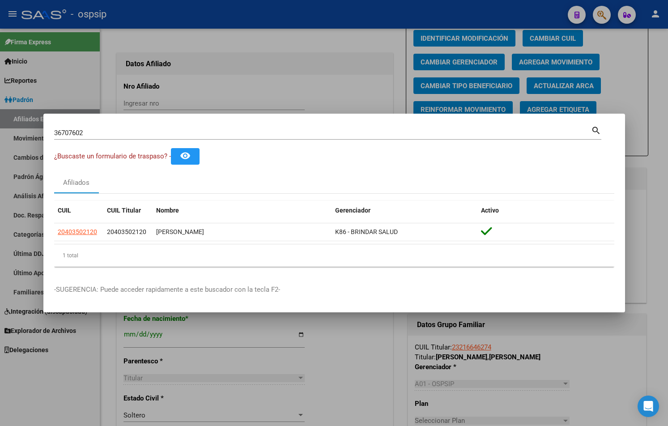
click at [140, 134] on input "36707602" at bounding box center [322, 133] width 537 height 8
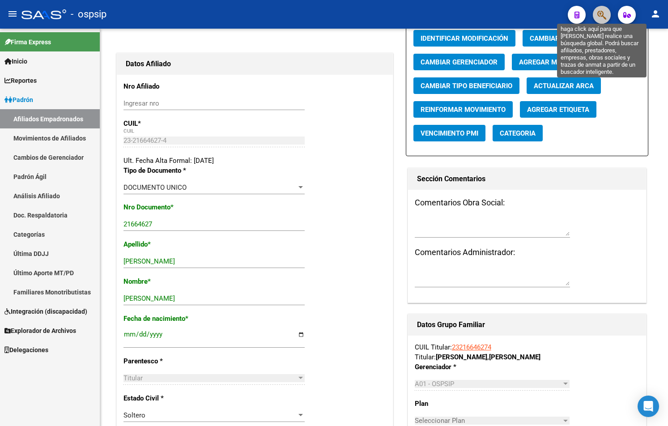
click at [308, 13] on icon "button" at bounding box center [601, 15] width 9 height 10
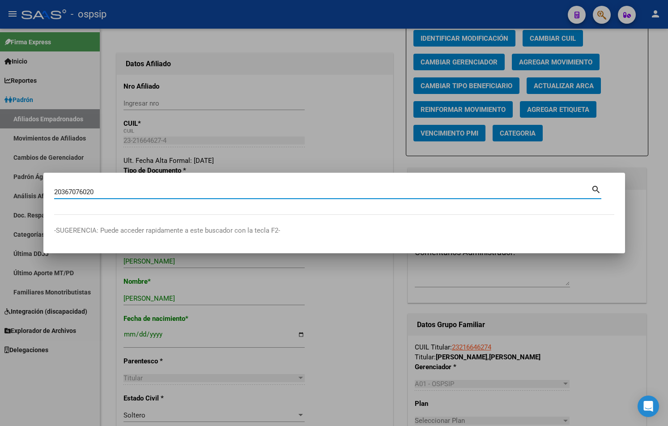
type input "20367076020"
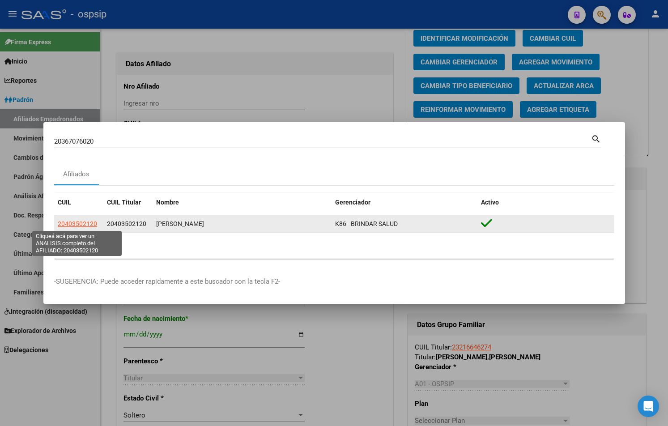
drag, startPoint x: 76, startPoint y: 224, endPoint x: 80, endPoint y: 225, distance: 4.6
click at [80, 225] on span "20403502120" at bounding box center [77, 223] width 39 height 7
type textarea "20403502120"
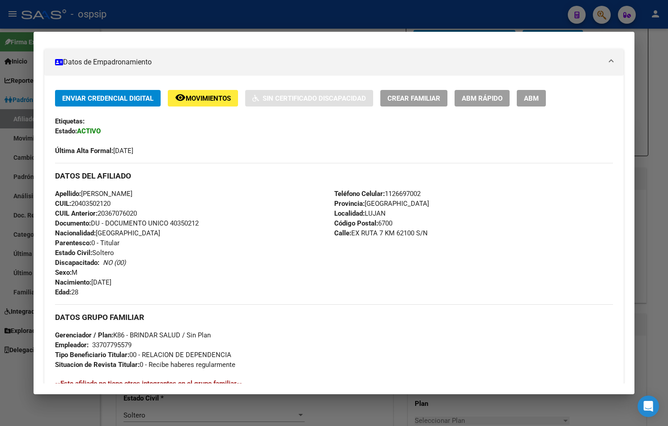
scroll to position [134, 0]
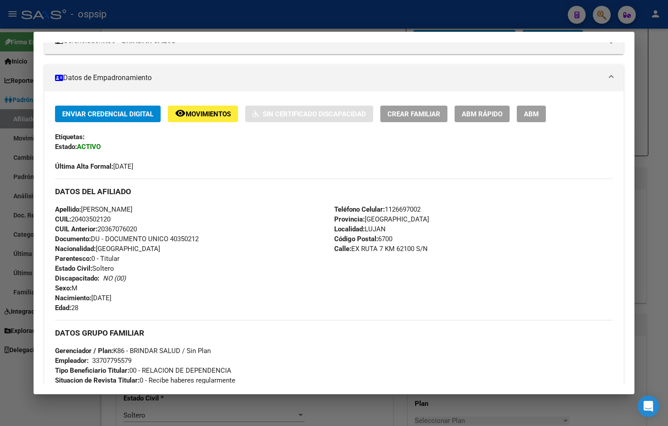
click at [263, 230] on div "Apellido: LUCA NICOLAS BIETTI CUIL: 20403502120 CUIL Anterior: 20367076020 Docu…" at bounding box center [194, 258] width 279 height 108
click at [241, 233] on div "Apellido: LUCA NICOLAS BIETTI CUIL: 20403502120 CUIL Anterior: 20367076020 Docu…" at bounding box center [194, 258] width 279 height 108
click at [308, 108] on button "ABM" at bounding box center [531, 114] width 29 height 17
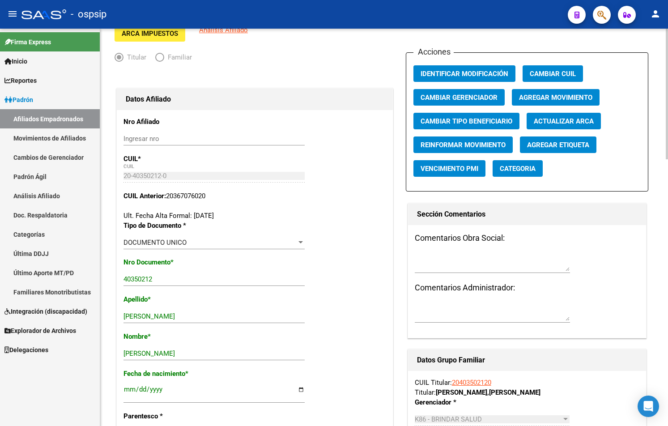
scroll to position [179, 0]
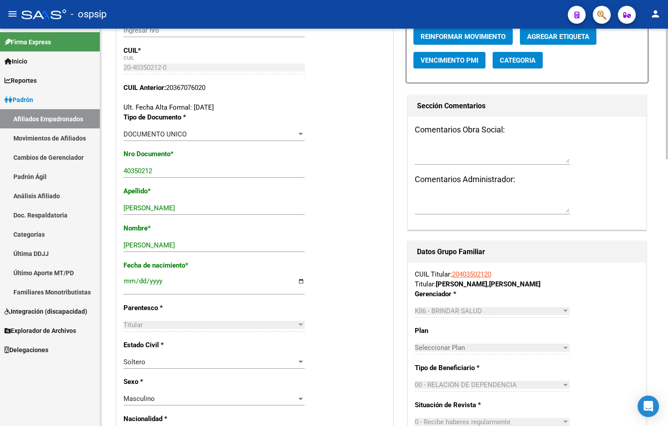
click at [172, 87] on p "CUIL Anterior: 20367076020" at bounding box center [254, 88] width 263 height 10
drag, startPoint x: 169, startPoint y: 87, endPoint x: 229, endPoint y: 84, distance: 60.0
click at [229, 84] on p "CUIL Anterior: 20367076020" at bounding box center [254, 88] width 263 height 10
click at [308, 159] on div "Nro Documento * 40350212 Ingresar nro" at bounding box center [254, 167] width 263 height 37
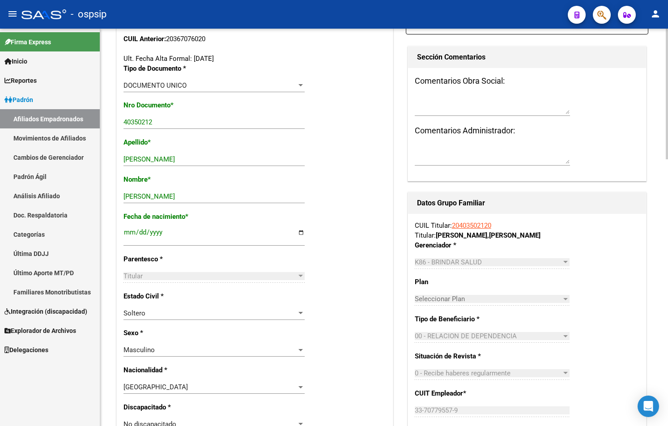
scroll to position [224, 0]
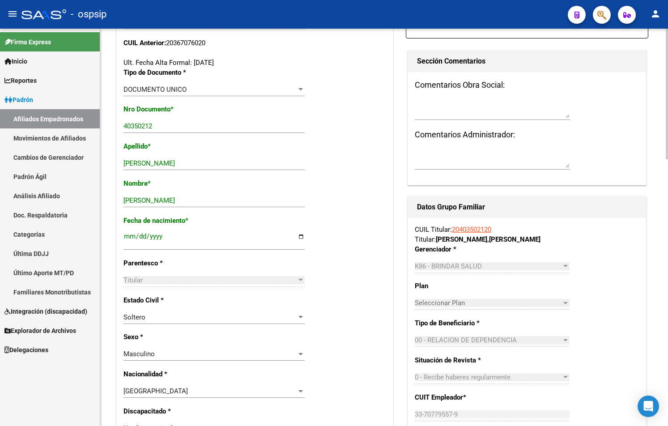
drag, startPoint x: 366, startPoint y: 378, endPoint x: 366, endPoint y: 373, distance: 4.9
click at [308, 179] on div "Nombre * LUCA NICOLAS Ingresar nombre" at bounding box center [254, 197] width 263 height 37
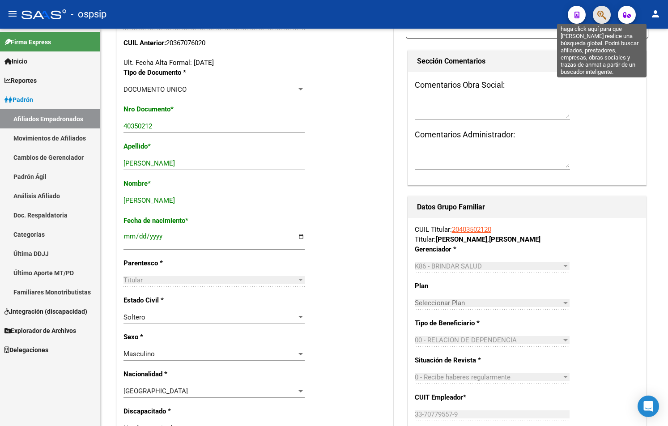
click at [308, 14] on icon "button" at bounding box center [601, 15] width 9 height 10
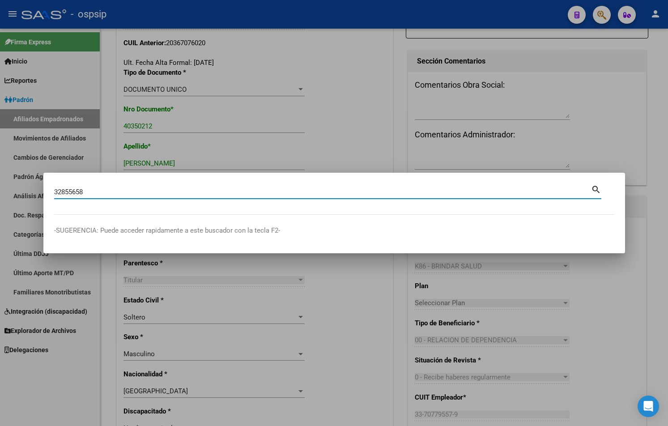
type input "32855658"
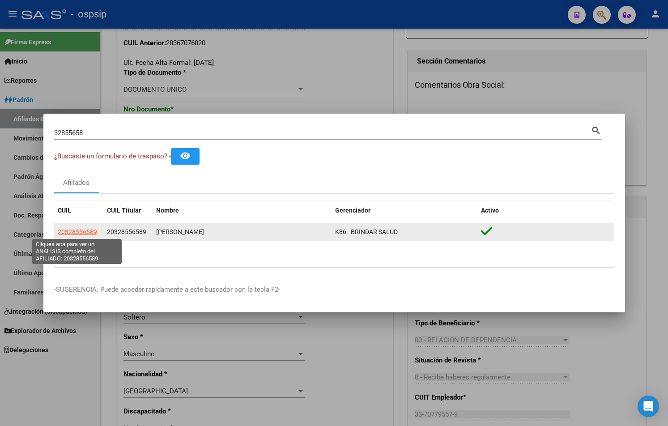
click at [77, 233] on span "20328556589" at bounding box center [77, 231] width 39 height 7
type textarea "20328556589"
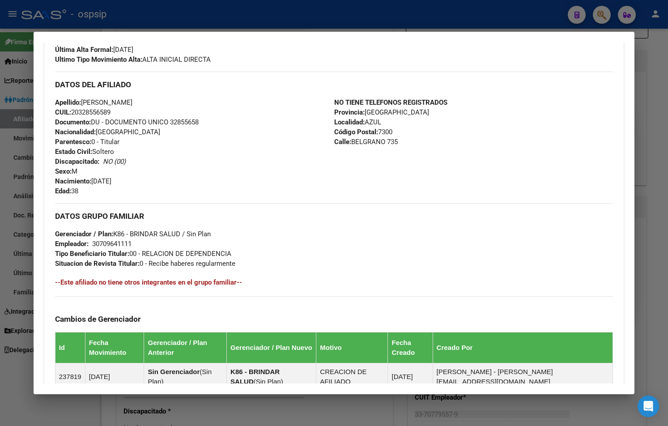
scroll to position [174, 0]
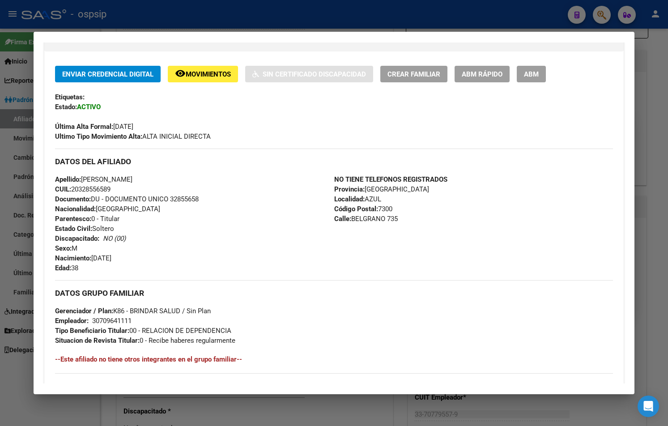
click at [308, 72] on span "ABM" at bounding box center [531, 74] width 15 height 8
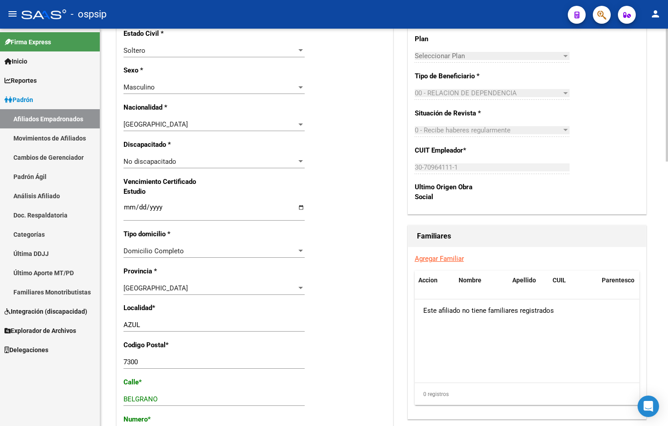
scroll to position [492, 0]
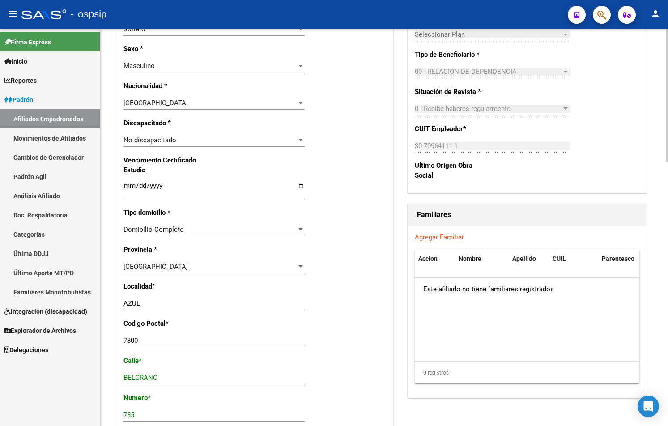
click at [308, 241] on link "Agregar Familiar" at bounding box center [439, 237] width 49 height 8
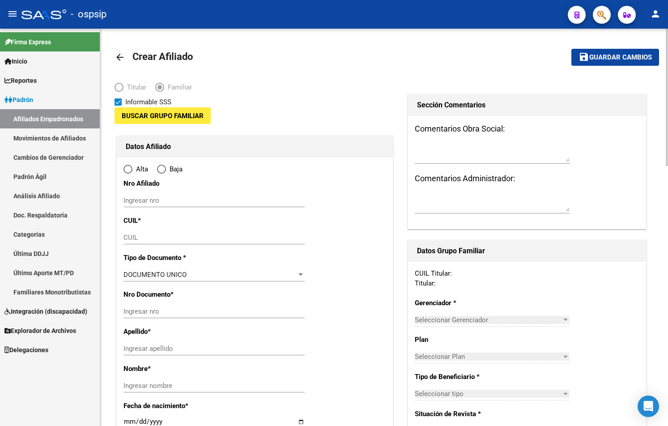
type input "30-70964111-1"
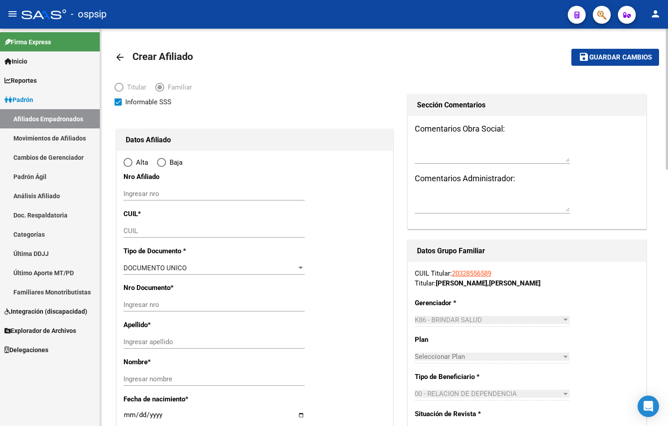
type input "AZUL"
type input "7300"
type input "BELGRANO"
type input "735"
radio input "true"
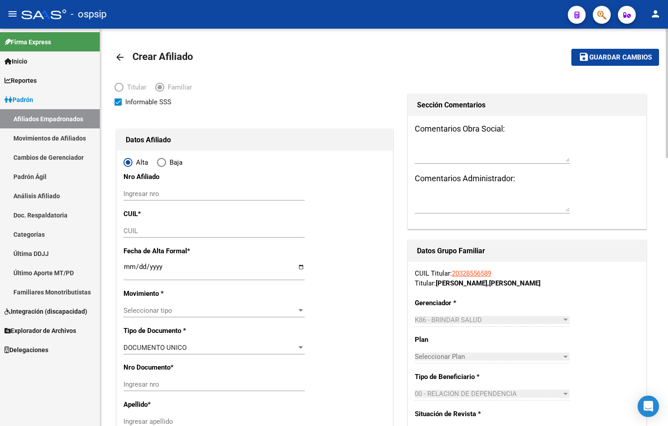
type input "30-70964111-1"
click at [134, 311] on span "Seleccionar tipo" at bounding box center [209, 310] width 173 height 8
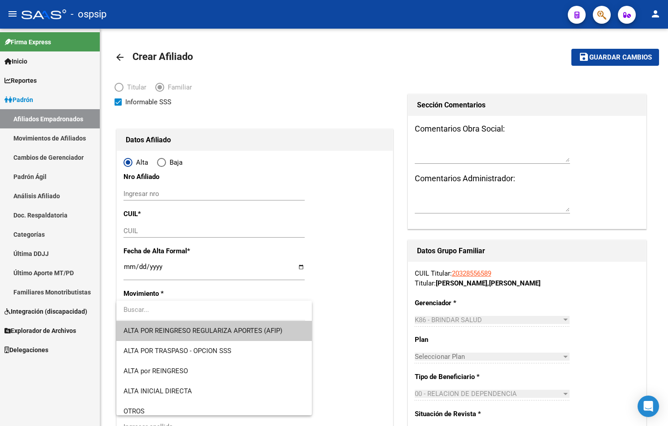
click at [135, 232] on div at bounding box center [334, 213] width 668 height 426
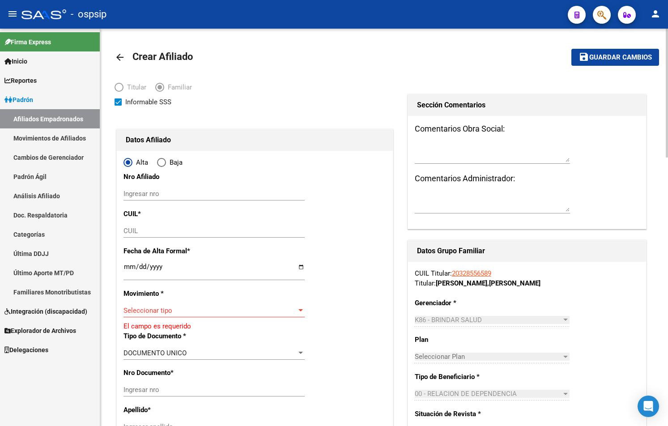
click at [134, 232] on input "CUIL" at bounding box center [213, 231] width 181 height 8
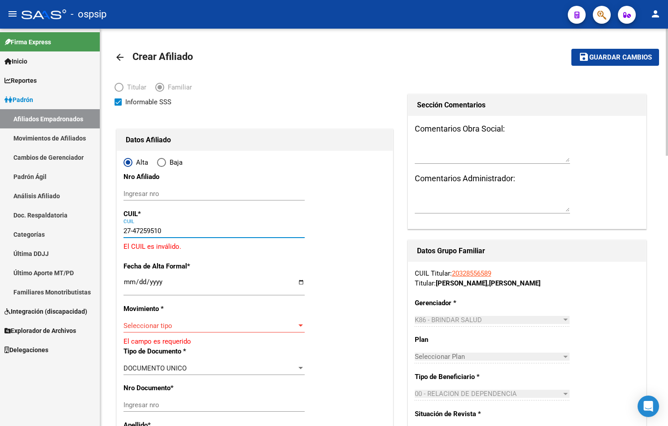
type input "27-47259510-0"
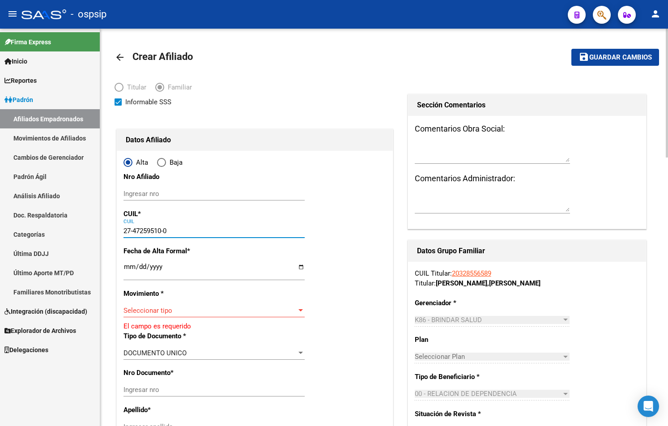
type input "47259510"
type input "WADDELL"
type input "MARTINA"
type input "2006-06-02"
type input "AZUL"
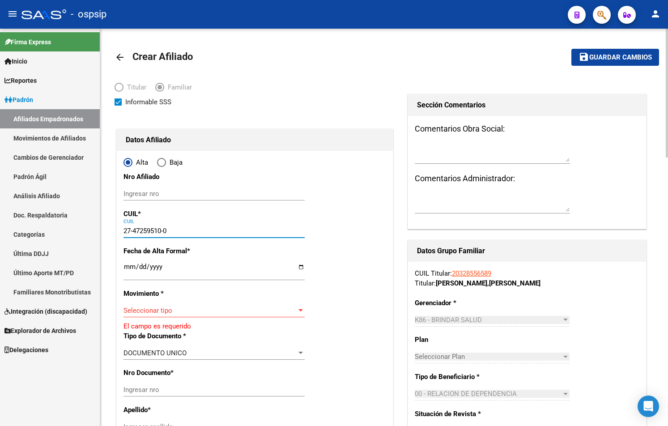
type input "PRINGLES"
type input "614"
type input "27-47259510-0"
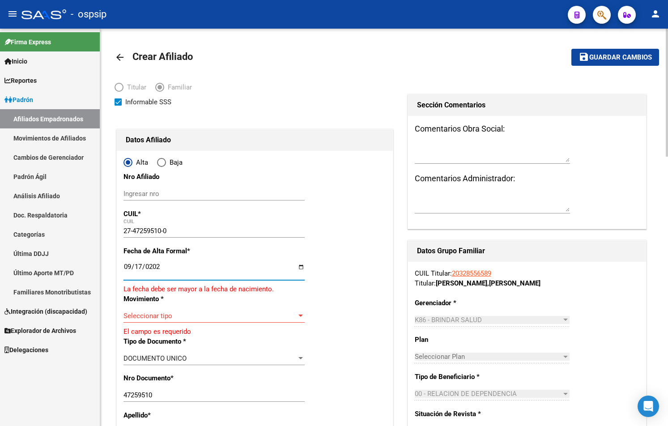
type input "[DATE]"
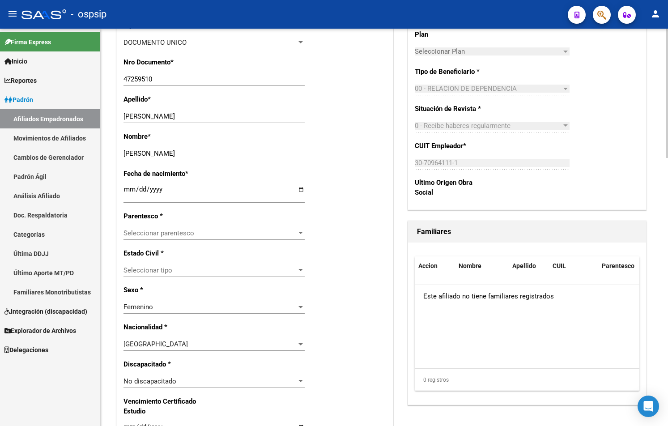
scroll to position [313, 0]
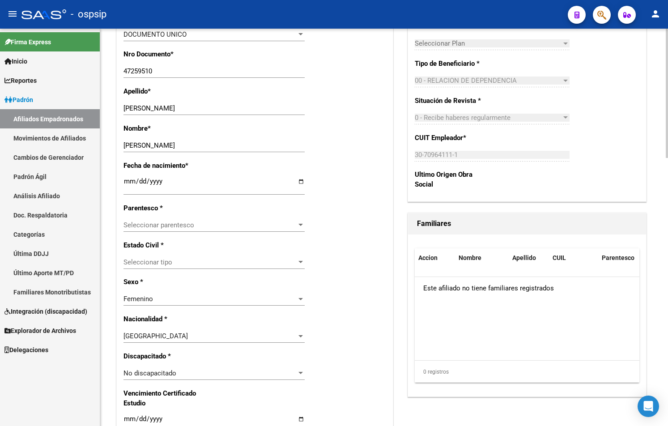
click at [135, 222] on span "Seleccionar parentesco" at bounding box center [209, 225] width 173 height 8
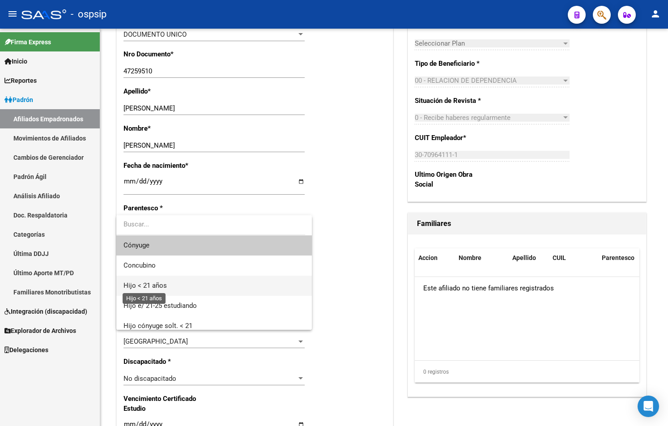
click at [140, 288] on span "Hijo < 21 años" at bounding box center [144, 285] width 43 height 8
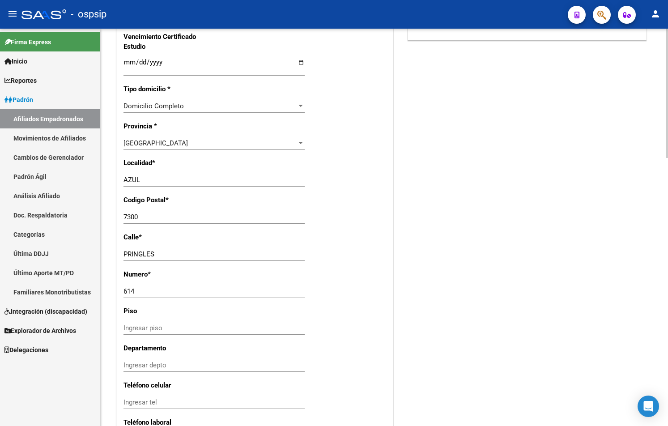
scroll to position [671, 0]
click at [308, 277] on div "Alta Baja Nro Afiliado Ingresar nro CUIL * 27-47259510-0 CUIL ARCA Padrón Fecha…" at bounding box center [255, 7] width 276 height 1054
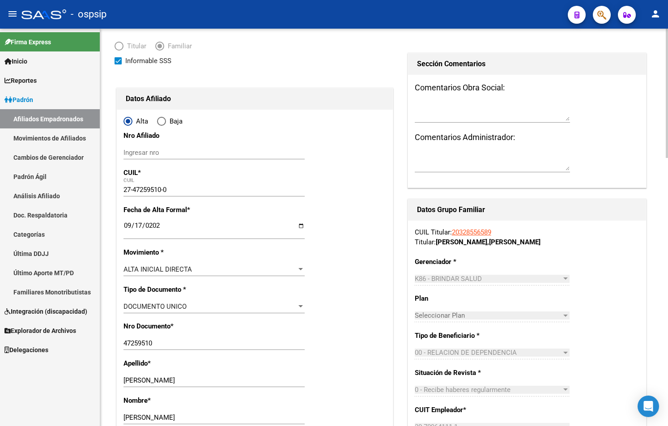
scroll to position [0, 0]
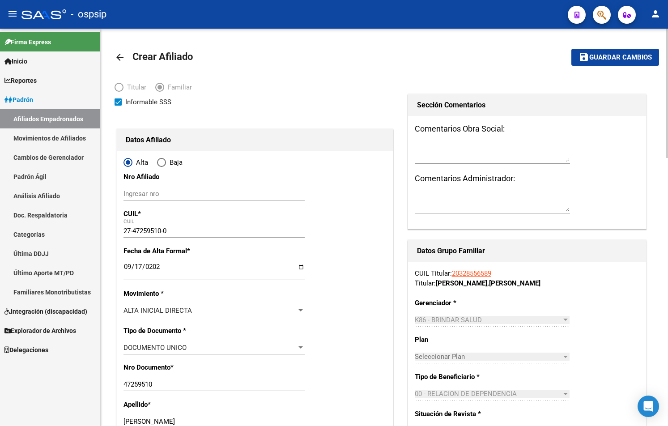
drag, startPoint x: 608, startPoint y: 54, endPoint x: 568, endPoint y: 72, distance: 44.0
click at [308, 54] on span "Guardar cambios" at bounding box center [620, 58] width 63 height 8
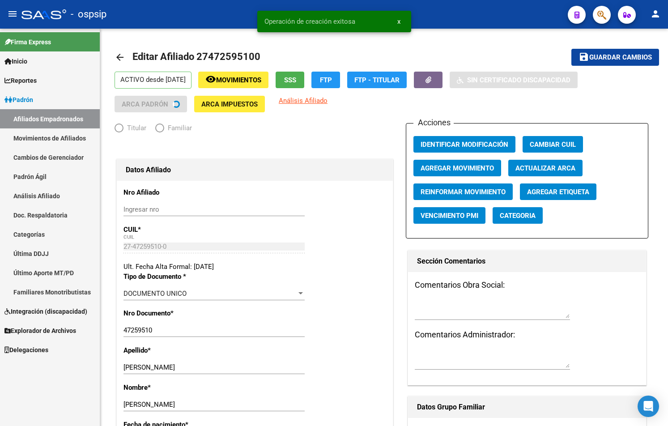
radio input "true"
type input "30-70964111-1"
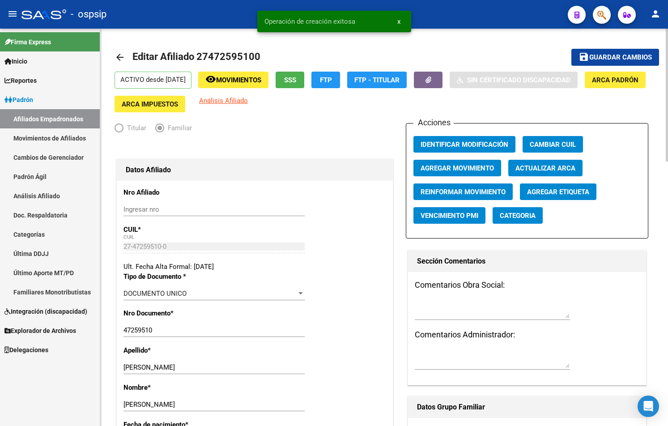
drag, startPoint x: 317, startPoint y: 226, endPoint x: 324, endPoint y: 236, distance: 11.5
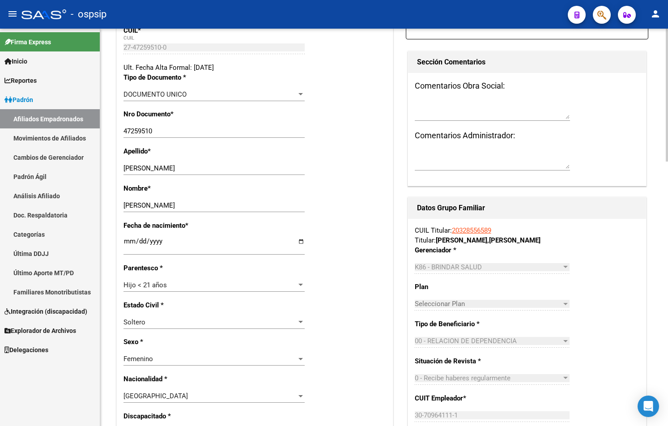
scroll to position [179, 0]
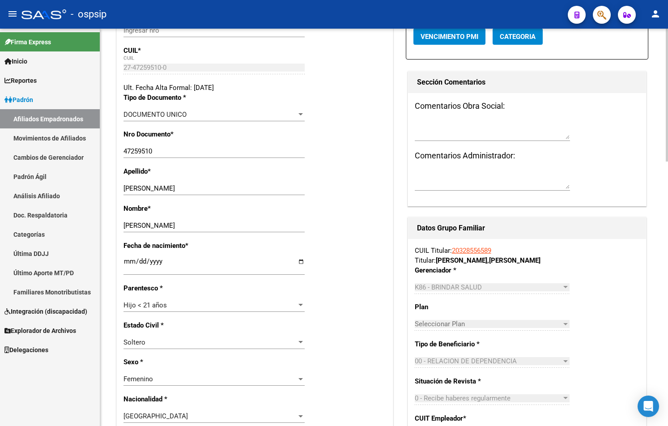
drag, startPoint x: 315, startPoint y: 223, endPoint x: 299, endPoint y: 193, distance: 33.8
click at [308, 221] on div "Nombre * MARTINA Ingresar nombre" at bounding box center [254, 222] width 263 height 37
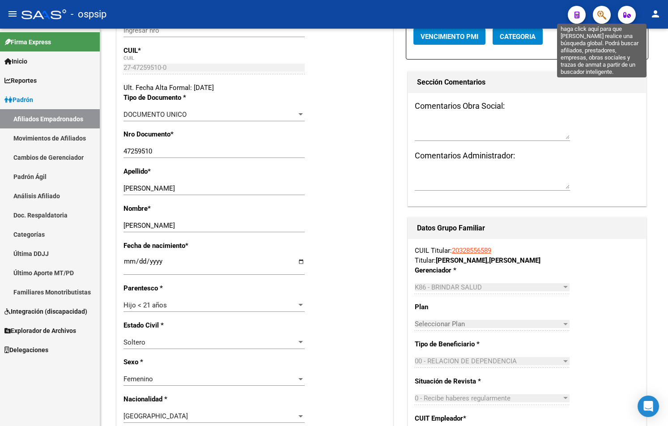
click at [308, 13] on icon "button" at bounding box center [601, 15] width 9 height 10
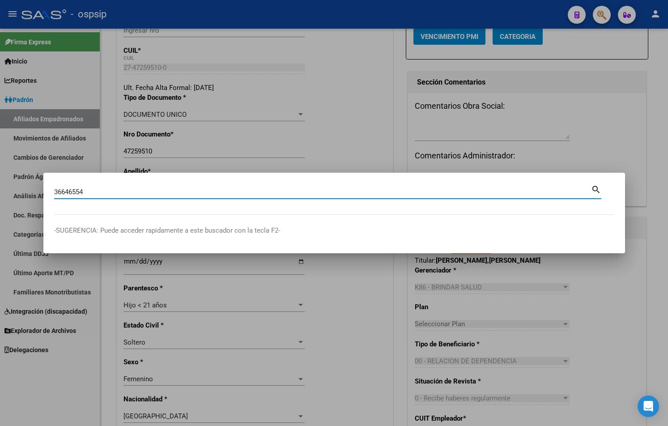
type input "36646554"
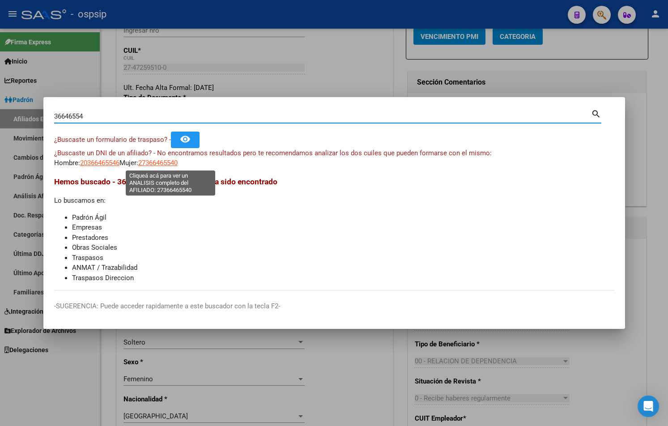
click at [178, 163] on span "27366465540" at bounding box center [157, 163] width 39 height 8
type textarea "27366465540"
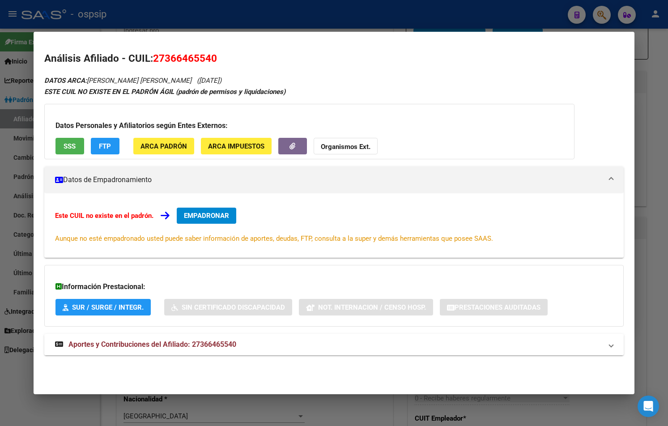
click at [189, 341] on span "Aportes y Contribuciones del Afiliado: 27366465540" at bounding box center [152, 344] width 168 height 9
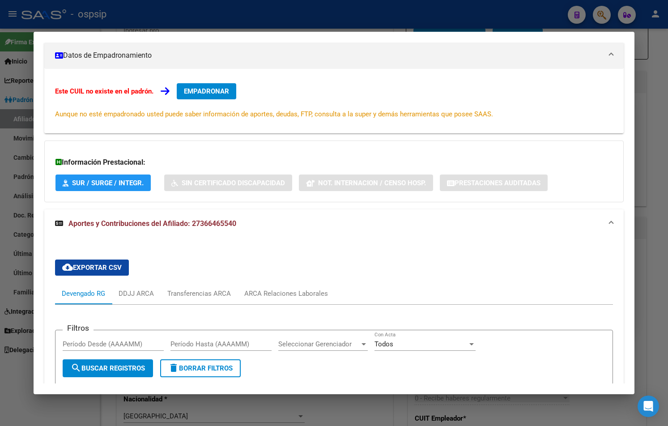
scroll to position [45, 0]
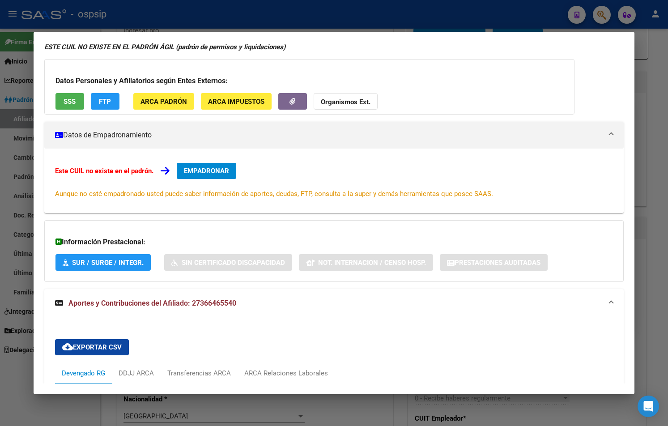
click at [194, 170] on span "EMPADRONAR" at bounding box center [206, 171] width 45 height 8
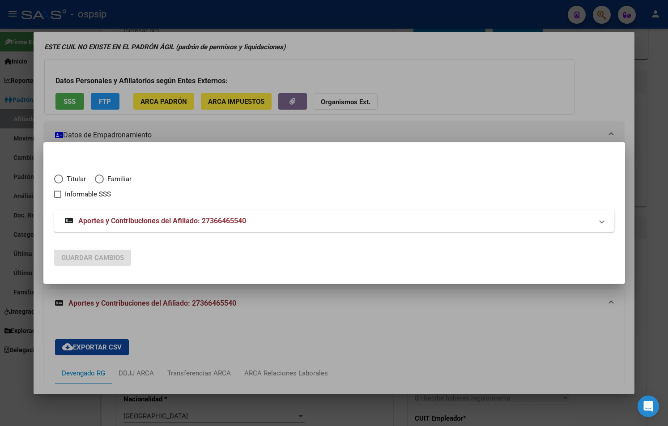
click at [56, 177] on span "Elija una opción" at bounding box center [58, 178] width 9 height 9
click at [56, 177] on input "Titular" at bounding box center [58, 178] width 9 height 9
radio input "true"
checkbox input "true"
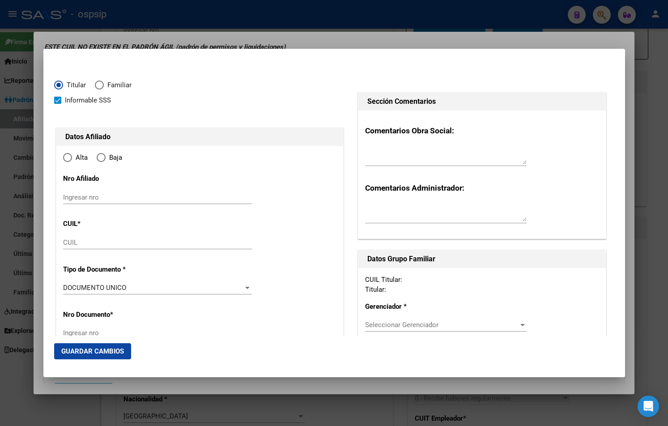
type input "27-36646554-0"
radio input "true"
type input "36646554"
type input "ORELLANA"
type input "LAURA MARIANA"
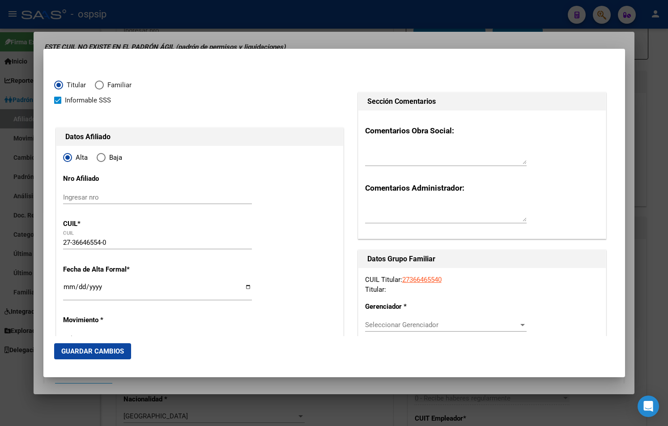
type input "1992-04-13"
type input "GRAND BOURG"
type input "1615"
type input "FRANCISCO SEGUI"
type input "1167"
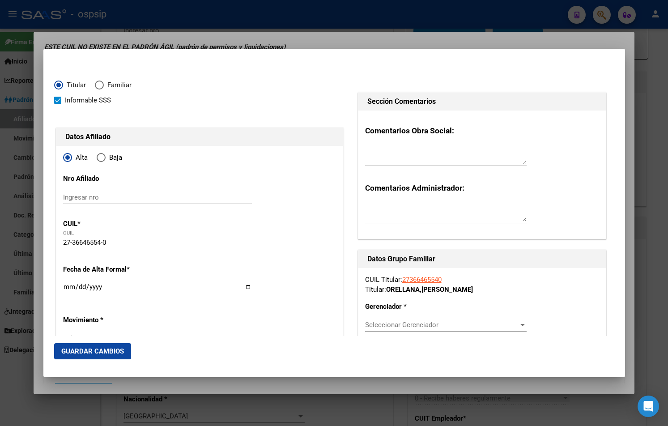
type input "GRAND BOURG"
click at [66, 288] on input "Ingresar fecha" at bounding box center [157, 290] width 189 height 14
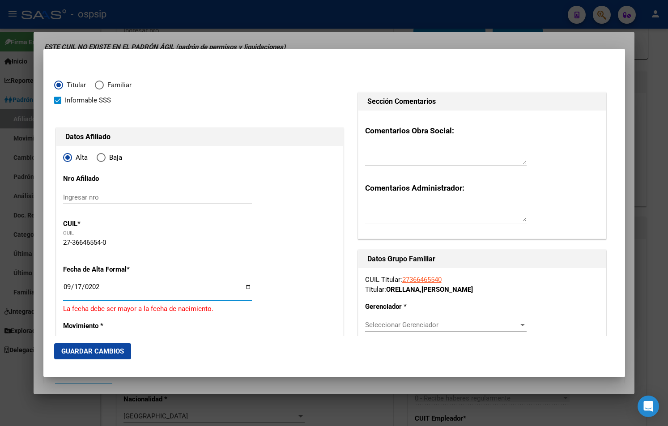
type input "[DATE]"
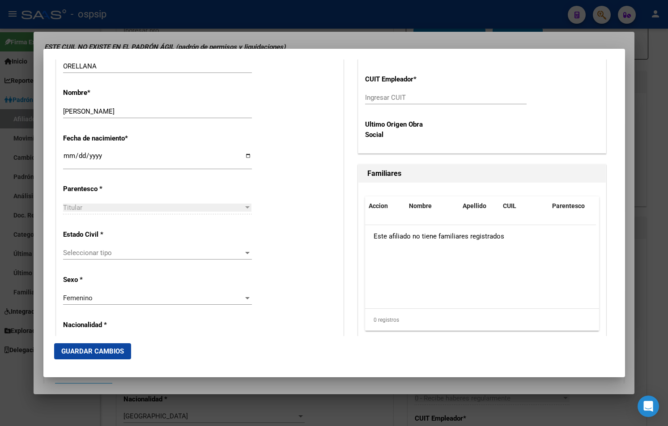
scroll to position [409, 0]
click at [69, 251] on span "Seleccionar tipo" at bounding box center [153, 252] width 181 height 8
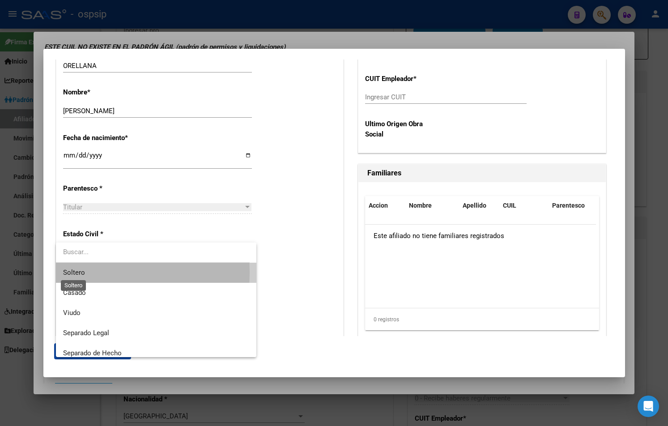
drag, startPoint x: 77, startPoint y: 272, endPoint x: 108, endPoint y: 276, distance: 31.5
click at [79, 272] on span "Soltero" at bounding box center [74, 272] width 22 height 8
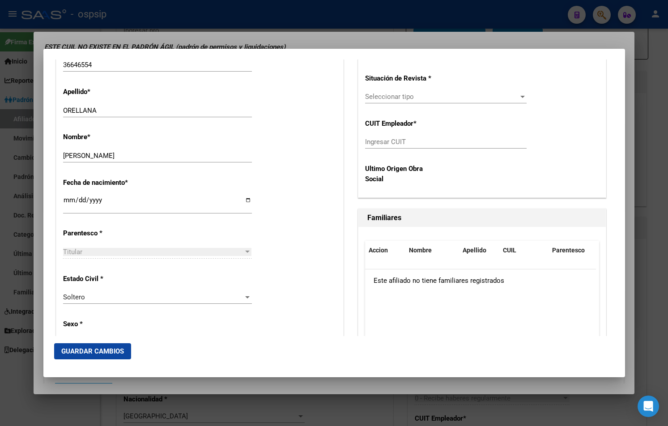
scroll to position [230, 0]
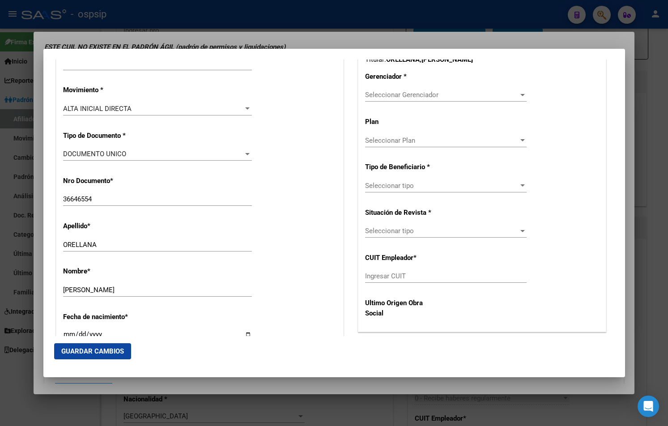
click at [308, 95] on span "Seleccionar Gerenciador" at bounding box center [441, 95] width 153 height 8
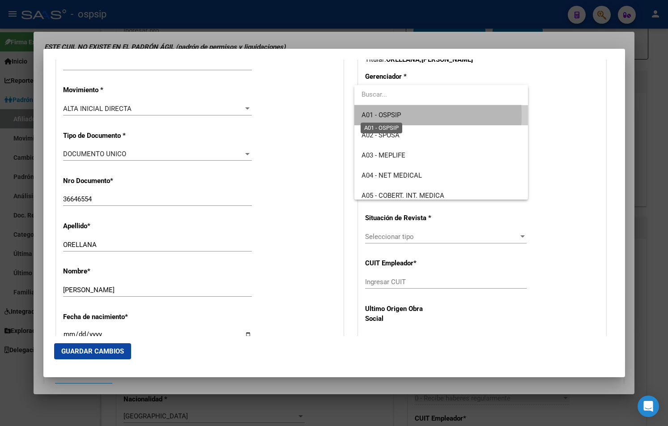
click at [308, 115] on span "A01 - OSPSIP" at bounding box center [380, 115] width 39 height 8
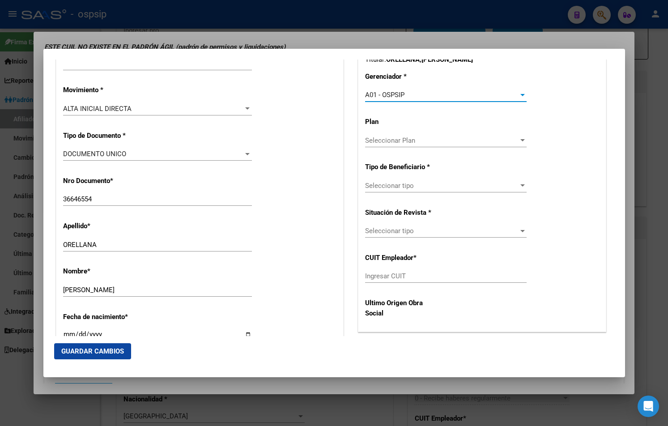
click at [308, 185] on span "Seleccionar tipo" at bounding box center [441, 186] width 153 height 8
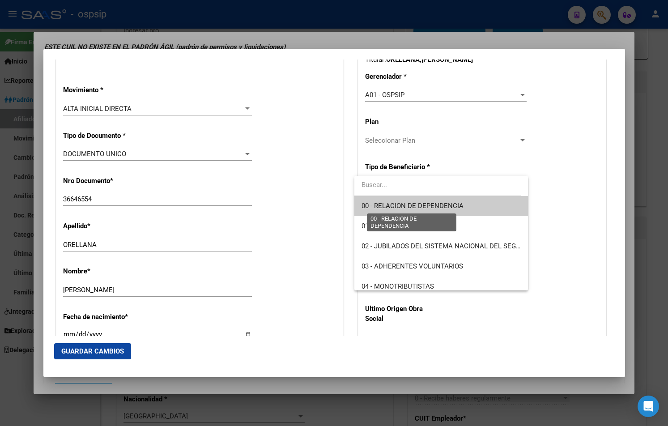
click at [308, 205] on span "00 - RELACION DE DEPENDENCIA" at bounding box center [412, 206] width 102 height 8
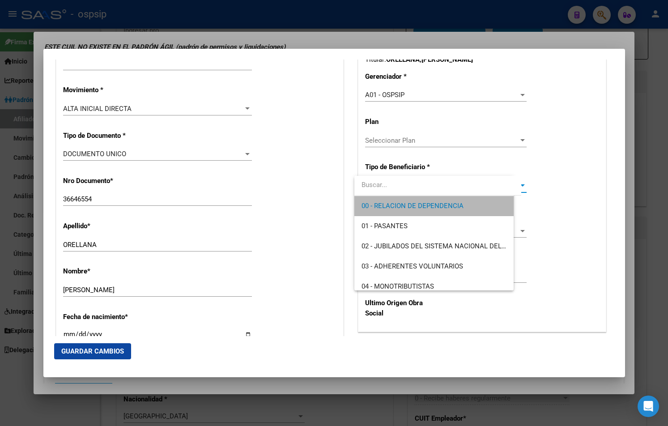
type input "30-71671066-8"
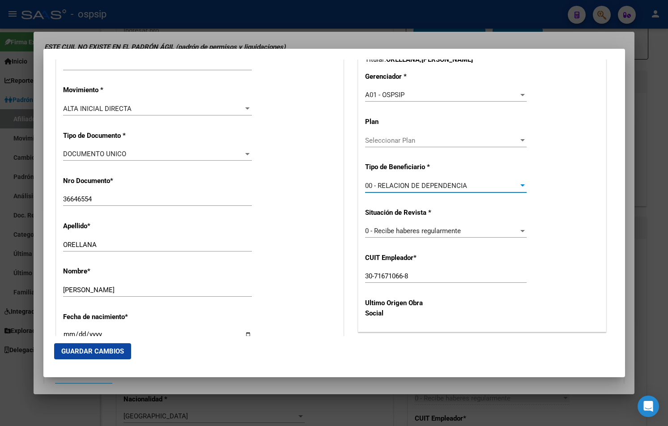
click at [90, 350] on span "Guardar Cambios" at bounding box center [92, 351] width 63 height 8
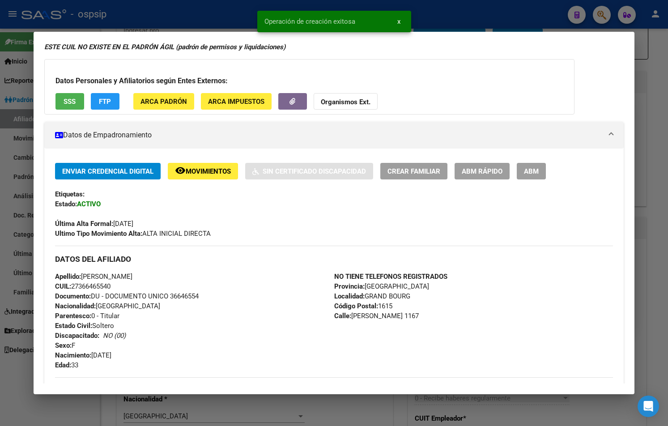
click at [308, 173] on span "ABM" at bounding box center [531, 171] width 15 height 8
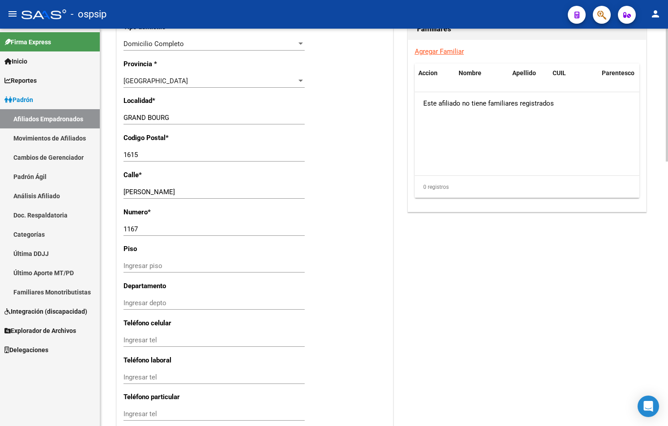
scroll to position [791, 0]
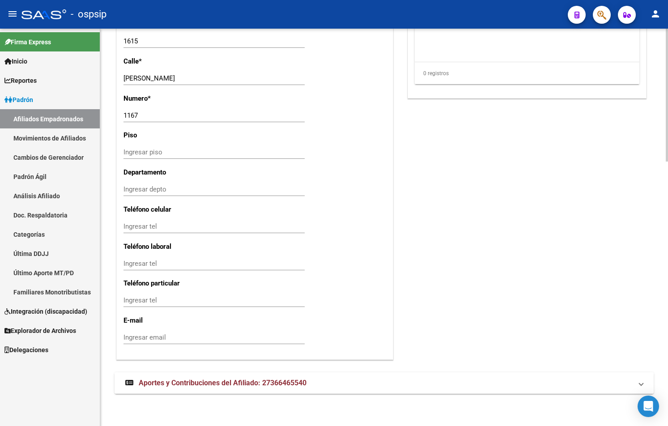
click at [200, 381] on span "Aportes y Contribuciones del Afiliado: 27366465540" at bounding box center [223, 382] width 168 height 9
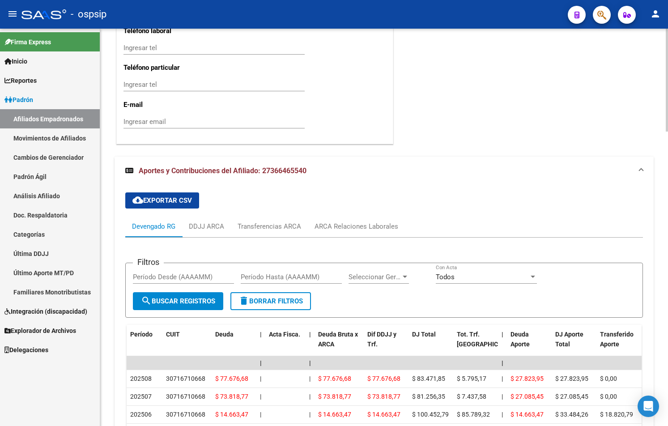
scroll to position [1015, 0]
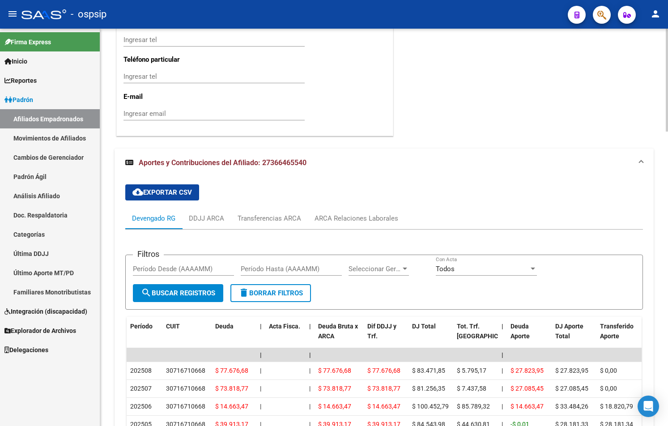
drag, startPoint x: 269, startPoint y: 197, endPoint x: 281, endPoint y: 204, distance: 13.8
click at [269, 197] on div "cloud_download Exportar CSV Devengado RG DDJJ ARCA Transferencias ARCA ARCA Rel…" at bounding box center [384, 339] width 518 height 324
click at [308, 219] on div "ARCA Relaciones Laborales" at bounding box center [357, 218] width 84 height 10
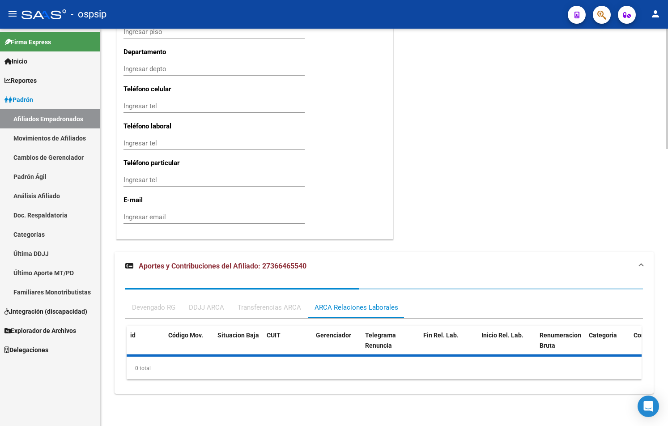
scroll to position [956, 0]
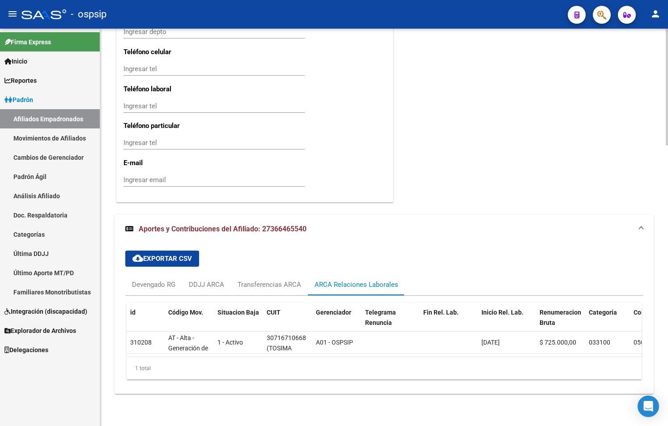
drag, startPoint x: 321, startPoint y: 133, endPoint x: 295, endPoint y: 116, distance: 31.0
click at [308, 14] on icon "button" at bounding box center [601, 15] width 9 height 10
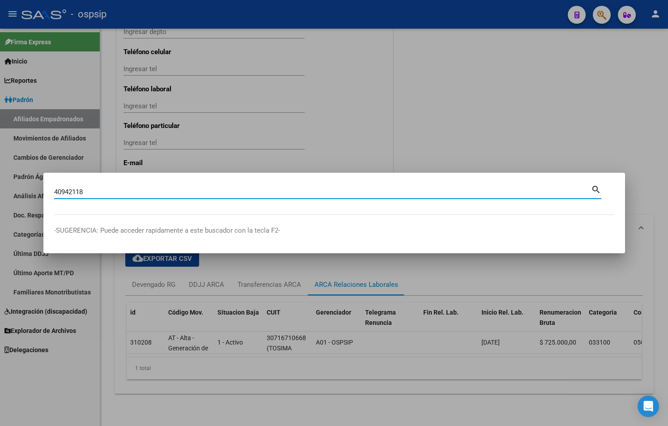
type input "40942118"
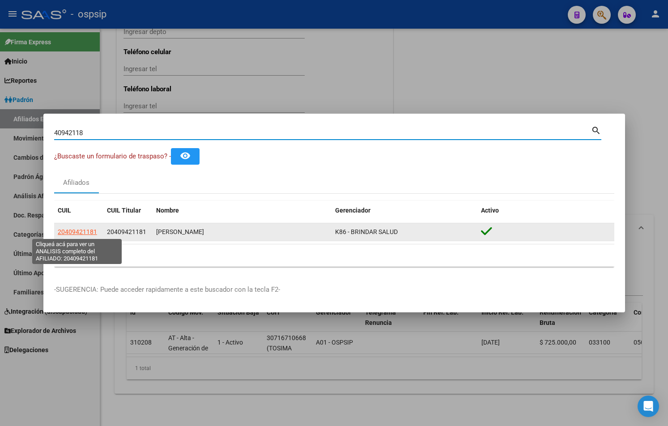
click at [77, 231] on span "20409421181" at bounding box center [77, 231] width 39 height 7
type textarea "20409421181"
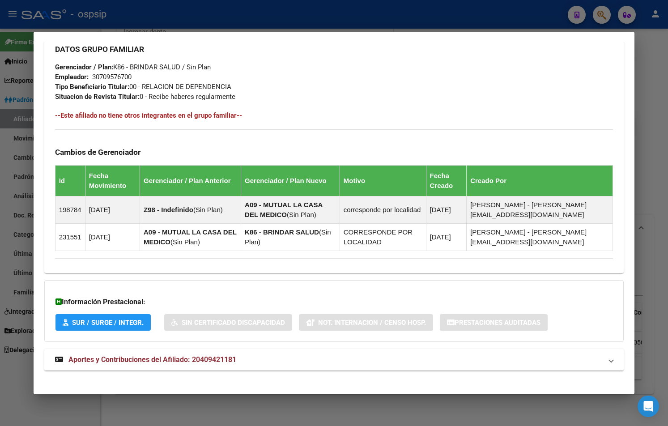
scroll to position [452, 0]
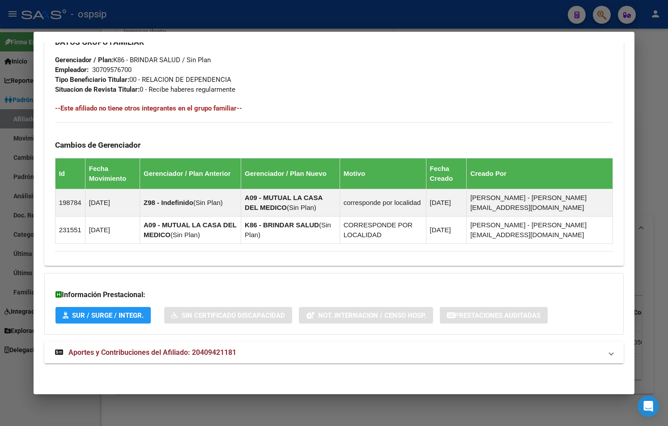
drag, startPoint x: 178, startPoint y: 356, endPoint x: 202, endPoint y: 352, distance: 24.4
click at [178, 356] on span "Aportes y Contribuciones del Afiliado: 20409421181" at bounding box center [152, 352] width 168 height 9
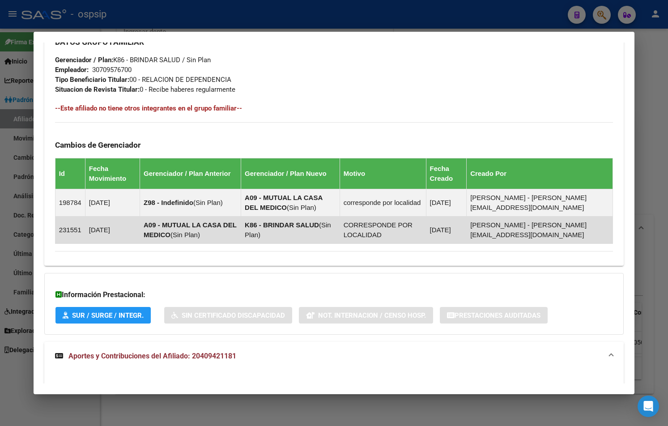
scroll to position [676, 0]
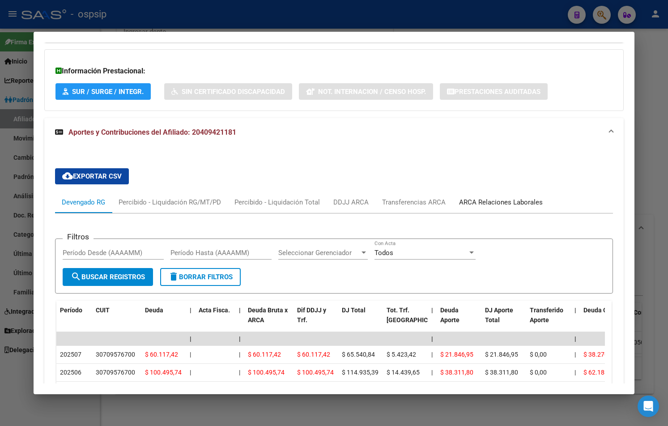
drag, startPoint x: 496, startPoint y: 203, endPoint x: 479, endPoint y: 212, distance: 19.2
click at [308, 203] on div "ARCA Relaciones Laborales" at bounding box center [501, 202] width 84 height 10
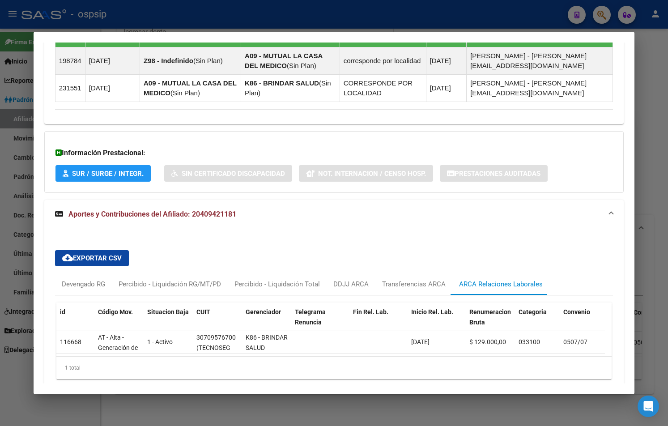
scroll to position [638, 0]
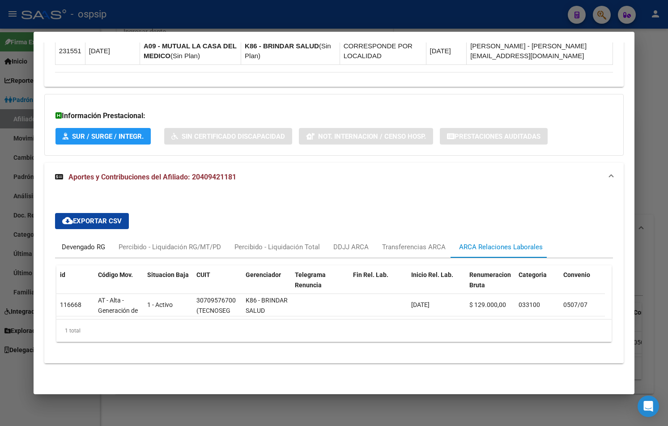
click at [75, 242] on div "Devengado RG" at bounding box center [83, 247] width 43 height 10
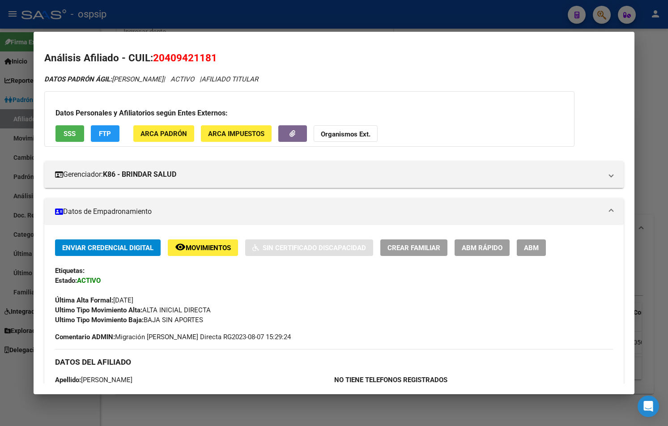
scroll to position [0, 0]
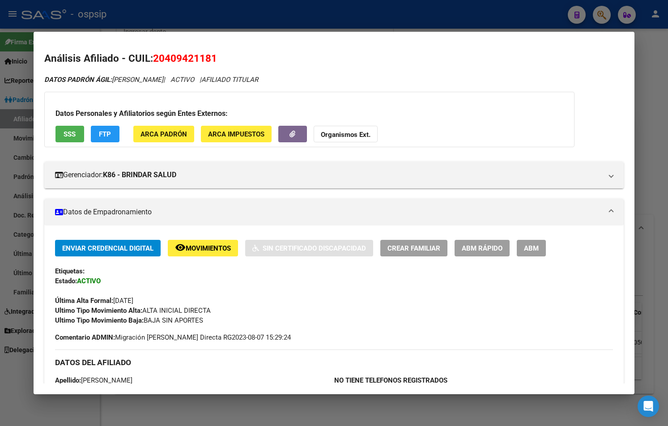
click at [251, 278] on div "Enviar Credencial Digital remove_red_eye Movimientos Sin Certificado Discapacid…" at bounding box center [334, 282] width 558 height 85
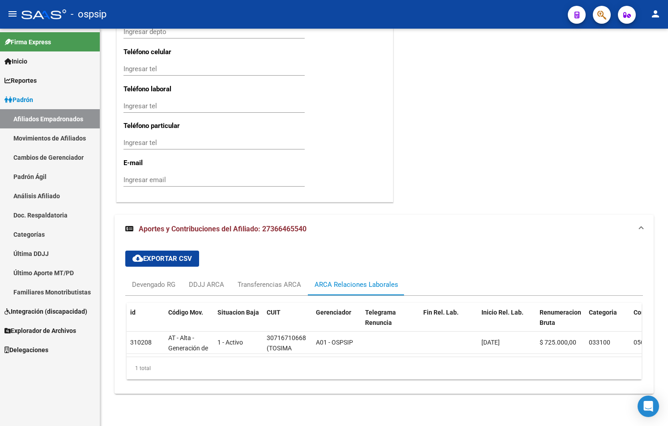
click at [308, 12] on button "button" at bounding box center [602, 15] width 18 height 18
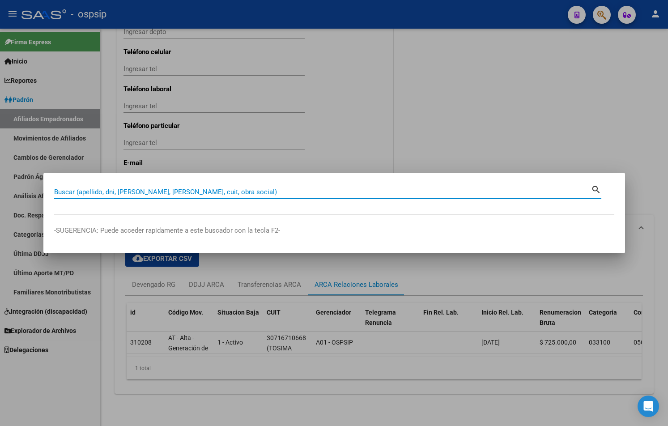
paste input "18773787"
type input "18773787"
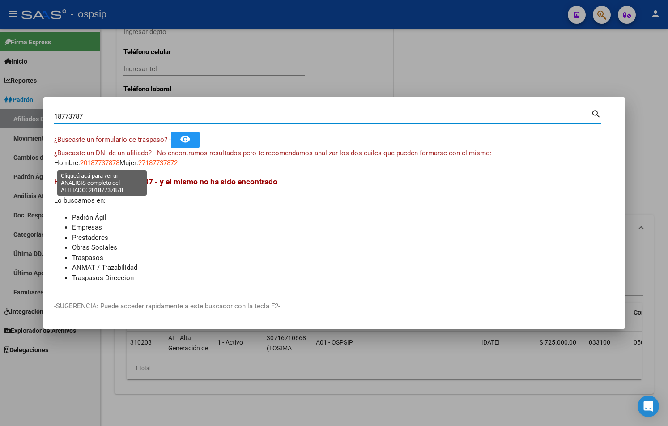
click at [99, 162] on span "20187737878" at bounding box center [99, 163] width 39 height 8
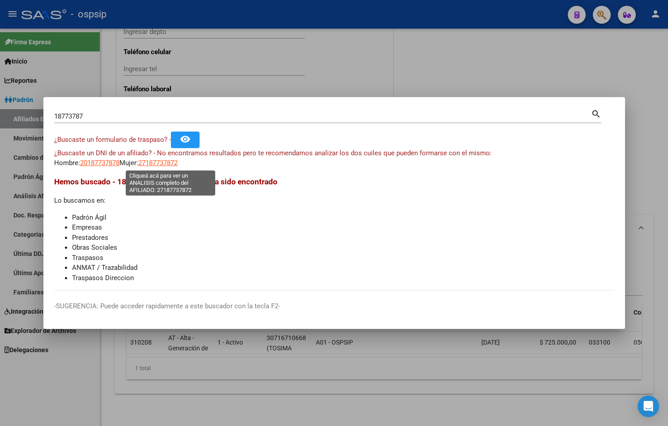
click at [165, 162] on span "27187737872" at bounding box center [157, 163] width 39 height 8
type textarea "27187737872"
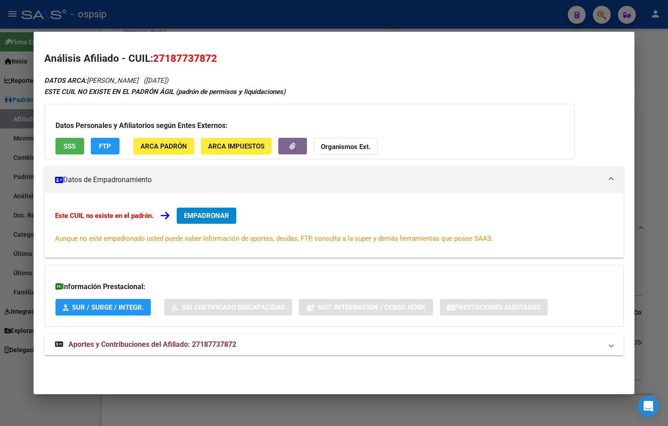
click at [205, 343] on span "Aportes y Contribuciones del Afiliado: 27187737872" at bounding box center [152, 344] width 168 height 9
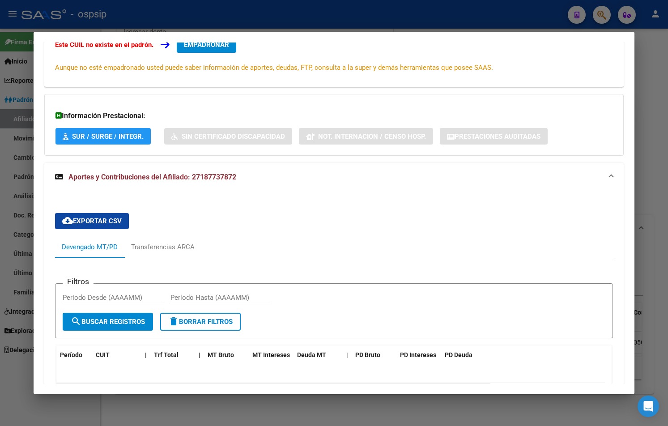
scroll to position [45, 0]
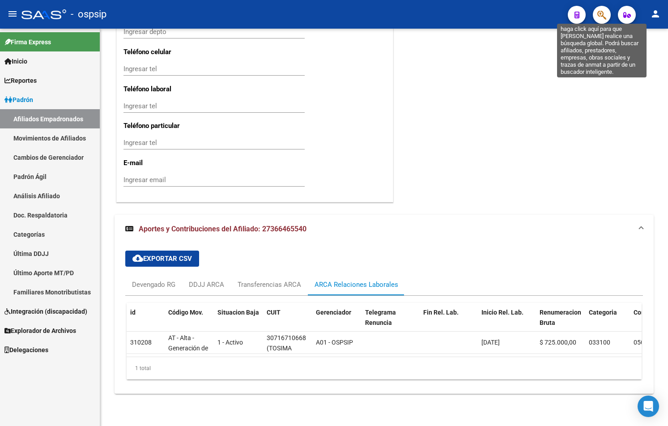
click at [308, 11] on icon "button" at bounding box center [601, 15] width 9 height 10
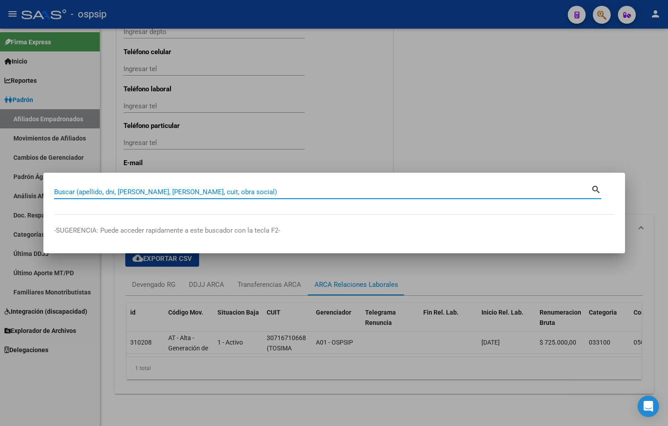
paste input "33522194"
type input "33522194"
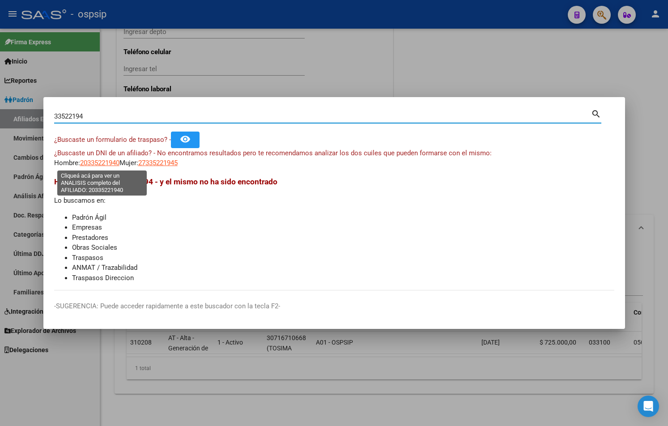
click at [87, 161] on span "20335221940" at bounding box center [99, 163] width 39 height 8
type textarea "20335221940"
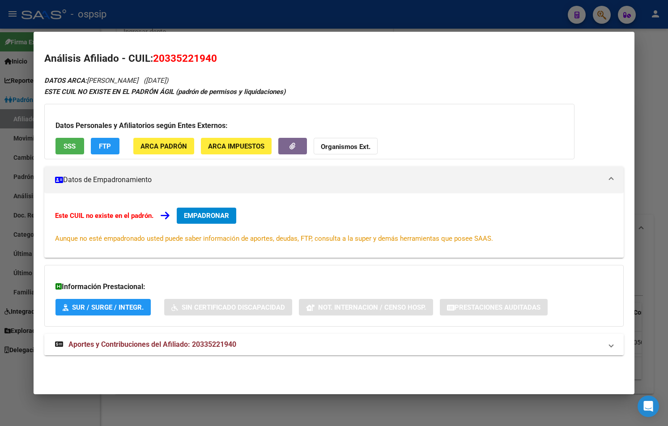
click at [205, 351] on mat-expansion-panel-header "Aportes y Contribuciones del Afiliado: 20335221940" at bounding box center [334, 344] width 580 height 21
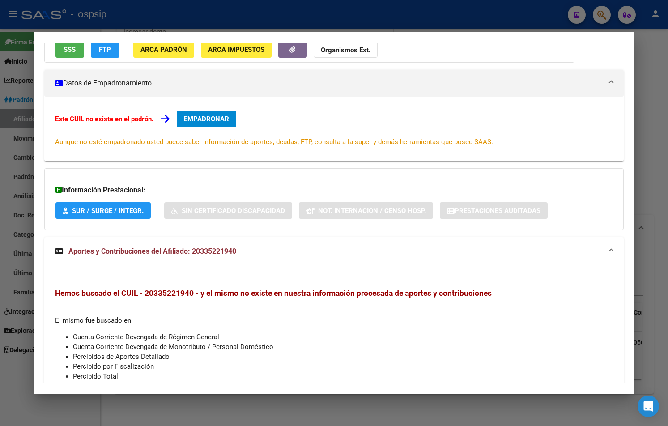
scroll to position [0, 0]
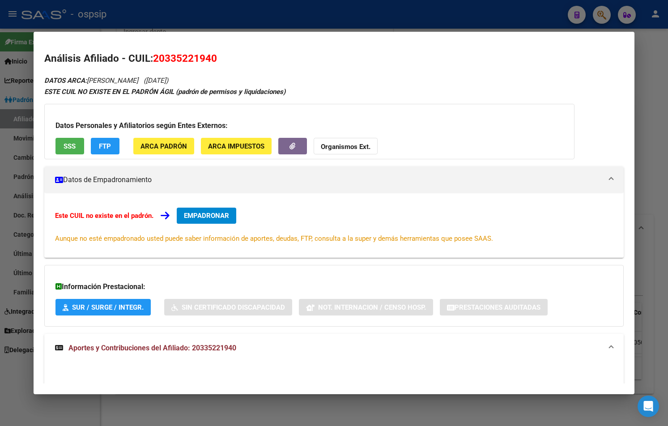
drag, startPoint x: 155, startPoint y: 58, endPoint x: 236, endPoint y: 64, distance: 81.2
click at [236, 64] on h2 "Análisis Afiliado - CUIL: 20335221940" at bounding box center [334, 58] width 580 height 15
copy span "20335221940"
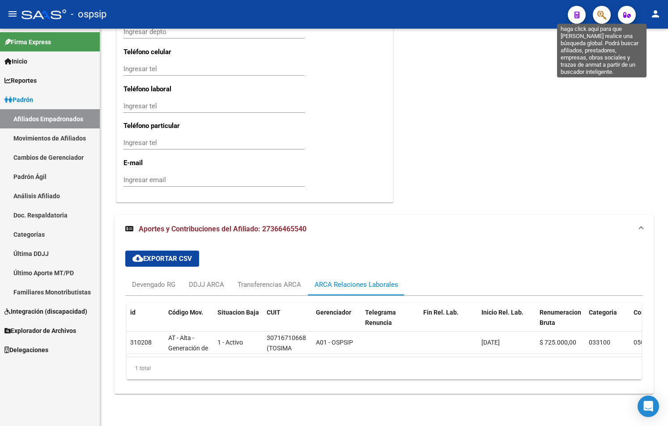
click at [308, 13] on icon "button" at bounding box center [601, 15] width 9 height 10
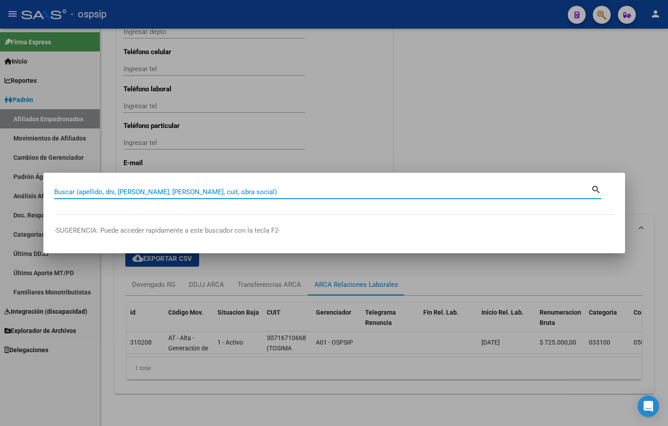
paste input "36996451"
type input "36996451"
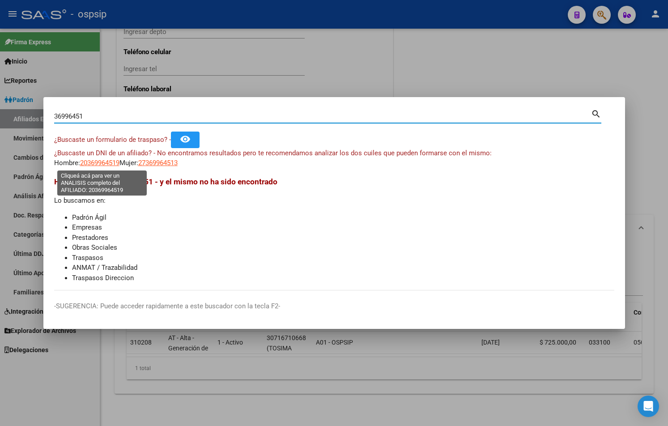
click at [104, 159] on span "20369964519" at bounding box center [99, 163] width 39 height 8
type textarea "20369964519"
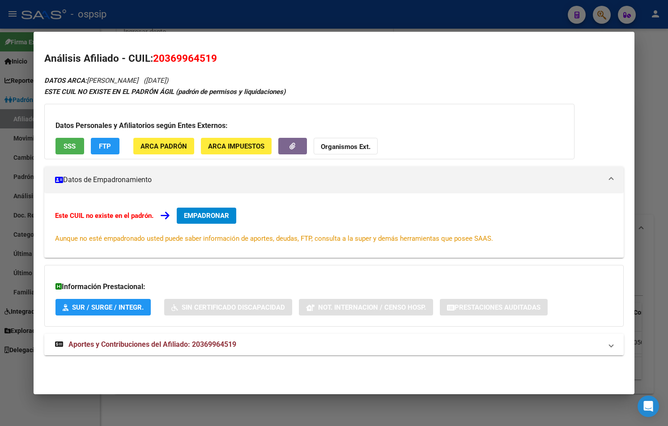
click at [208, 344] on span "Aportes y Contribuciones del Afiliado: 20369964519" at bounding box center [152, 344] width 168 height 9
drag, startPoint x: 154, startPoint y: 60, endPoint x: 232, endPoint y: 64, distance: 78.0
click at [232, 64] on h2 "Análisis Afiliado - CUIL: 20369964519" at bounding box center [334, 58] width 580 height 15
copy span "20369964519"
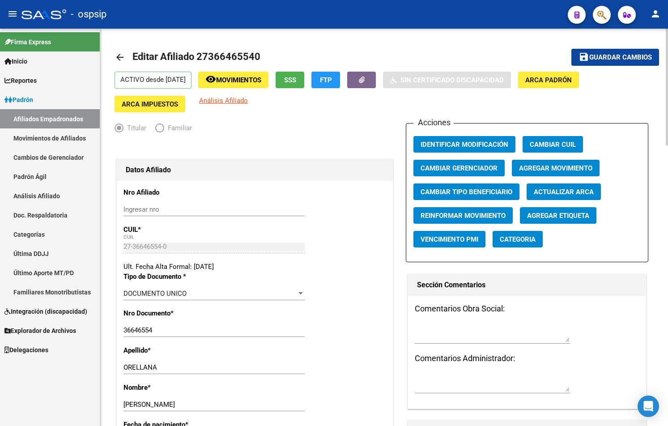
click at [280, 138] on div at bounding box center [255, 147] width 281 height 20
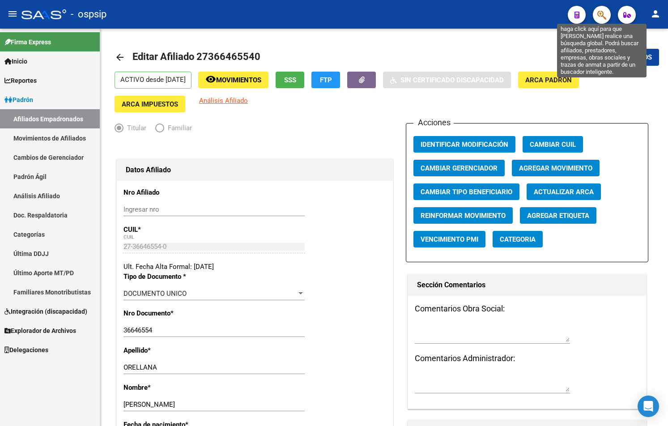
click at [308, 11] on icon "button" at bounding box center [601, 15] width 9 height 10
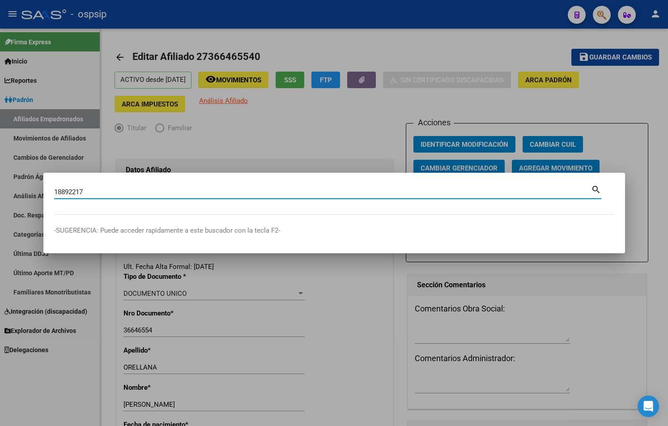
type input "18892217"
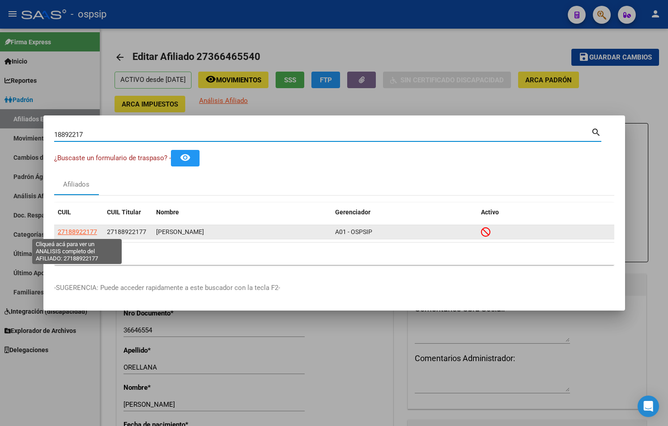
click at [73, 231] on span "27188922177" at bounding box center [77, 231] width 39 height 7
type textarea "27188922177"
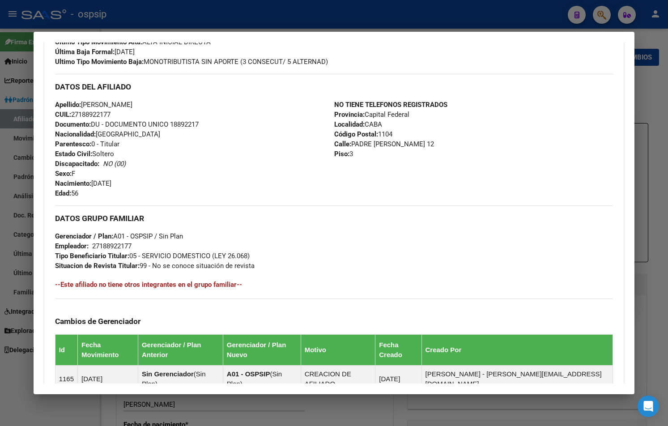
scroll to position [398, 0]
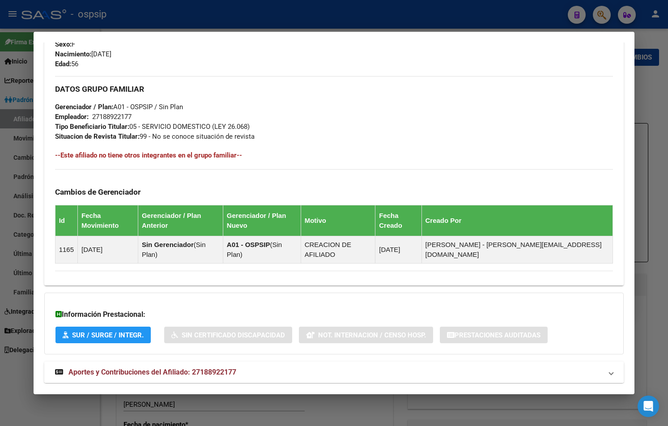
click at [179, 368] on span "Aportes y Contribuciones del Afiliado: 27188922177" at bounding box center [152, 372] width 168 height 9
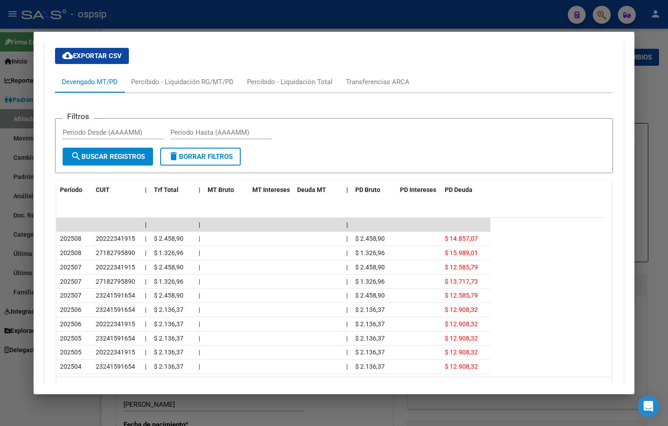
scroll to position [799, 0]
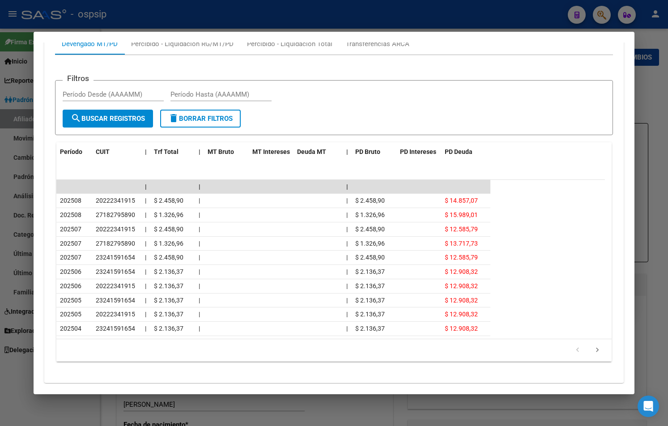
click at [308, 346] on icon "go to next page" at bounding box center [597, 351] width 12 height 11
click at [308, 346] on icon "go to previous page" at bounding box center [578, 351] width 12 height 11
